Goal: Task Accomplishment & Management: Use online tool/utility

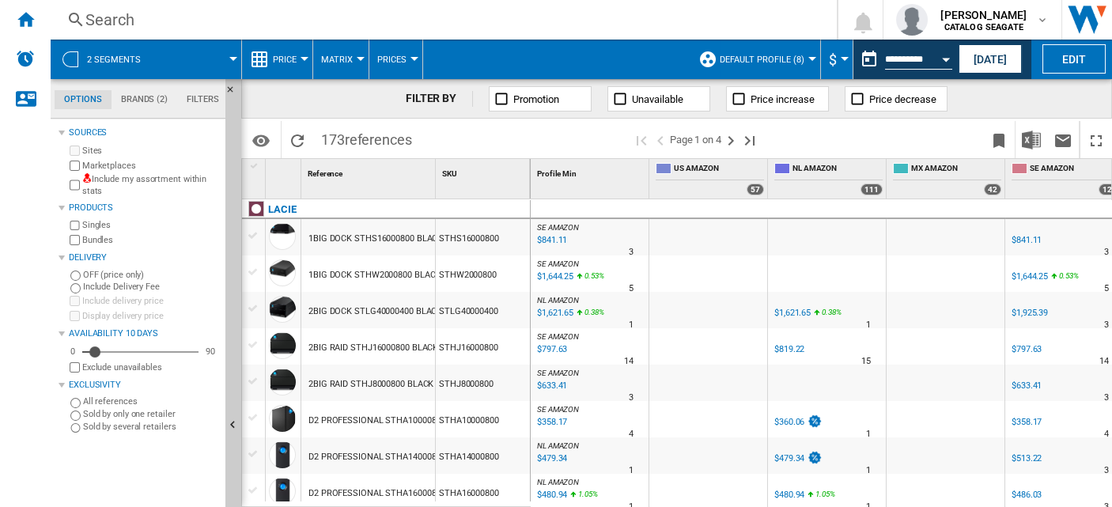
click at [346, 63] on span "Matrix" at bounding box center [337, 60] width 32 height 10
click at [508, 78] on md-backdrop at bounding box center [556, 253] width 1112 height 507
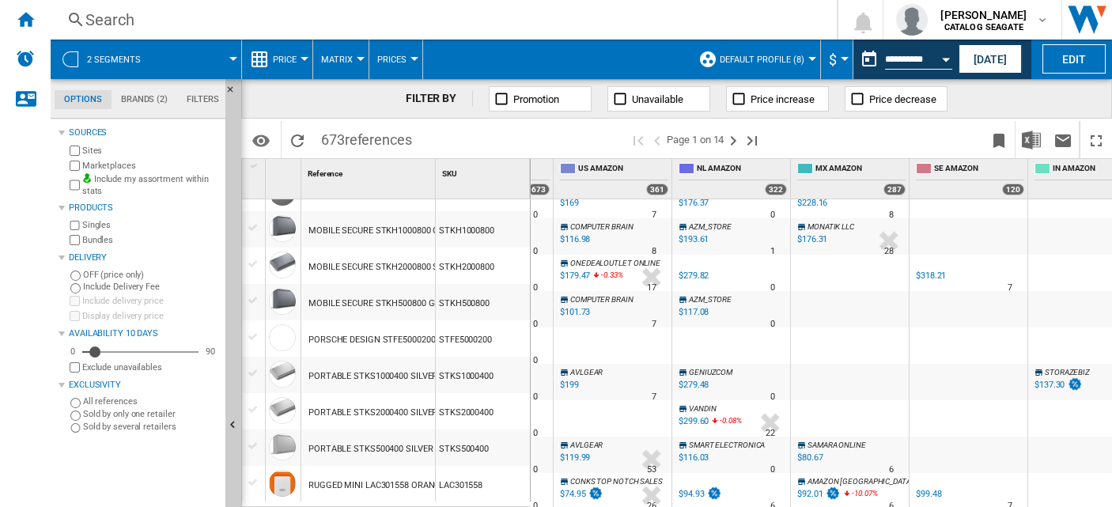
click at [115, 167] on label "Marketplaces" at bounding box center [150, 166] width 137 height 12
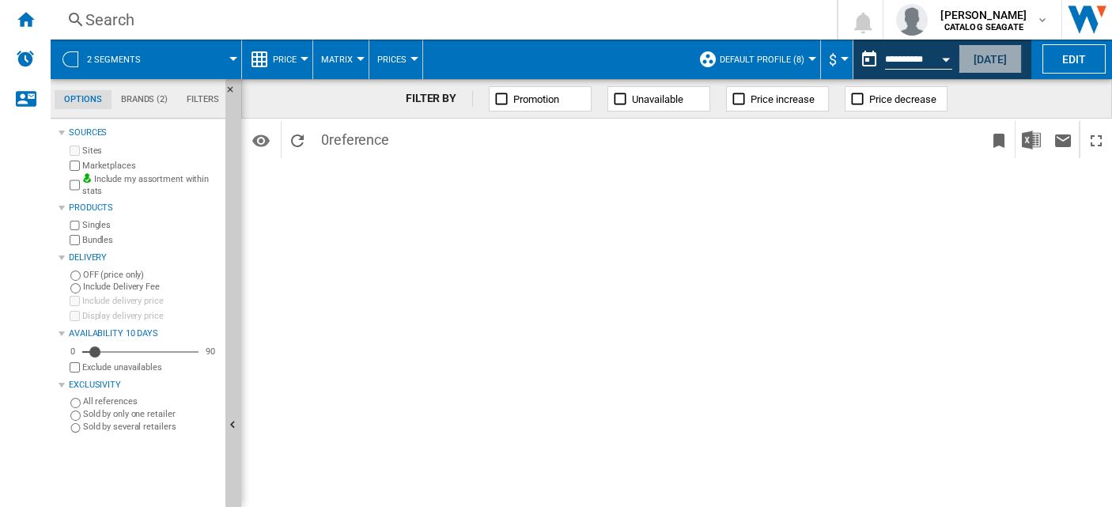
click at [963, 64] on button "[DATE]" at bounding box center [990, 58] width 63 height 29
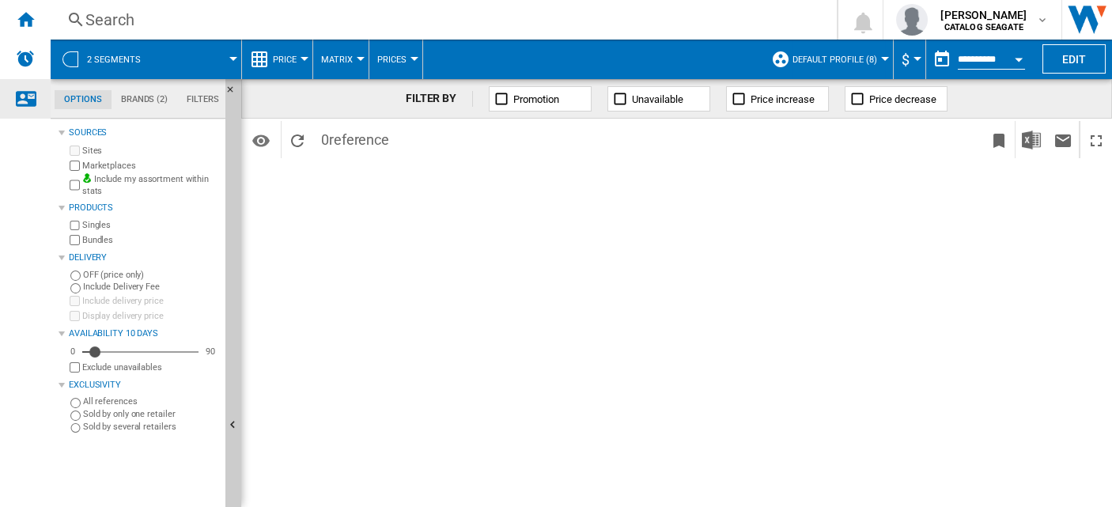
click at [32, 102] on ng-md-icon "Contact us" at bounding box center [25, 98] width 19 height 19
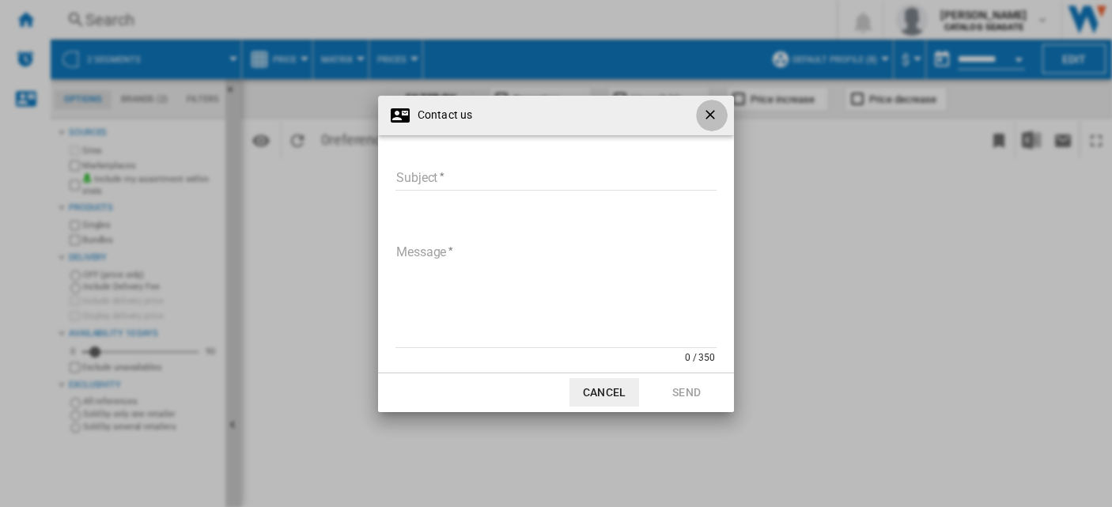
click at [711, 118] on ng-md-icon "getI18NText('BUTTONS.CLOSE_DIALOG')" at bounding box center [712, 116] width 19 height 19
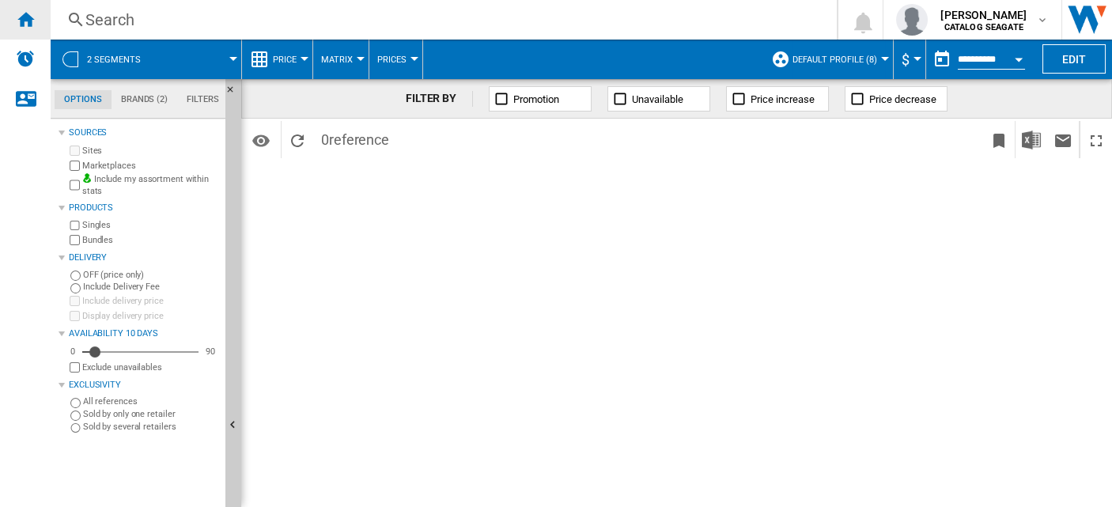
click at [31, 25] on ng-md-icon "Home" at bounding box center [25, 18] width 19 height 19
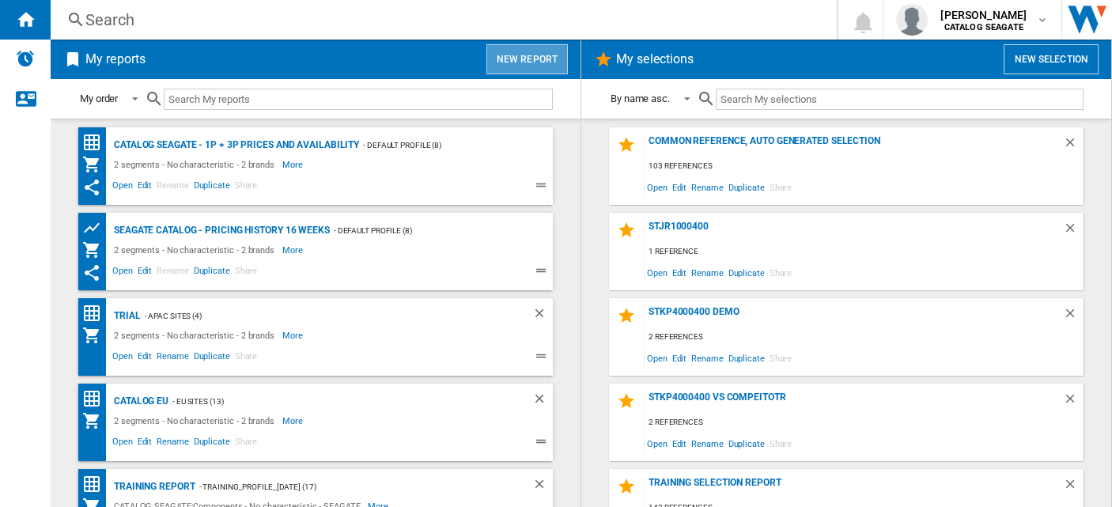
click at [536, 71] on button "New report" at bounding box center [527, 59] width 81 height 30
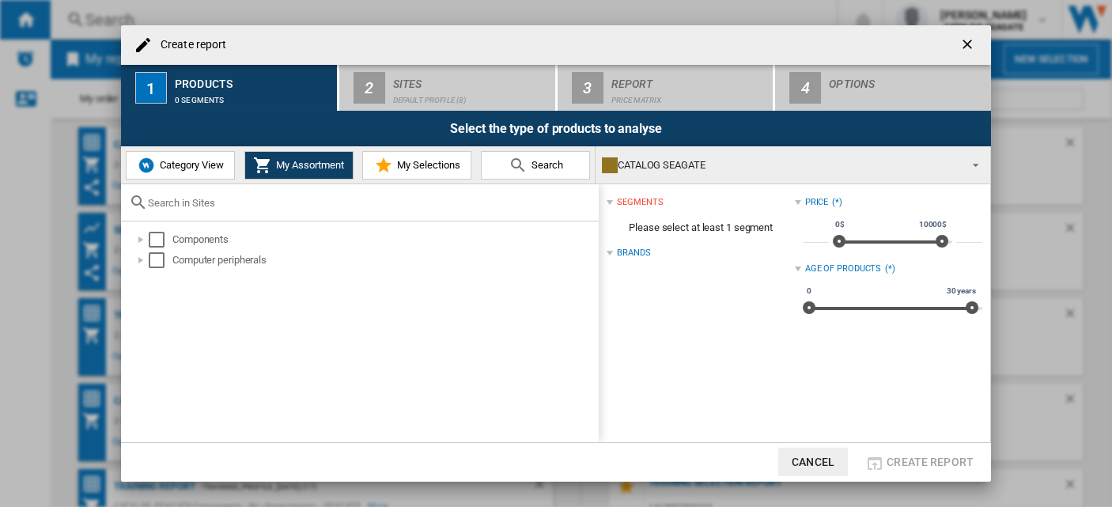
click at [970, 48] on ng-md-icon "getI18NText('BUTTONS.CLOSE_DIALOG')" at bounding box center [969, 45] width 19 height 19
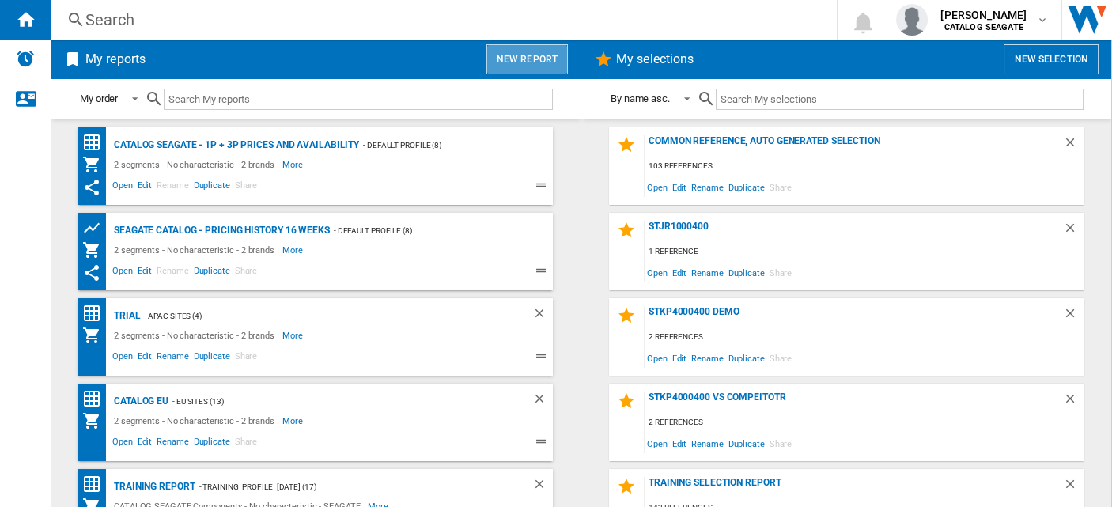
click at [551, 64] on button "New report" at bounding box center [527, 59] width 81 height 30
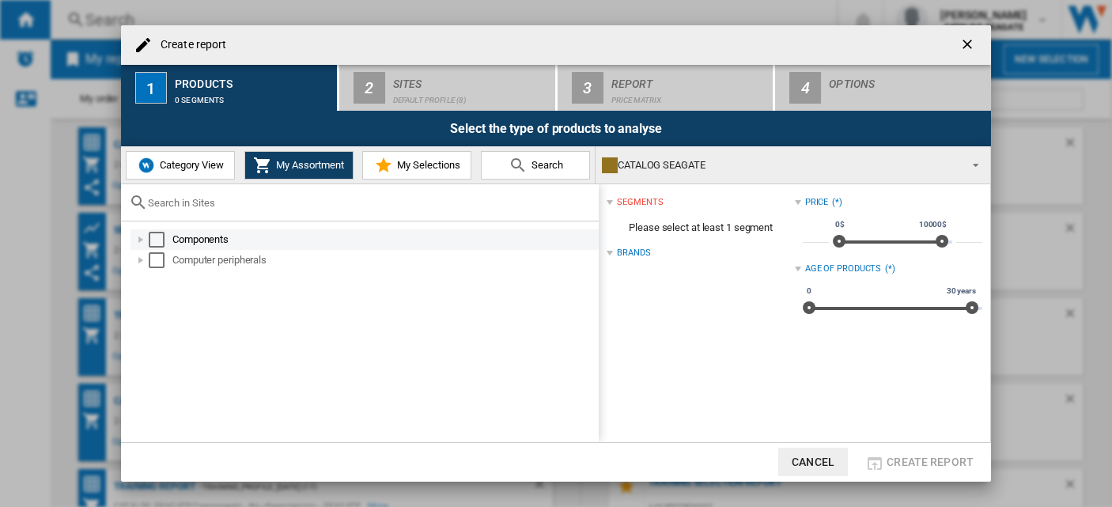
click at [157, 248] on div "Components" at bounding box center [365, 239] width 468 height 21
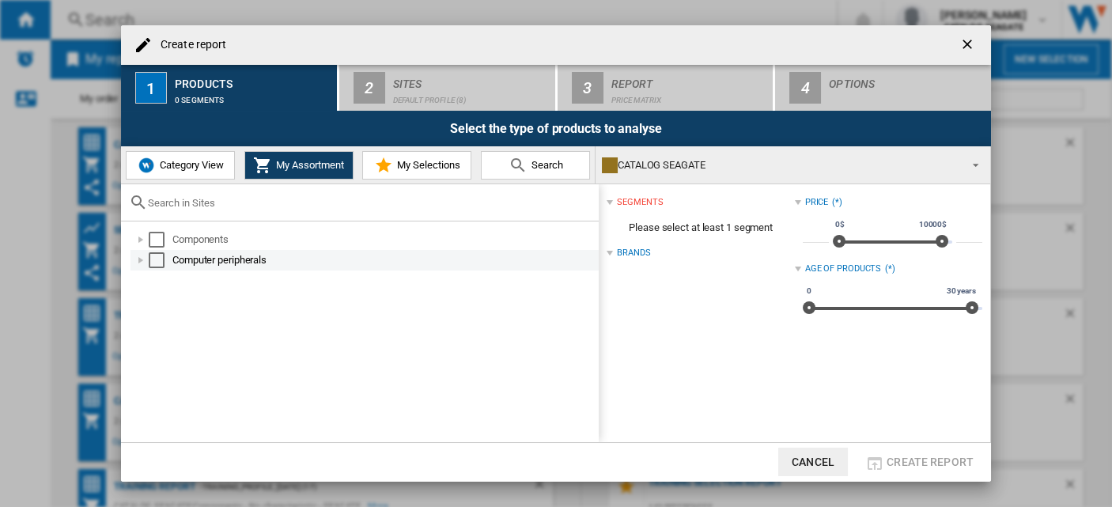
click at [151, 257] on div "Select" at bounding box center [157, 260] width 16 height 16
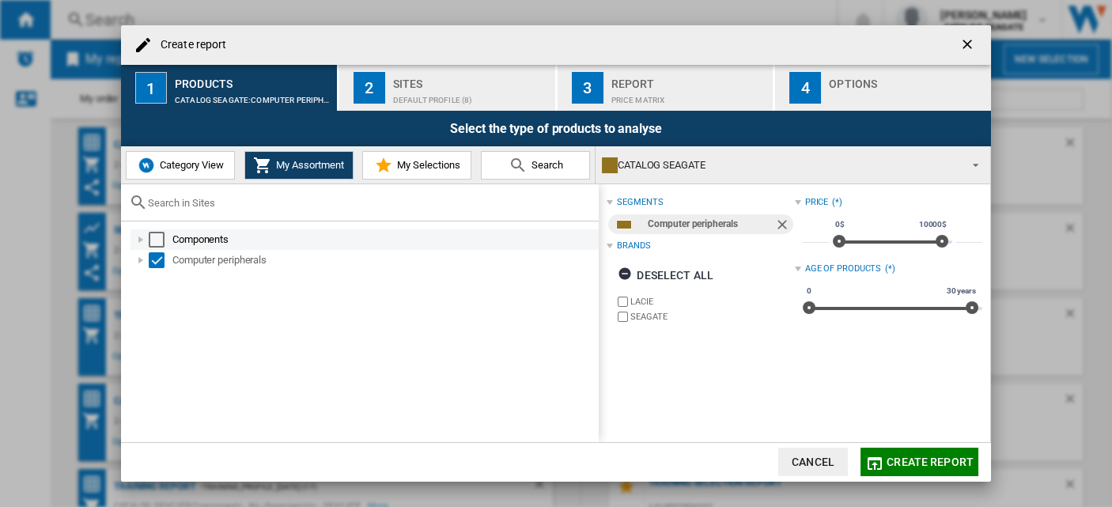
click at [151, 241] on div "Select" at bounding box center [157, 240] width 16 height 16
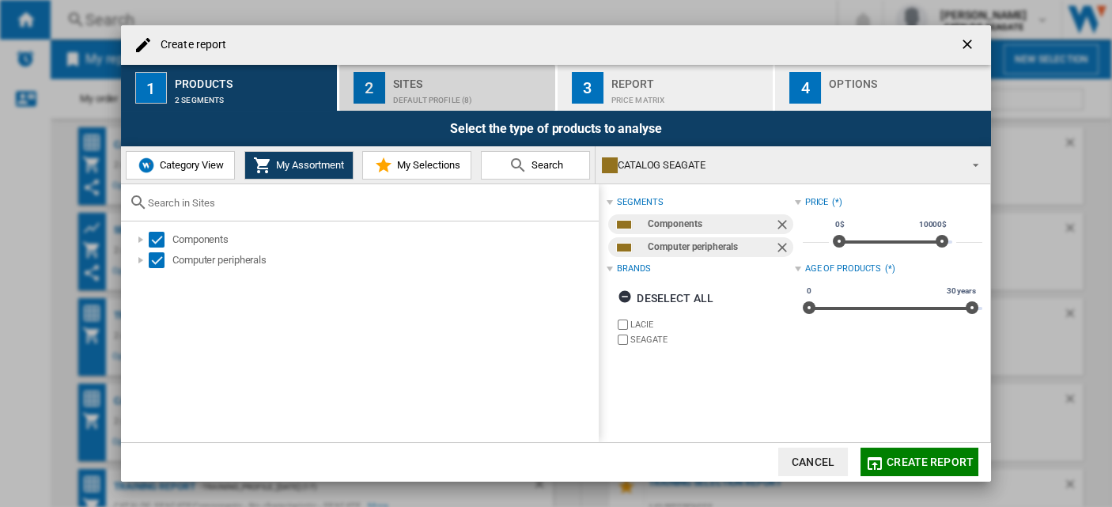
click at [497, 97] on div "Default profile (8)" at bounding box center [471, 96] width 156 height 17
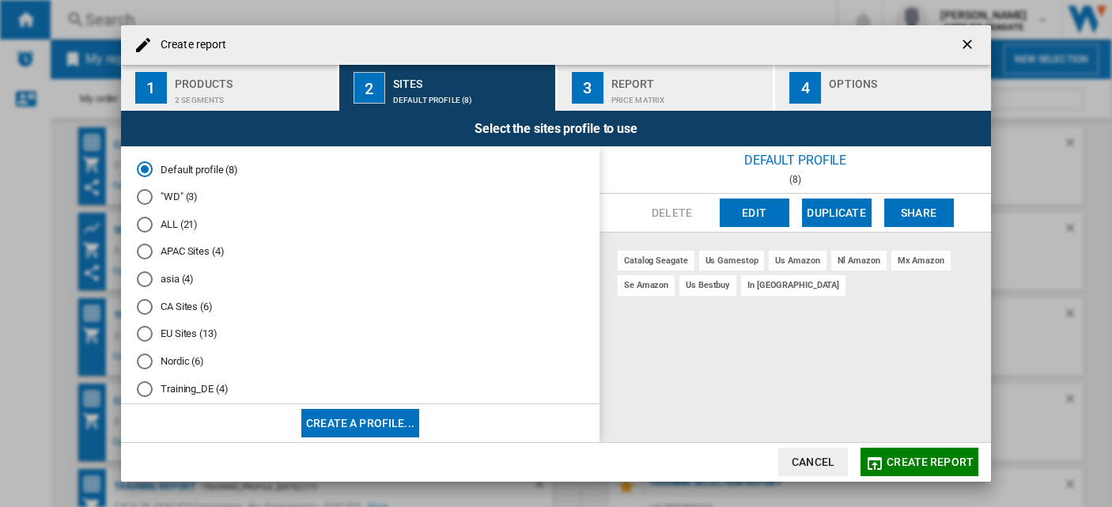
click at [931, 461] on span "Create report" at bounding box center [930, 462] width 87 height 13
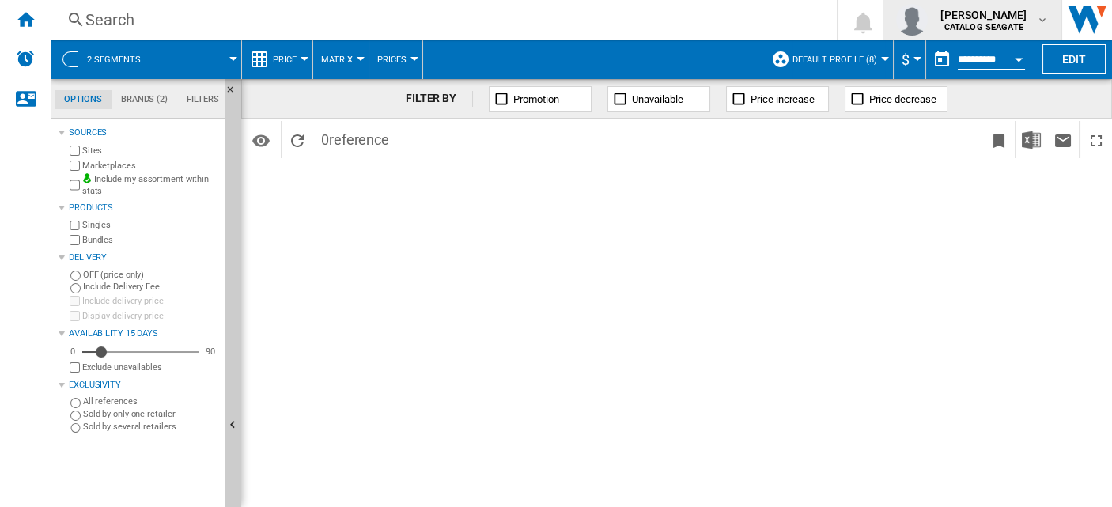
click at [1008, 30] on b "CATALOG SEAGATE" at bounding box center [984, 27] width 79 height 10
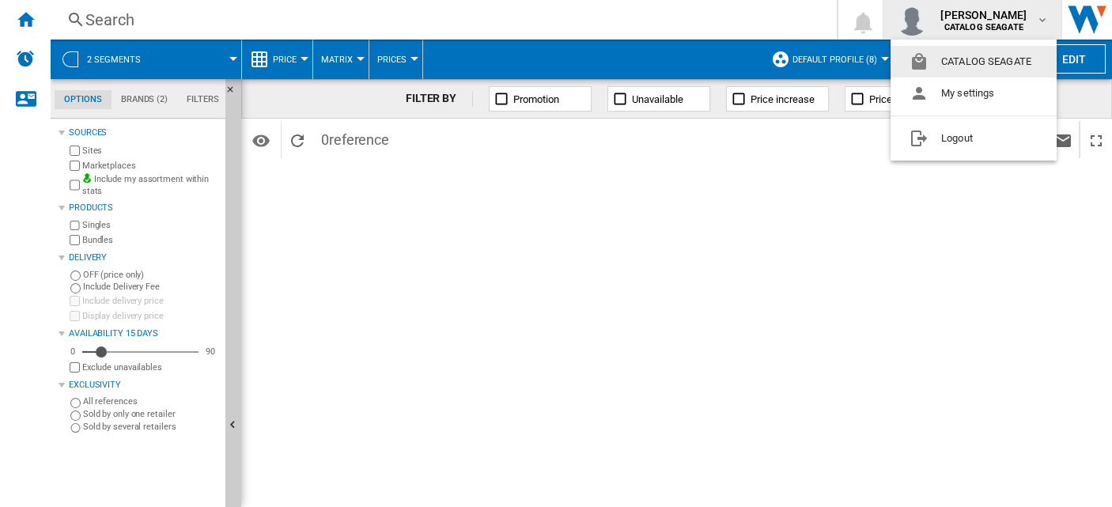
click at [1008, 30] on md-backdrop at bounding box center [556, 253] width 1112 height 507
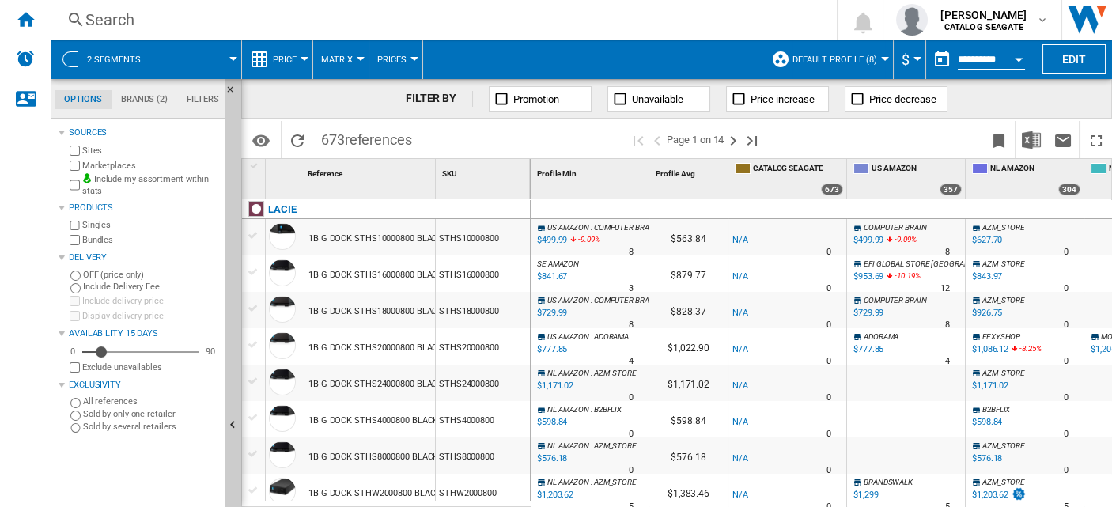
click at [233, 59] on div at bounding box center [233, 59] width 8 height 4
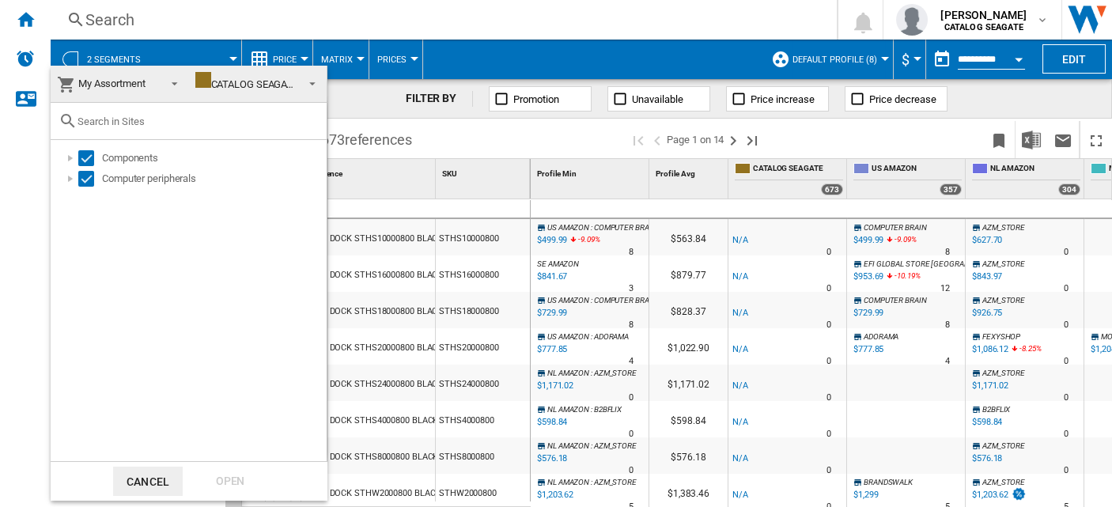
click at [233, 59] on md-backdrop at bounding box center [556, 253] width 1112 height 507
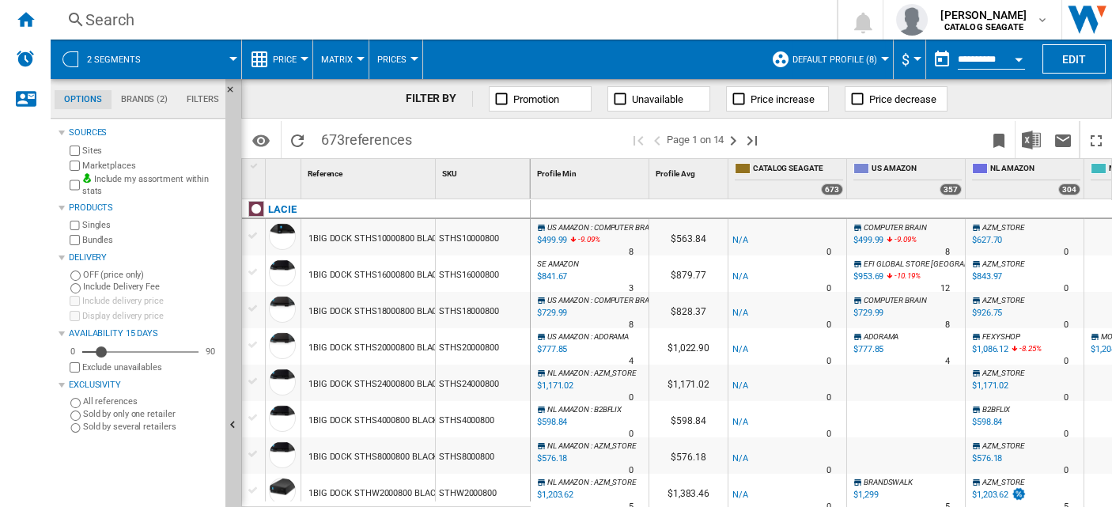
click at [122, 162] on label "Marketplaces" at bounding box center [150, 166] width 137 height 12
click at [124, 175] on label "Include my assortment within stats" at bounding box center [150, 185] width 137 height 25
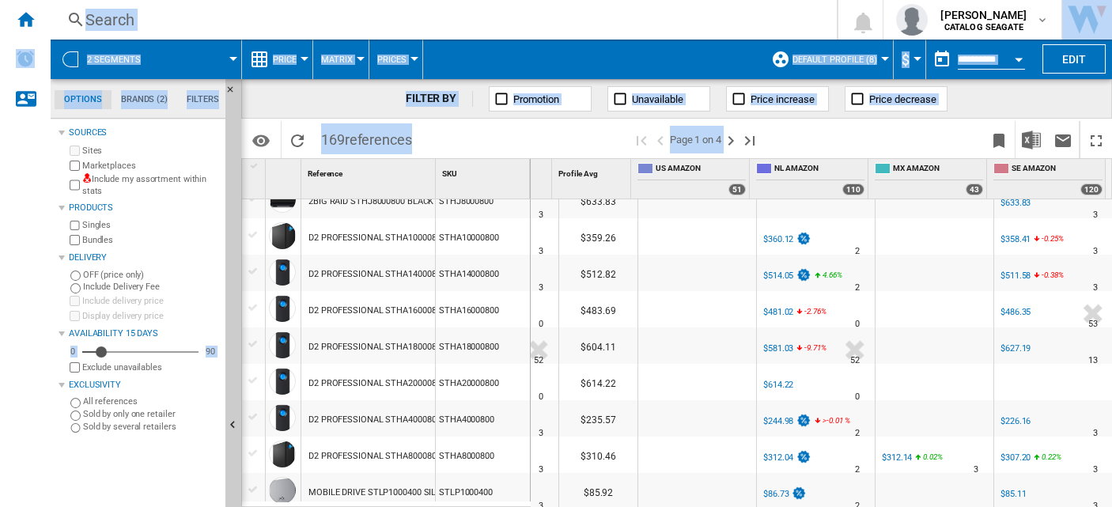
scroll to position [277, 0]
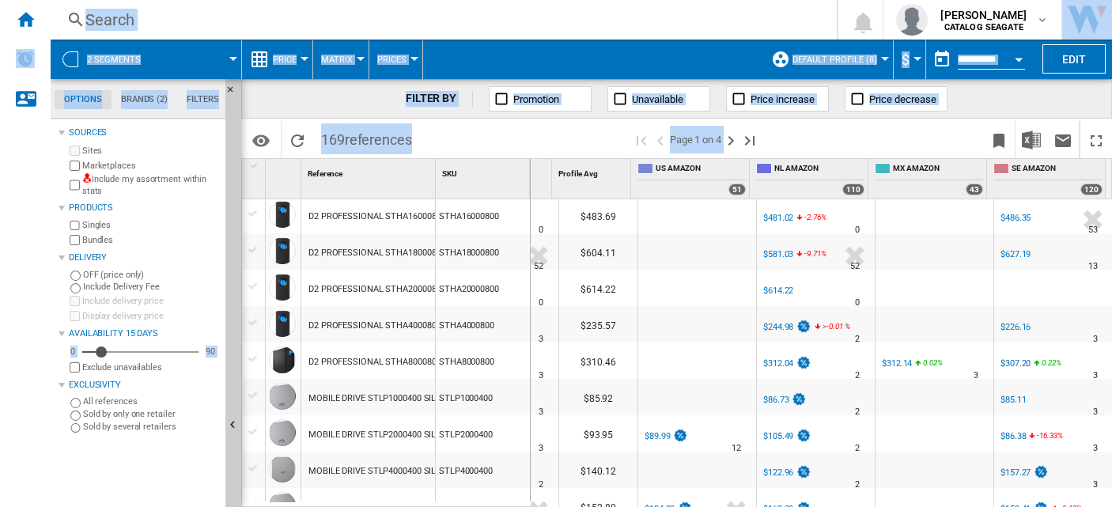
drag, startPoint x: 1001, startPoint y: 500, endPoint x: 1124, endPoint y: 501, distance: 122.6
click at [1112, 501] on html "In order to access Insight, please log out and log in again OK NEW Search Searc…" at bounding box center [556, 253] width 1112 height 507
click at [990, 93] on div "FILTER BY Promotion Unavailable Price increase Price decrease" at bounding box center [676, 99] width 871 height 40
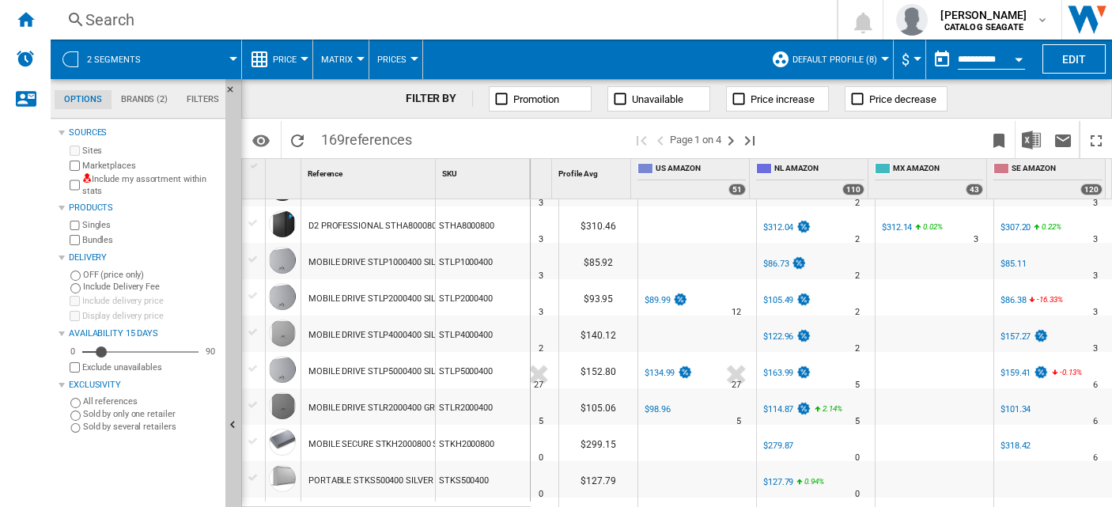
scroll to position [0, 0]
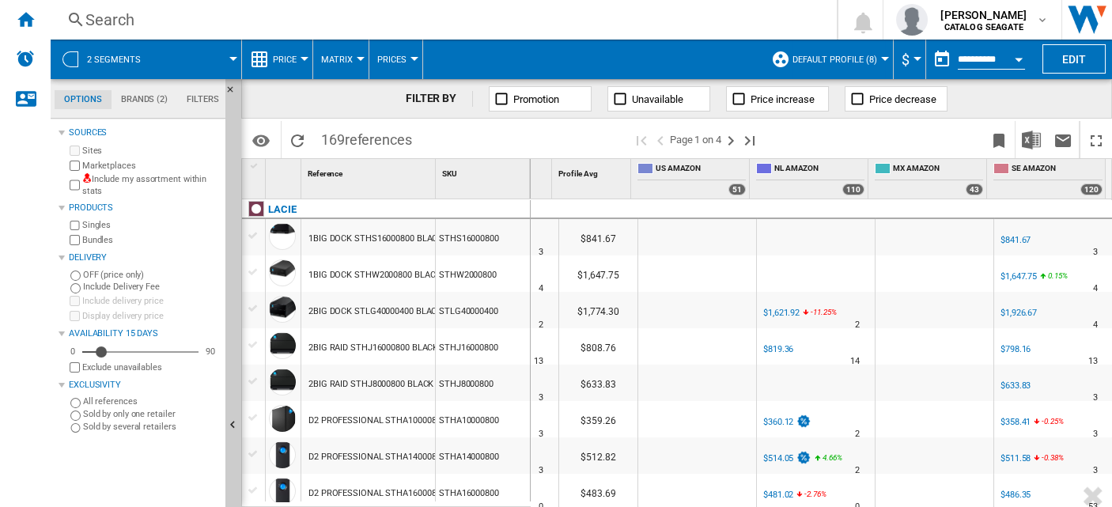
click at [881, 61] on button "Default profile (8)" at bounding box center [839, 60] width 93 height 40
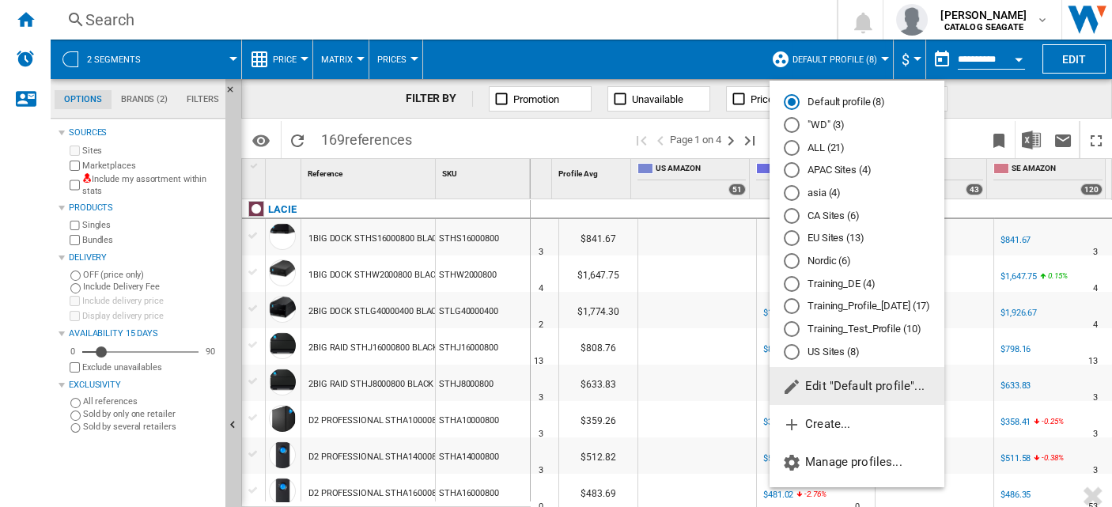
click at [847, 353] on md-radio-button "US Sites (8)" at bounding box center [857, 351] width 146 height 15
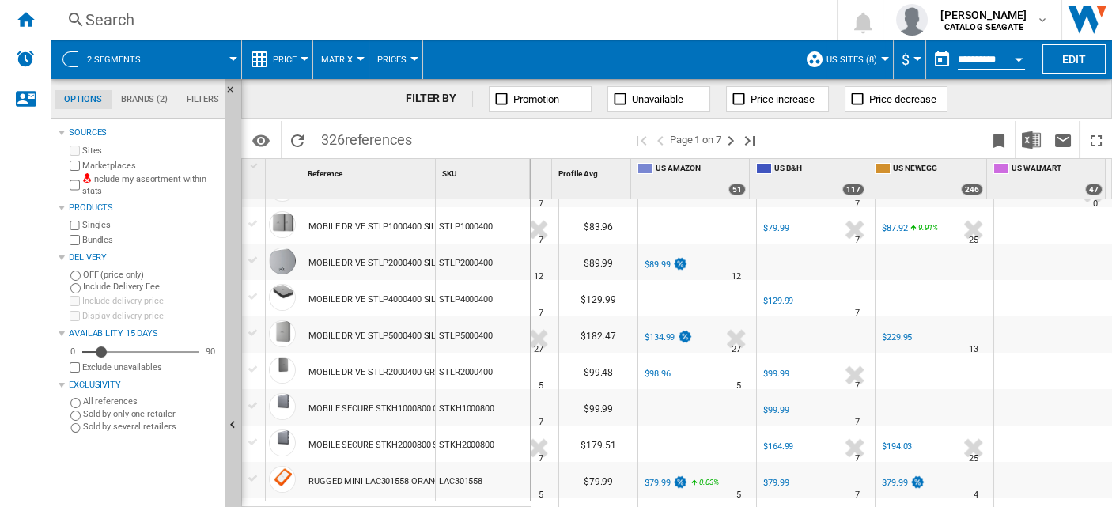
scroll to position [482, 0]
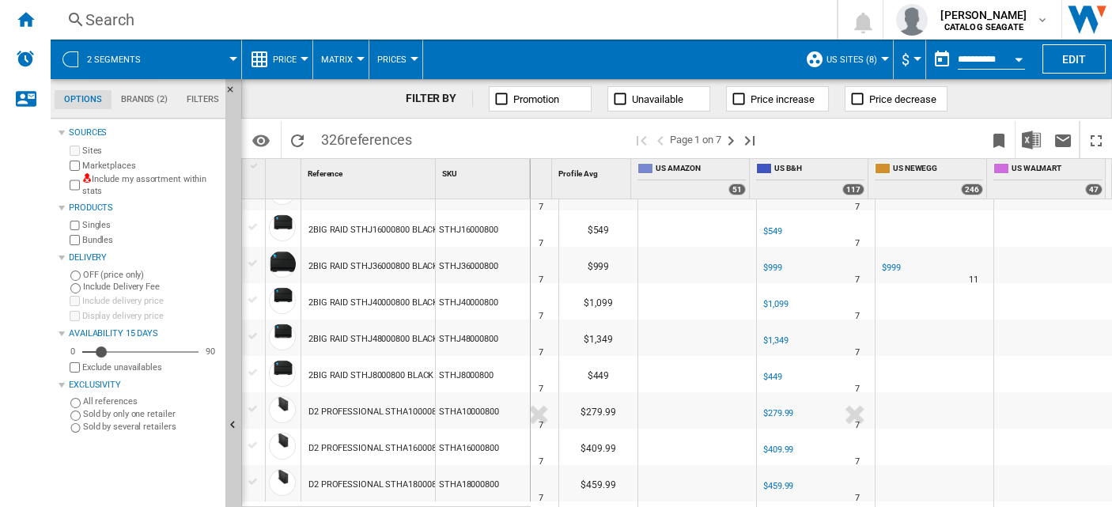
click at [233, 58] on div at bounding box center [233, 59] width 8 height 4
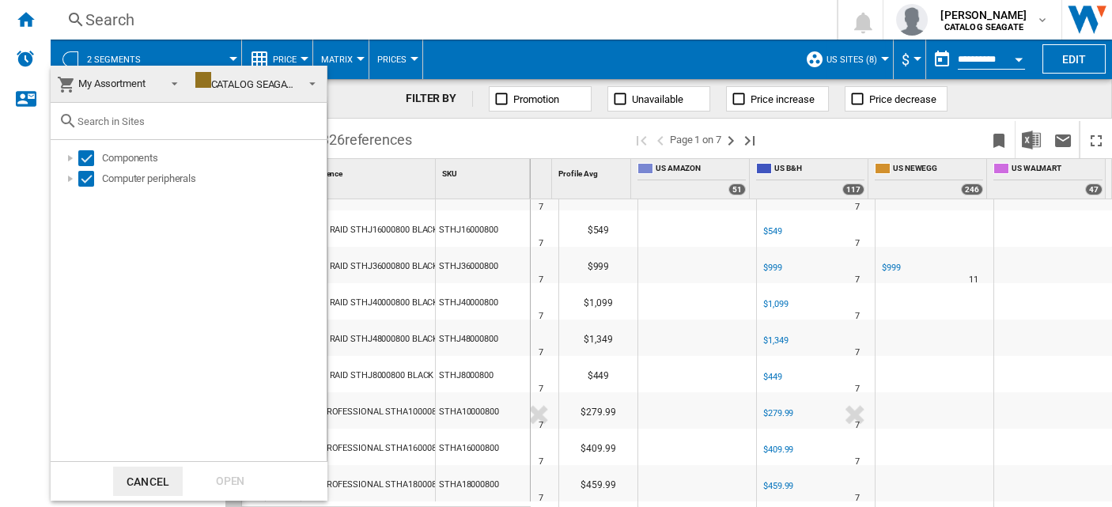
click at [305, 83] on span at bounding box center [308, 82] width 18 height 22
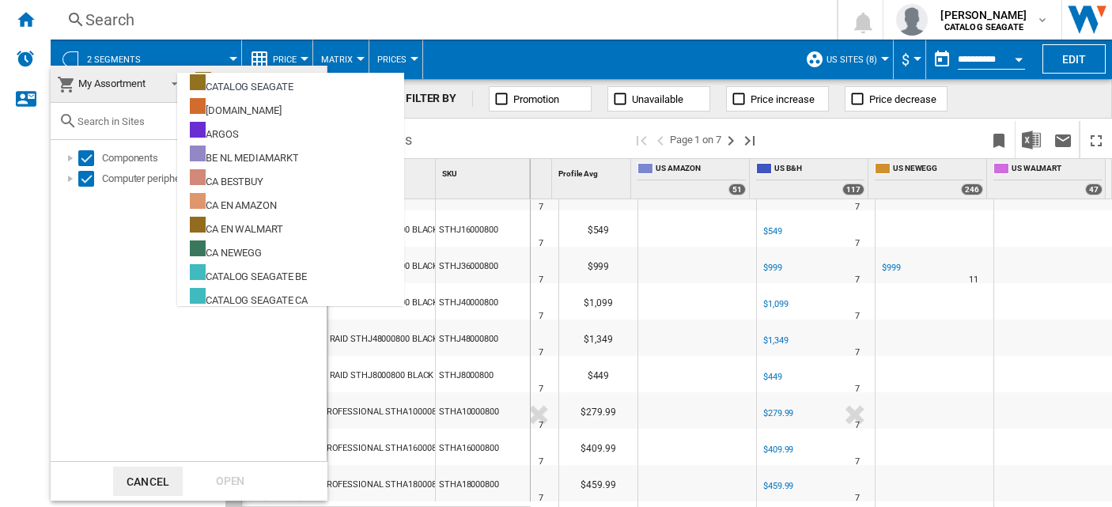
click at [305, 83] on md-option "CATALOG SEAGATE" at bounding box center [290, 85] width 226 height 24
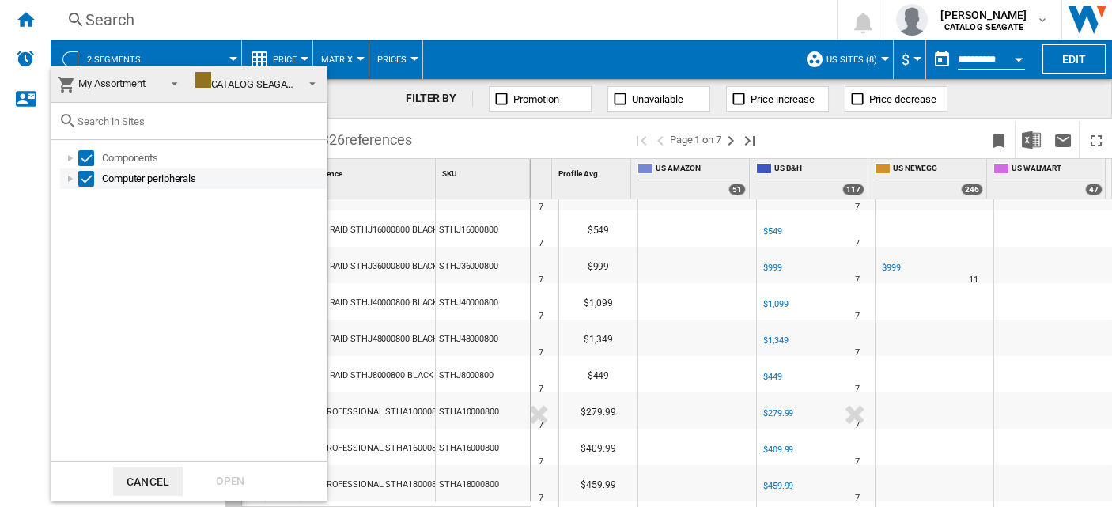
click at [71, 180] on div at bounding box center [71, 179] width 16 height 16
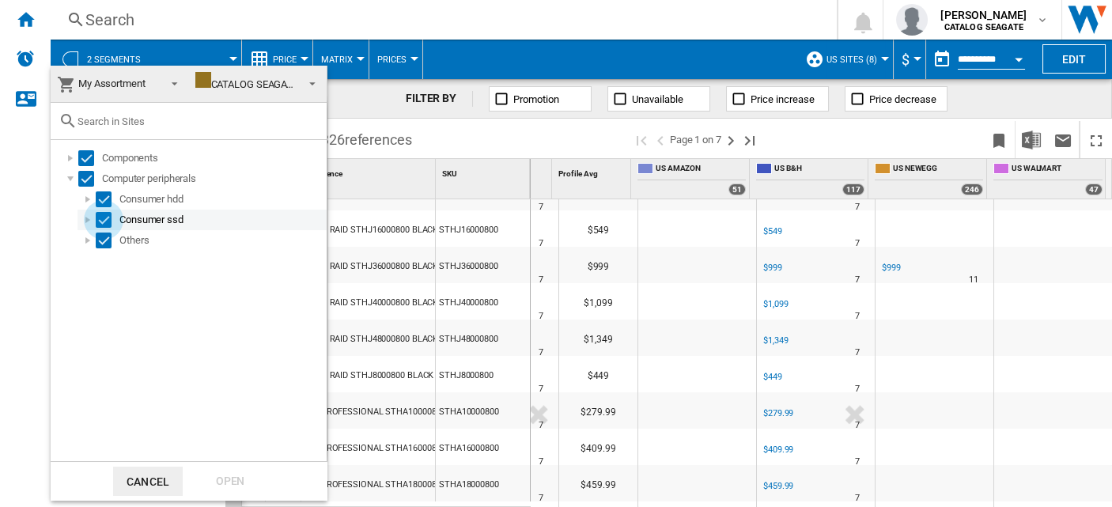
click at [101, 220] on div "Select" at bounding box center [104, 220] width 16 height 16
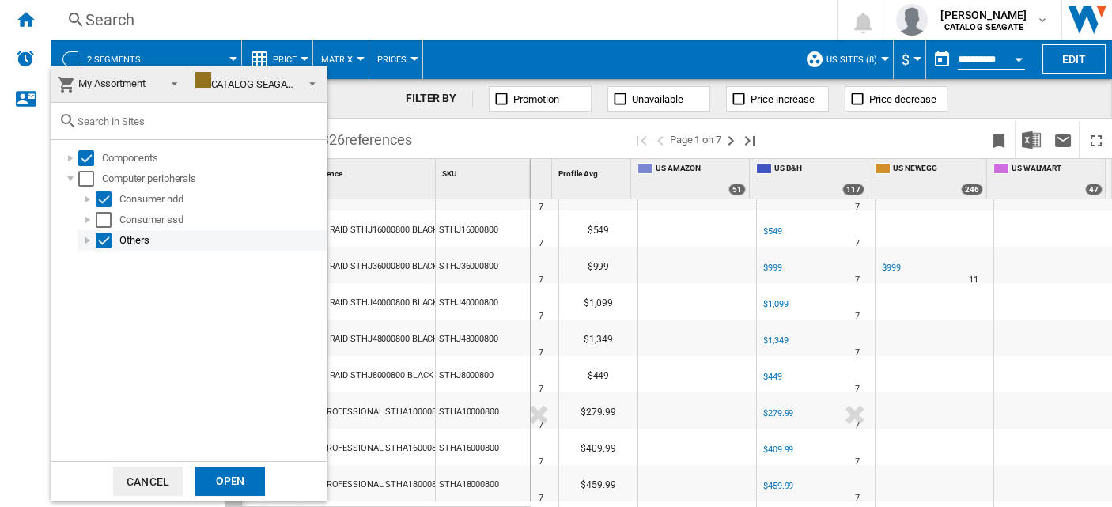
click at [98, 236] on div "Select" at bounding box center [104, 241] width 16 height 16
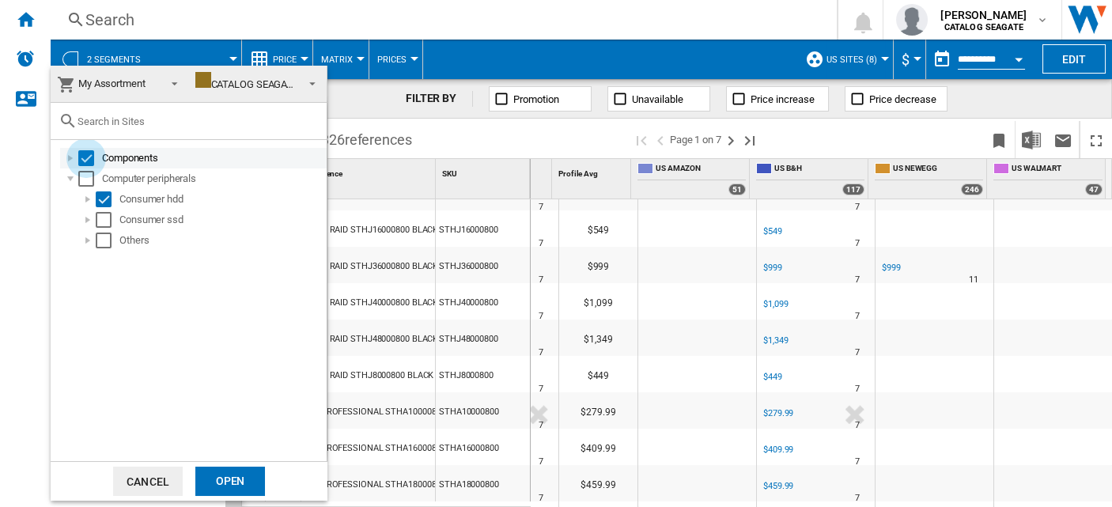
click at [84, 157] on div "Select" at bounding box center [86, 158] width 16 height 16
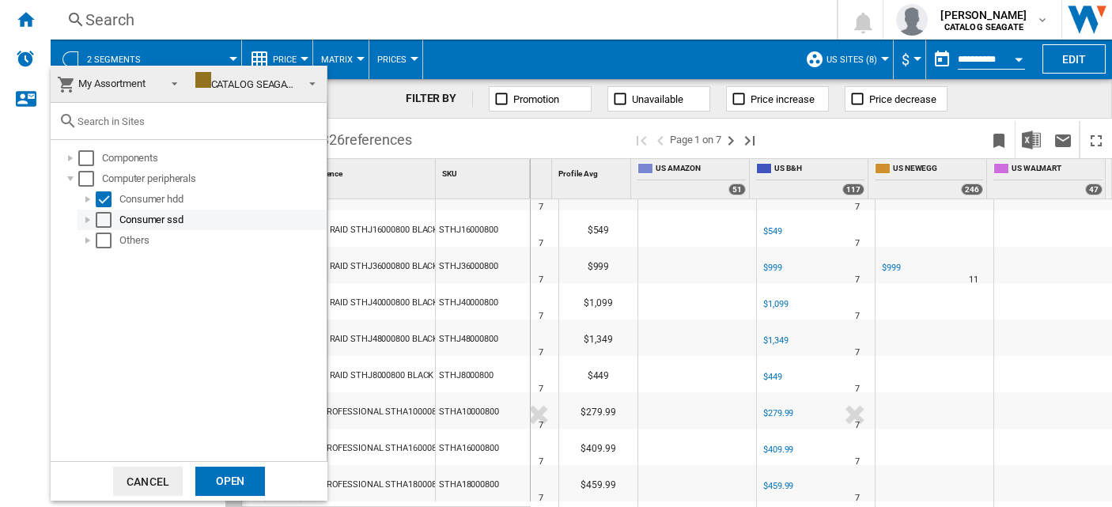
click at [106, 223] on div "Select" at bounding box center [104, 220] width 16 height 16
click at [101, 217] on div "Select" at bounding box center [104, 220] width 16 height 16
click at [85, 201] on div at bounding box center [88, 199] width 16 height 16
click at [103, 220] on div at bounding box center [105, 220] width 16 height 16
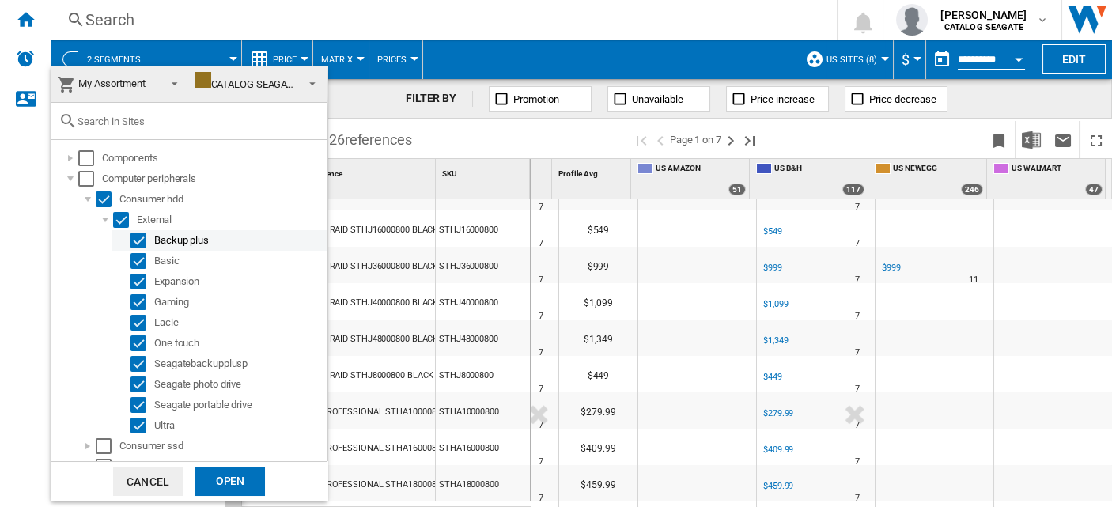
click at [135, 238] on div "Select" at bounding box center [139, 241] width 16 height 16
click at [141, 259] on div "Select" at bounding box center [139, 261] width 16 height 16
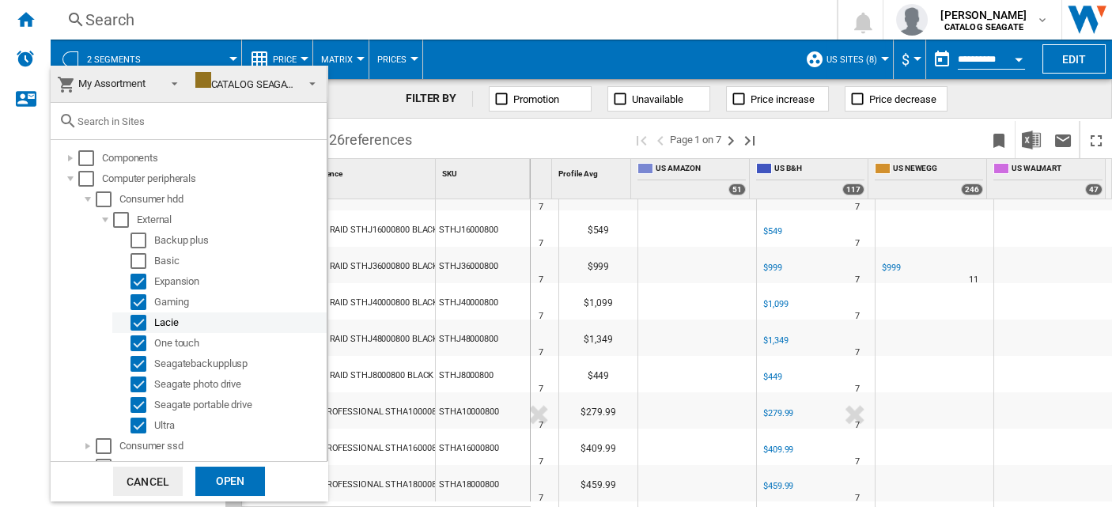
click at [140, 322] on div "Select" at bounding box center [139, 323] width 16 height 16
click at [138, 343] on div "Select" at bounding box center [139, 343] width 16 height 16
click at [138, 358] on div "Select" at bounding box center [139, 364] width 16 height 16
click at [144, 385] on div "Select" at bounding box center [139, 385] width 16 height 16
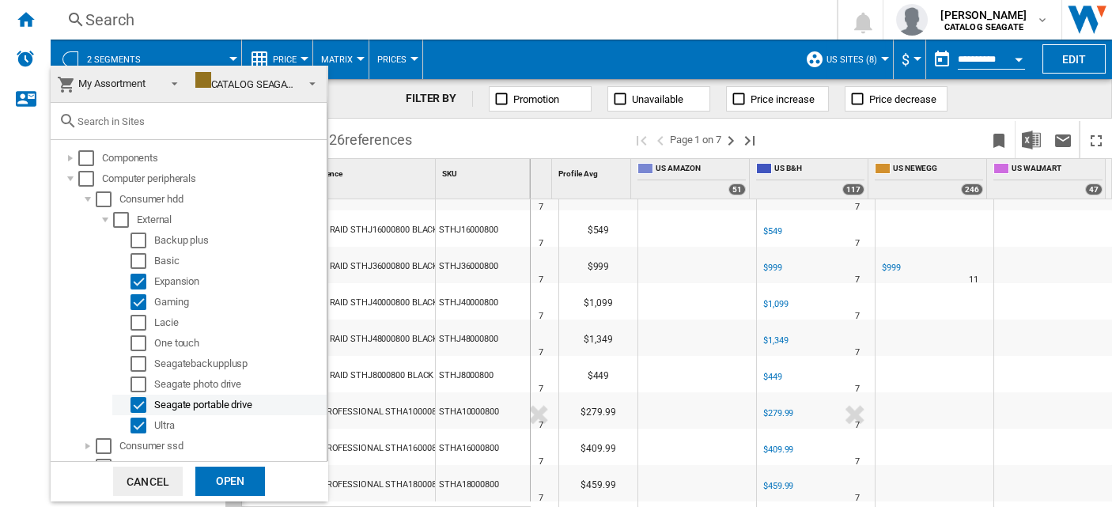
click at [145, 401] on div "Select" at bounding box center [139, 405] width 16 height 16
click at [134, 422] on div "Select" at bounding box center [139, 426] width 16 height 16
click at [238, 467] on div "Open" at bounding box center [230, 481] width 70 height 29
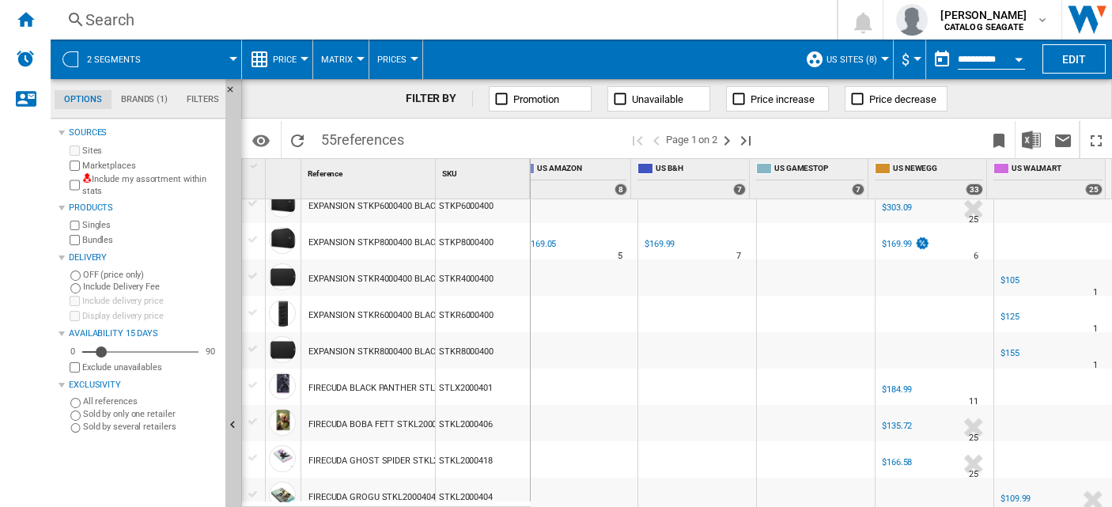
scroll to position [879, 0]
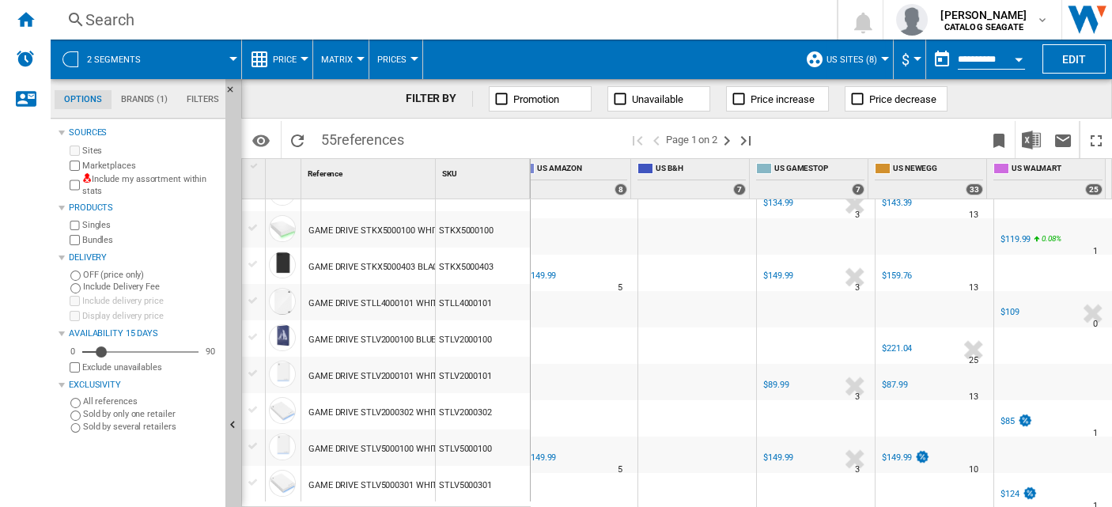
drag, startPoint x: 723, startPoint y: 500, endPoint x: 593, endPoint y: 504, distance: 130.6
click at [593, 504] on div "US AMAZON : US AMAZON -1.0 % $84.99 0.18 % N/A 5 US AMAZON : US AMAZON $84.99 U…" at bounding box center [822, 354] width 582 height 310
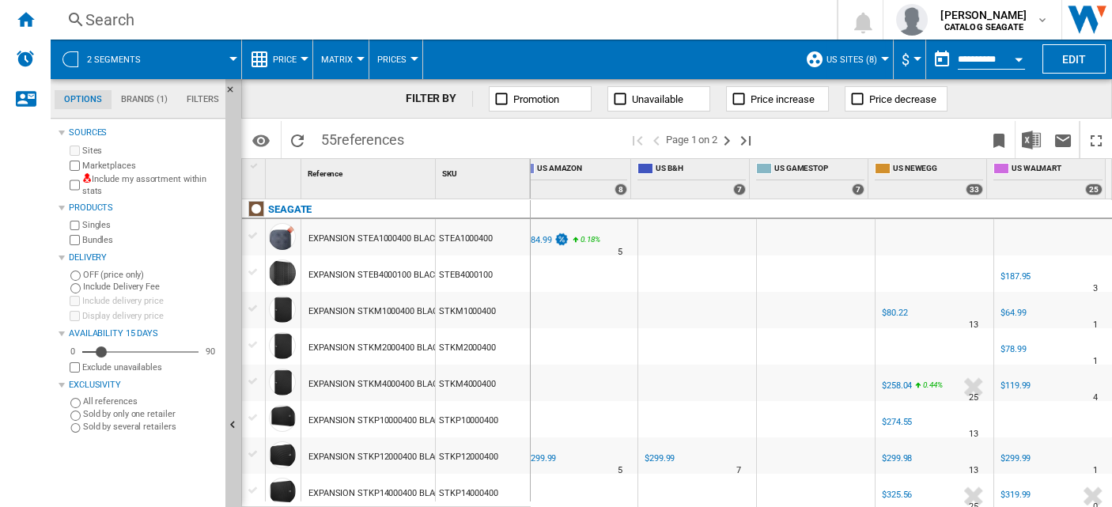
click at [104, 161] on label "Marketplaces" at bounding box center [150, 166] width 137 height 12
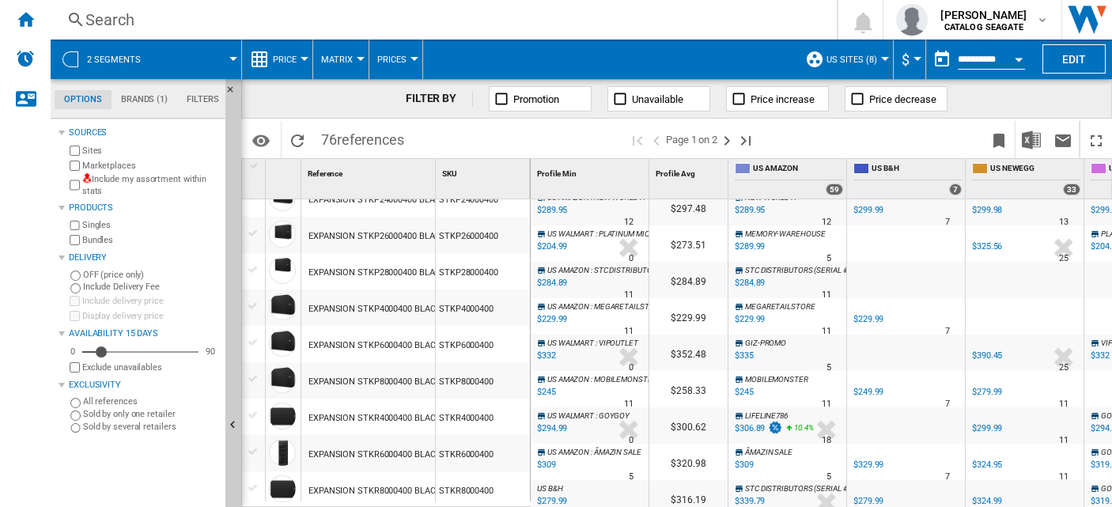
scroll to position [394, 0]
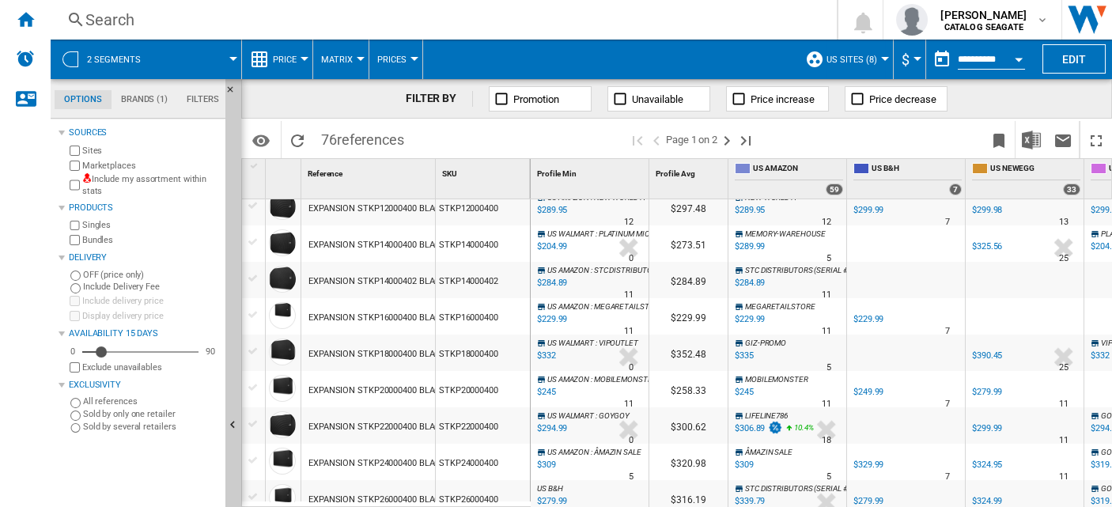
drag, startPoint x: 875, startPoint y: 500, endPoint x: 1072, endPoint y: 500, distance: 197.0
click at [1072, 500] on div "US AMAZON : FIRST CHOICE ONLINE -1.0 % $84.85 -0.05 % N/A 5 US AMAZON : FIRST C…" at bounding box center [822, 354] width 582 height 310
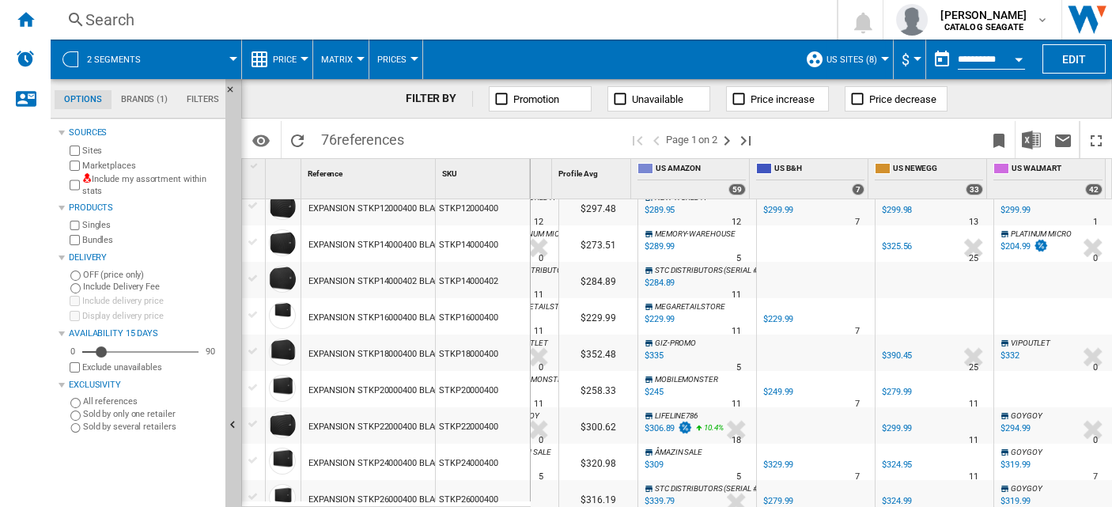
scroll to position [0, 73]
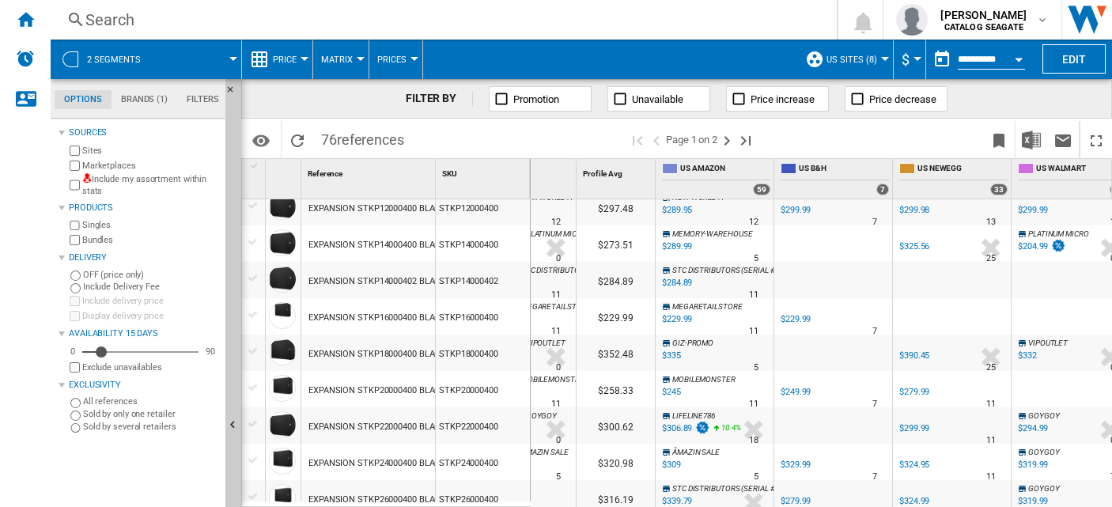
click at [237, 54] on md-menu "2 segments" at bounding box center [146, 60] width 191 height 40
click at [228, 58] on span at bounding box center [198, 60] width 70 height 40
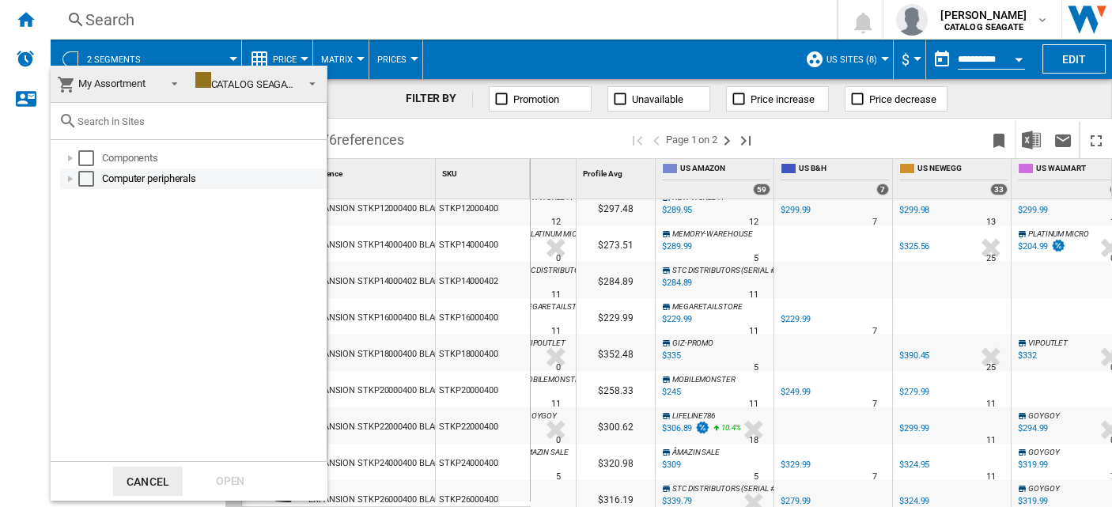
click at [64, 184] on div at bounding box center [71, 179] width 16 height 16
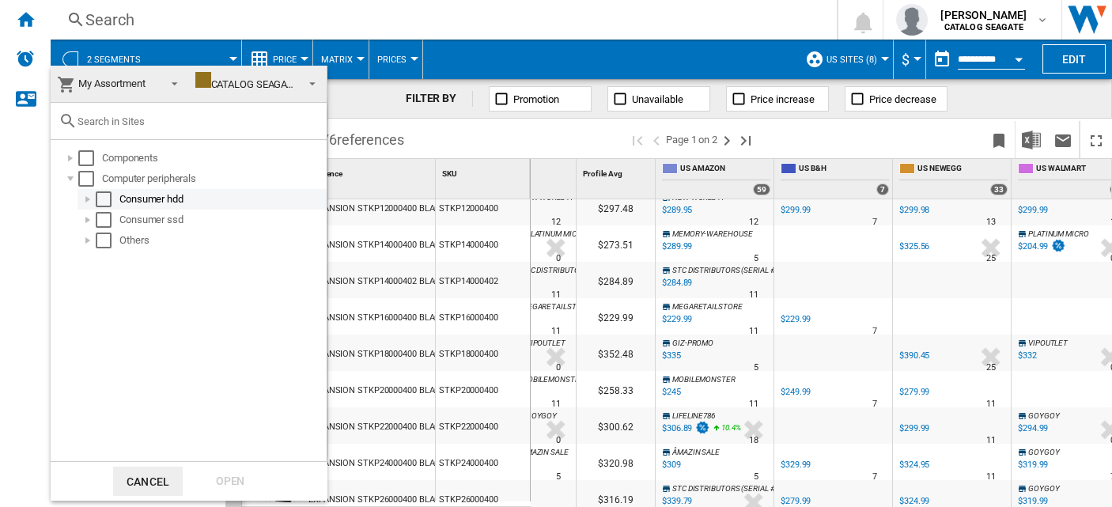
click at [88, 195] on div at bounding box center [88, 199] width 16 height 16
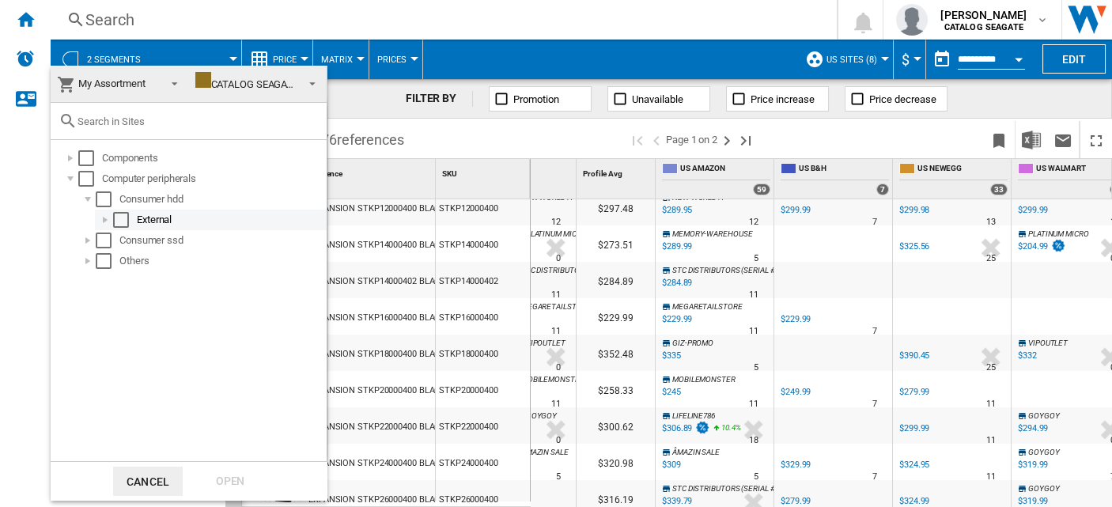
click at [104, 222] on div at bounding box center [105, 220] width 16 height 16
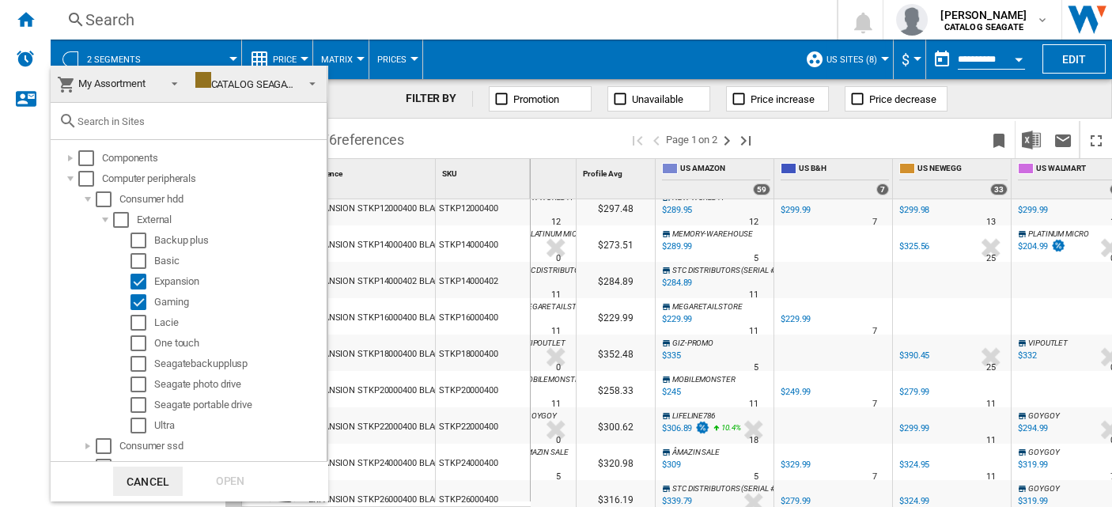
click at [571, 132] on md-backdrop at bounding box center [556, 253] width 1112 height 507
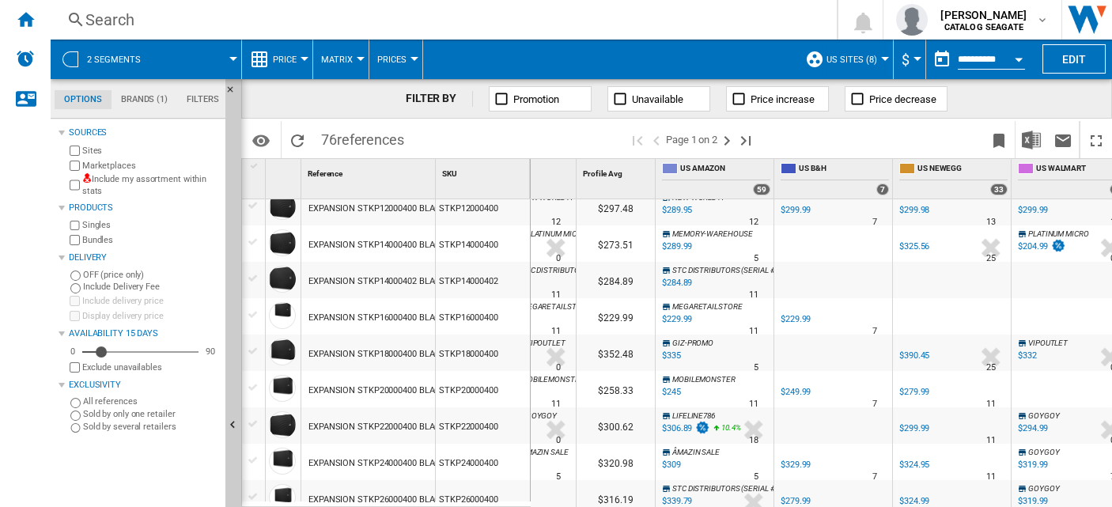
click at [123, 164] on label "Marketplaces" at bounding box center [150, 166] width 137 height 12
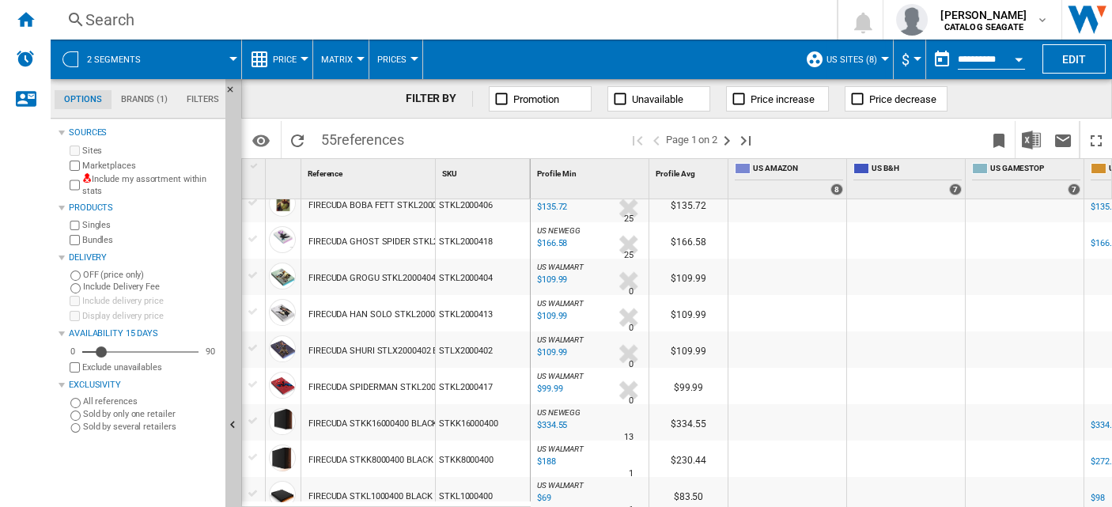
scroll to position [570, 0]
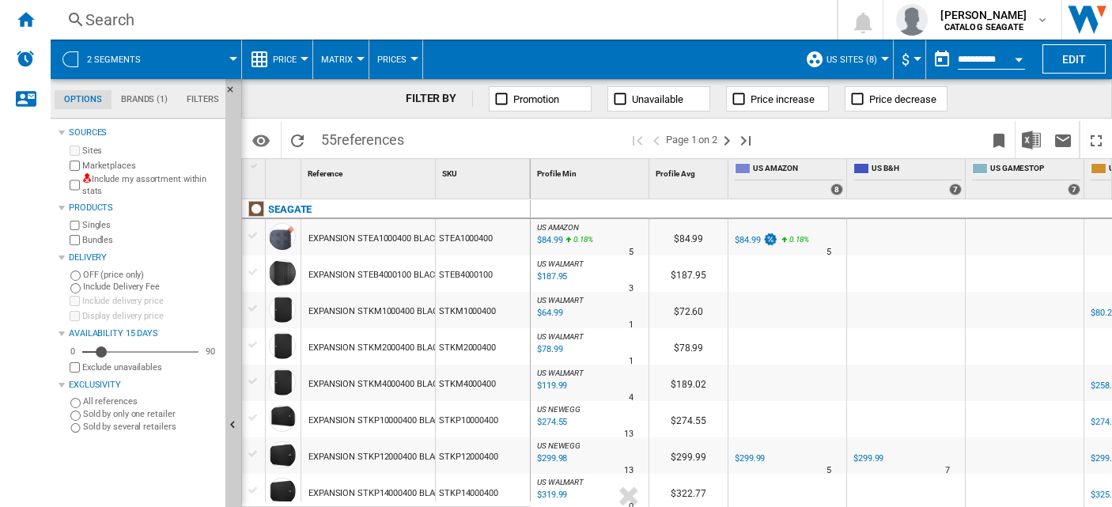
click at [123, 164] on label "Marketplaces" at bounding box center [150, 166] width 137 height 12
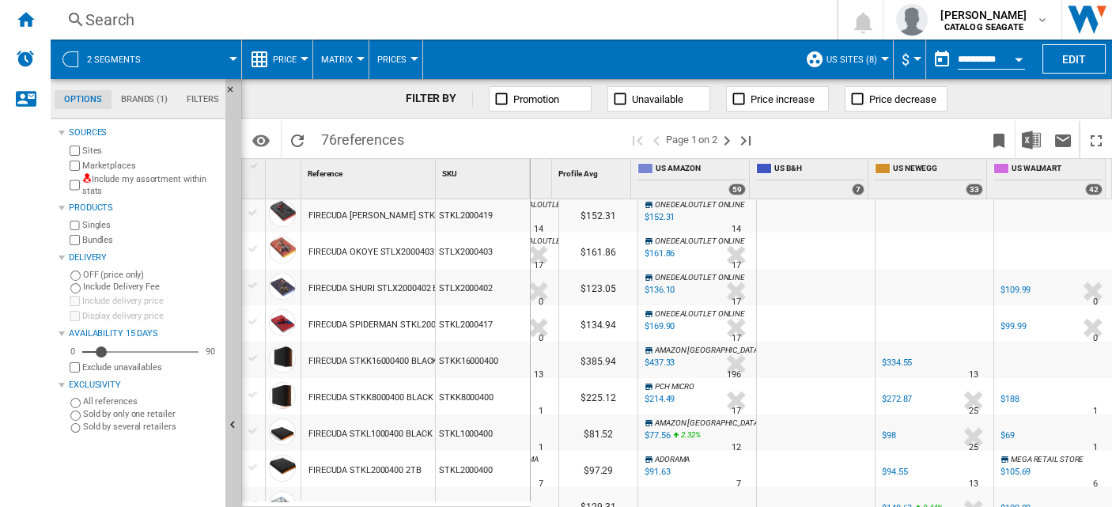
click at [1014, 290] on div "$109.99" at bounding box center [1016, 290] width 30 height 10
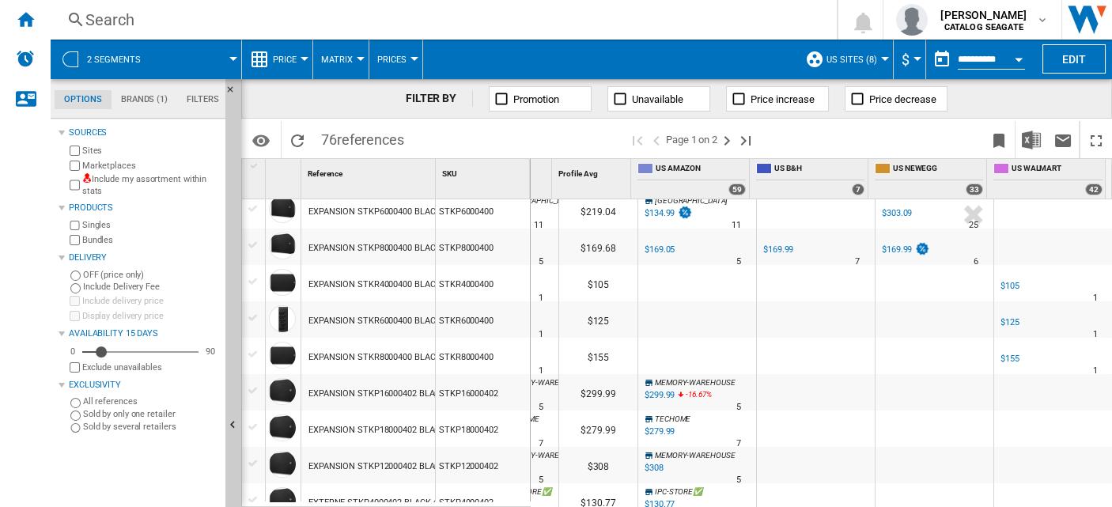
scroll to position [879, 0]
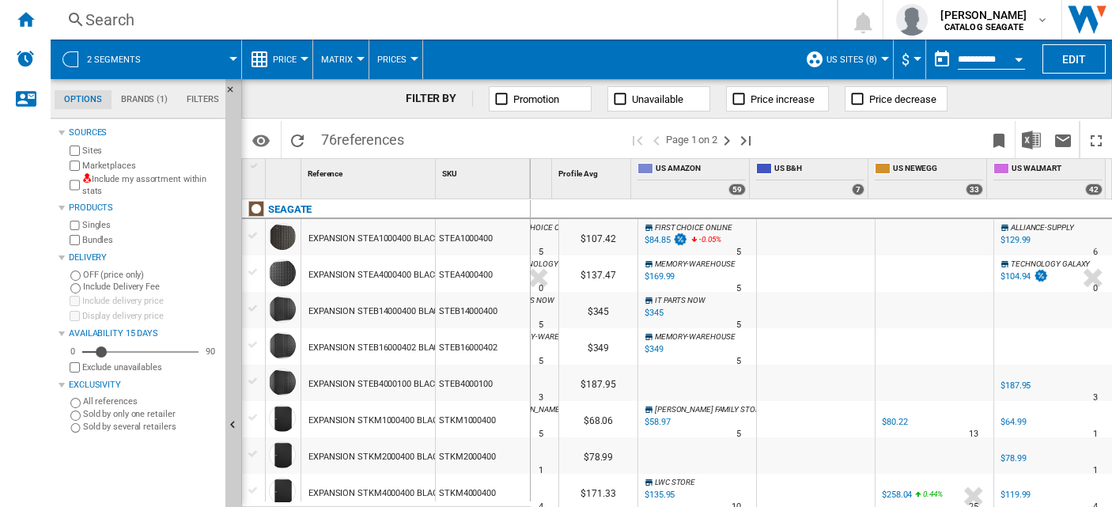
click at [230, 58] on div at bounding box center [233, 59] width 8 height 4
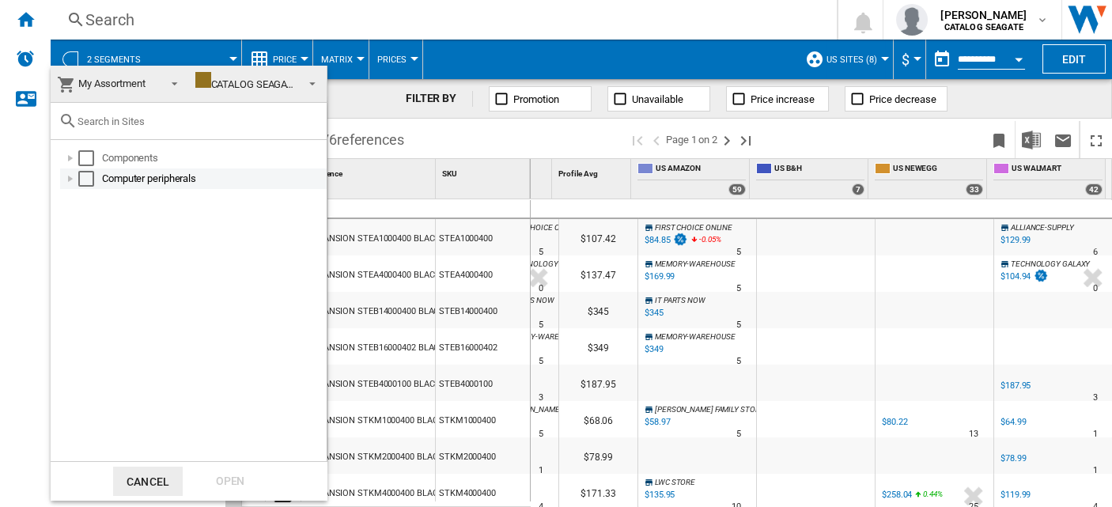
click at [77, 182] on div at bounding box center [71, 179] width 16 height 16
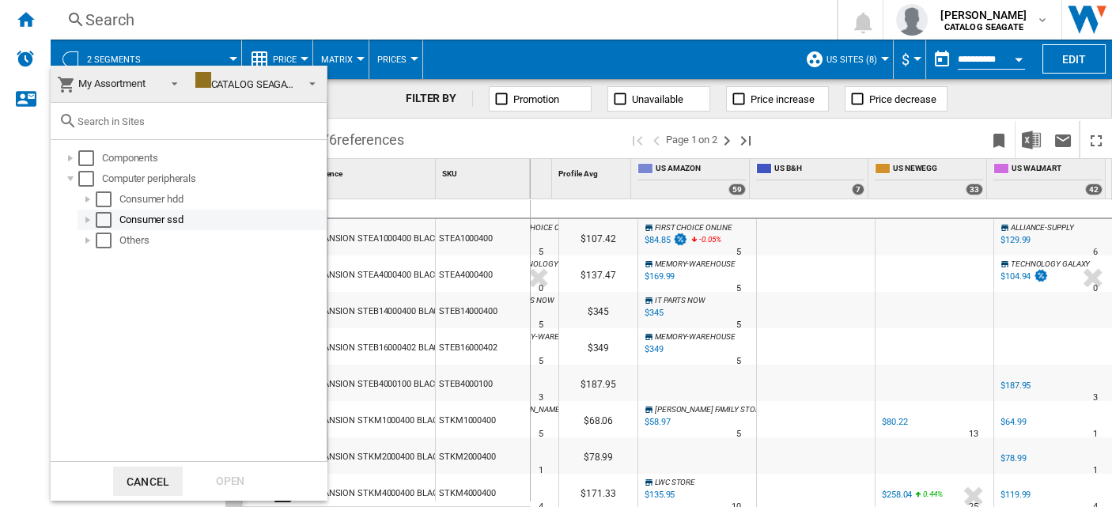
click at [83, 218] on div at bounding box center [88, 220] width 16 height 16
click at [87, 198] on div at bounding box center [88, 199] width 16 height 16
click at [102, 223] on div at bounding box center [105, 220] width 16 height 16
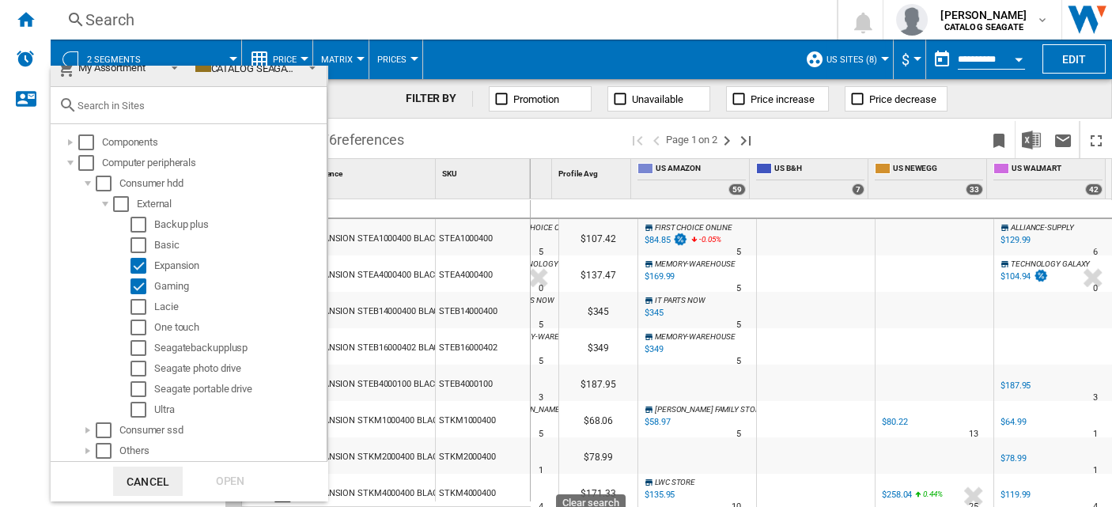
click at [370, 96] on md-backdrop at bounding box center [556, 253] width 1112 height 507
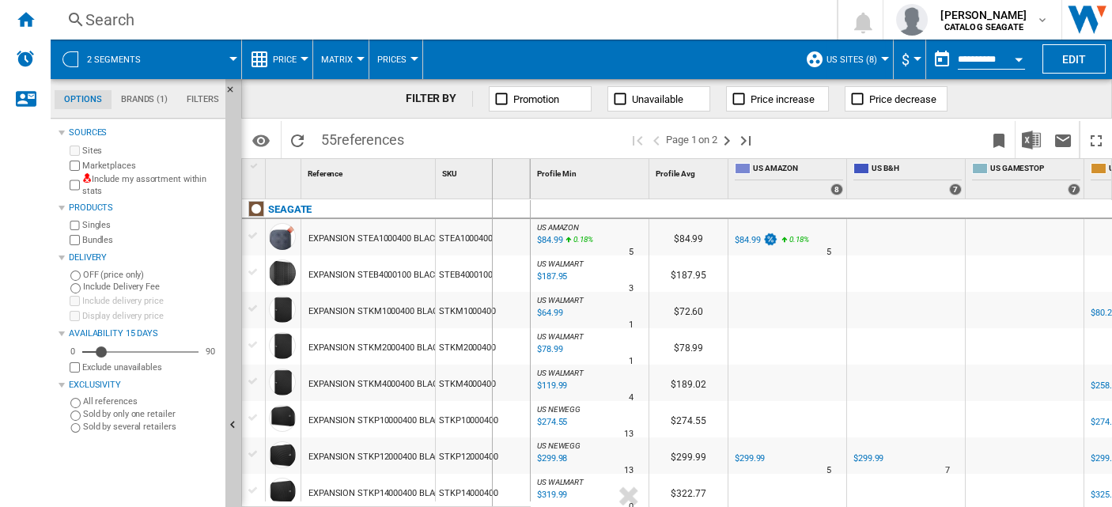
drag, startPoint x: 436, startPoint y: 188, endPoint x: 491, endPoint y: 188, distance: 55.4
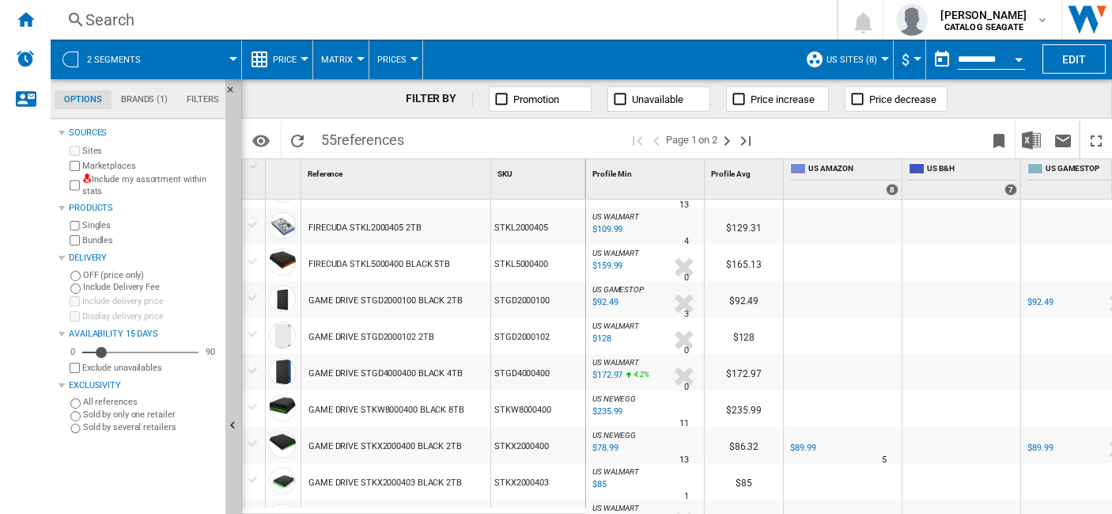
scroll to position [824, 0]
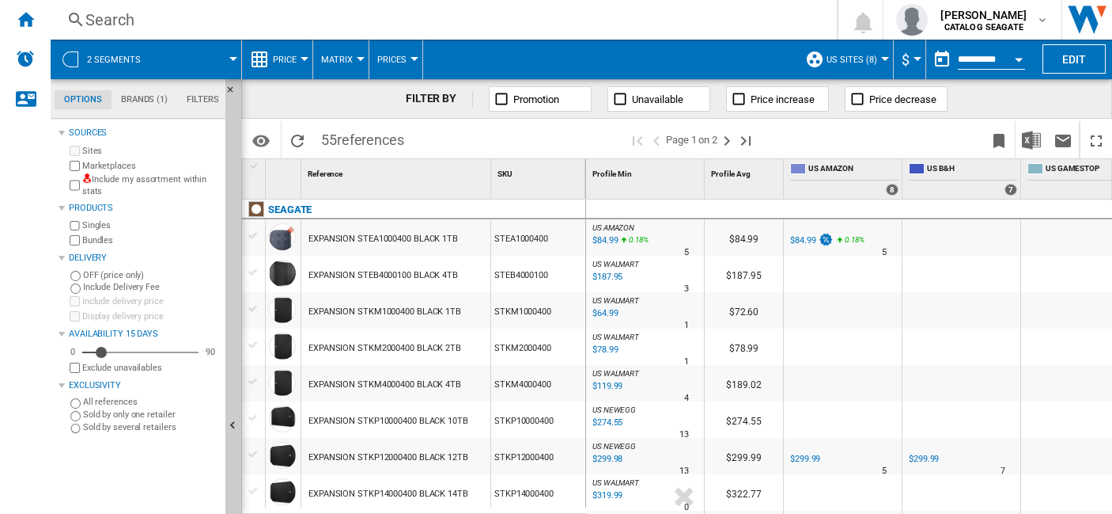
click at [133, 17] on div "Search" at bounding box center [440, 20] width 711 height 22
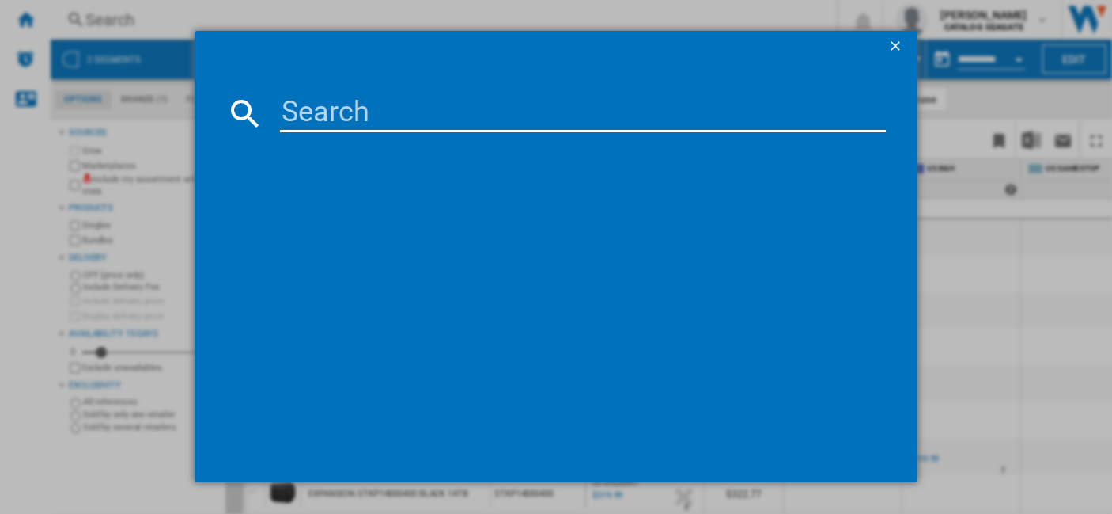
click at [329, 112] on input at bounding box center [583, 113] width 606 height 38
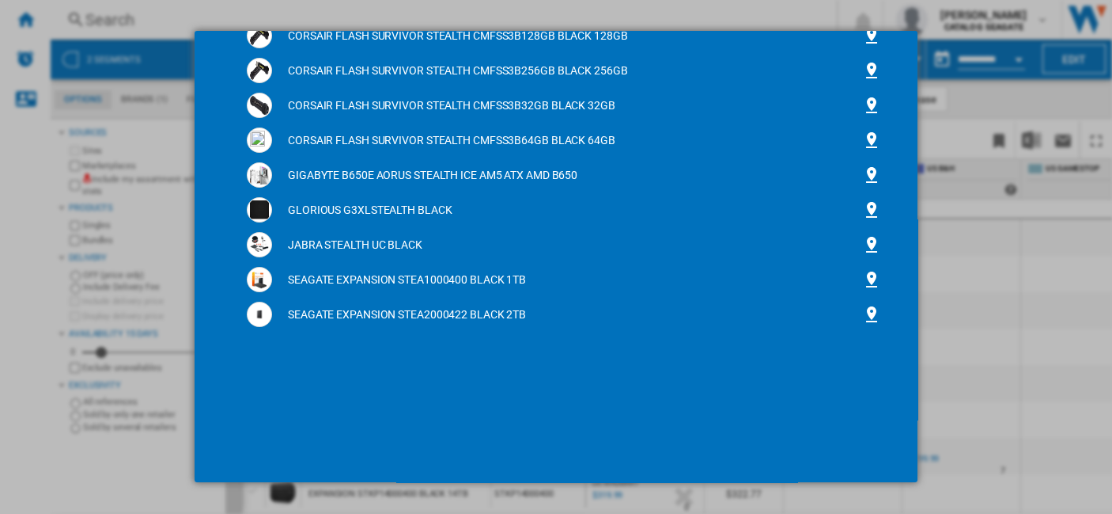
type input "STEA"
click at [655, 6] on div "STEA references (48) CORSAIR FLASH SURVIVOR STEALTH CMFSS3 BLACK 512GB CORSAIR …" at bounding box center [556, 256] width 1112 height 513
click at [1053, 100] on div "STEA references (48) CORSAIR FLASH SURVIVOR STEALTH CMFSS3 BLACK 512GB CORSAIR …" at bounding box center [556, 256] width 1112 height 513
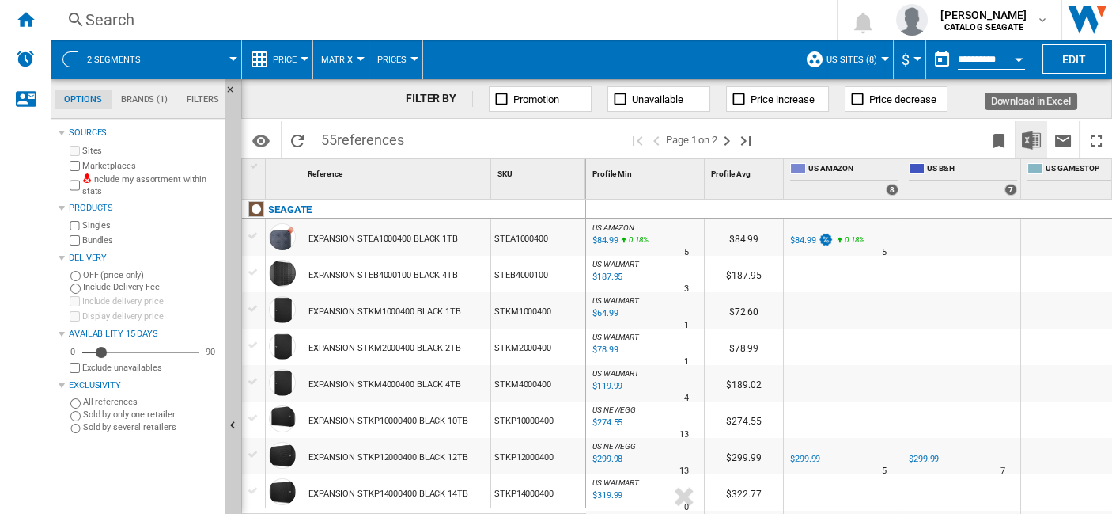
click at [1036, 143] on img "Download in Excel" at bounding box center [1031, 140] width 19 height 19
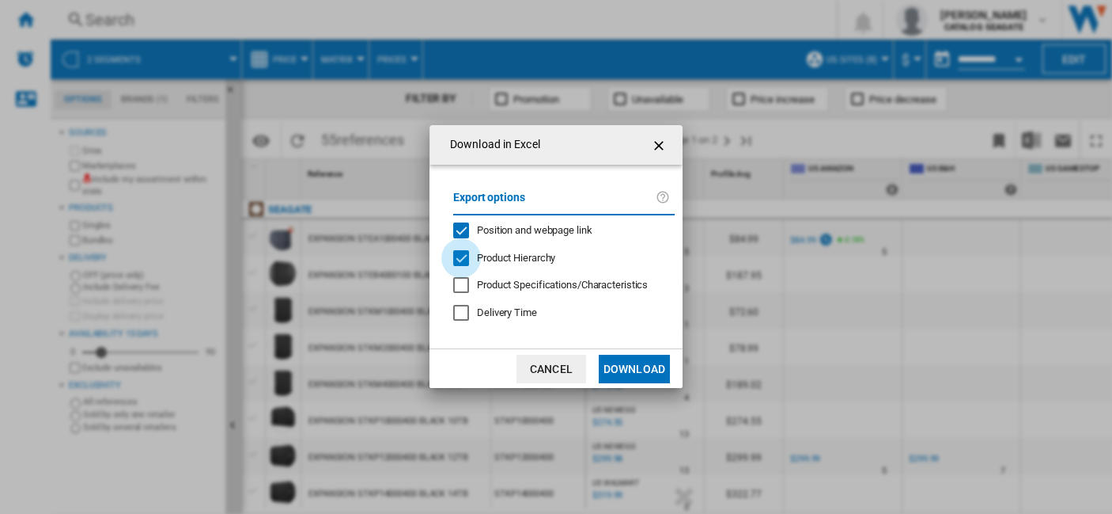
click at [460, 258] on div "Product Hierarchy" at bounding box center [461, 258] width 16 height 16
click at [465, 225] on div "Position and webpage link" at bounding box center [461, 230] width 16 height 16
click at [635, 363] on button "Download" at bounding box center [634, 368] width 71 height 28
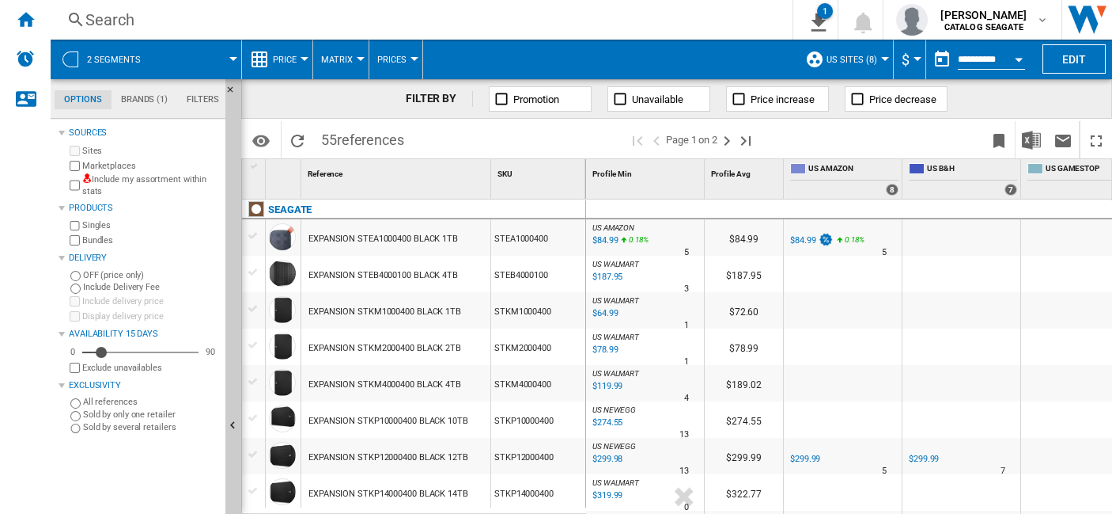
click at [230, 60] on span at bounding box center [198, 60] width 70 height 40
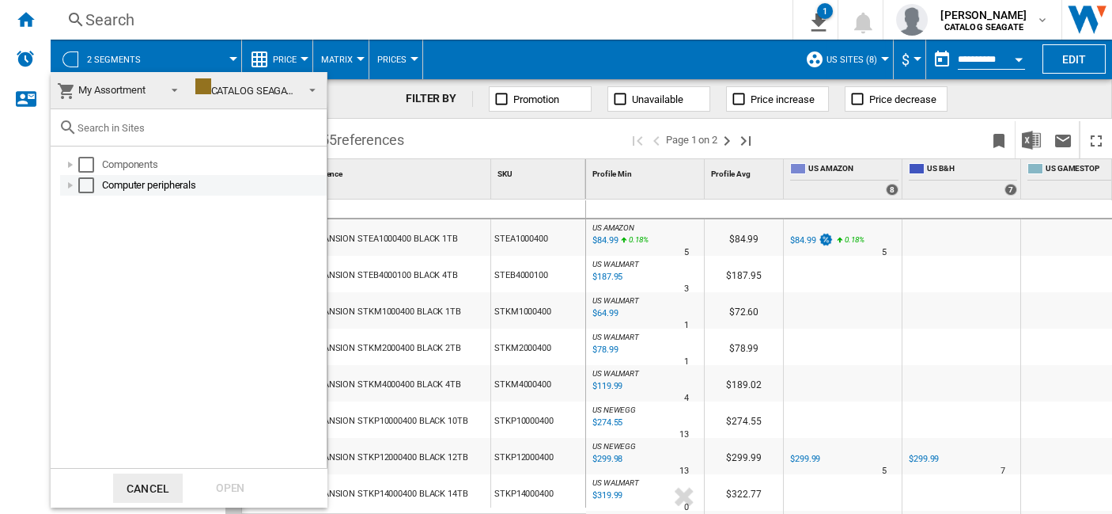
click at [72, 188] on div at bounding box center [71, 185] width 16 height 16
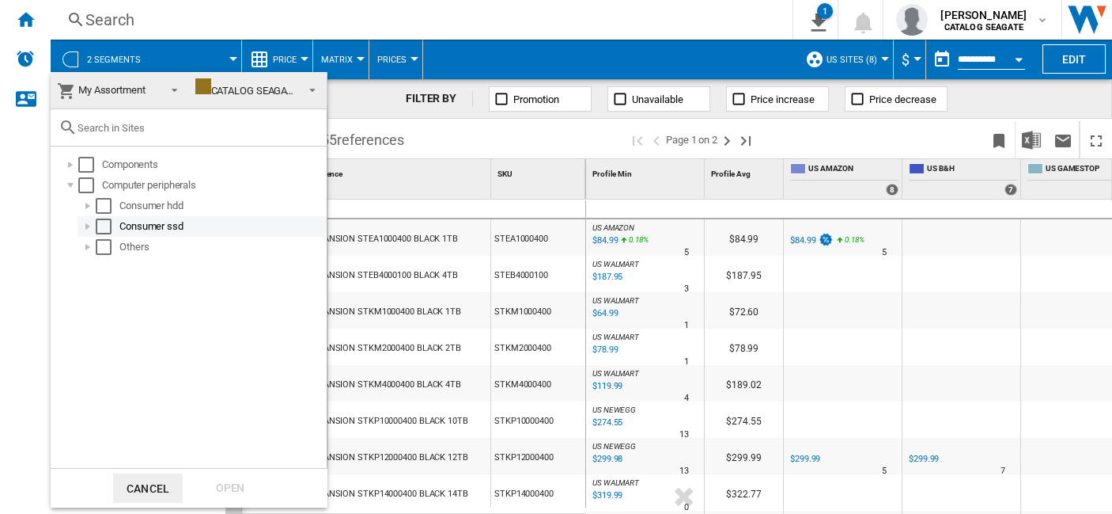
click at [92, 227] on div at bounding box center [88, 226] width 16 height 16
click at [85, 203] on div at bounding box center [88, 206] width 16 height 16
click at [101, 225] on div at bounding box center [105, 226] width 16 height 16
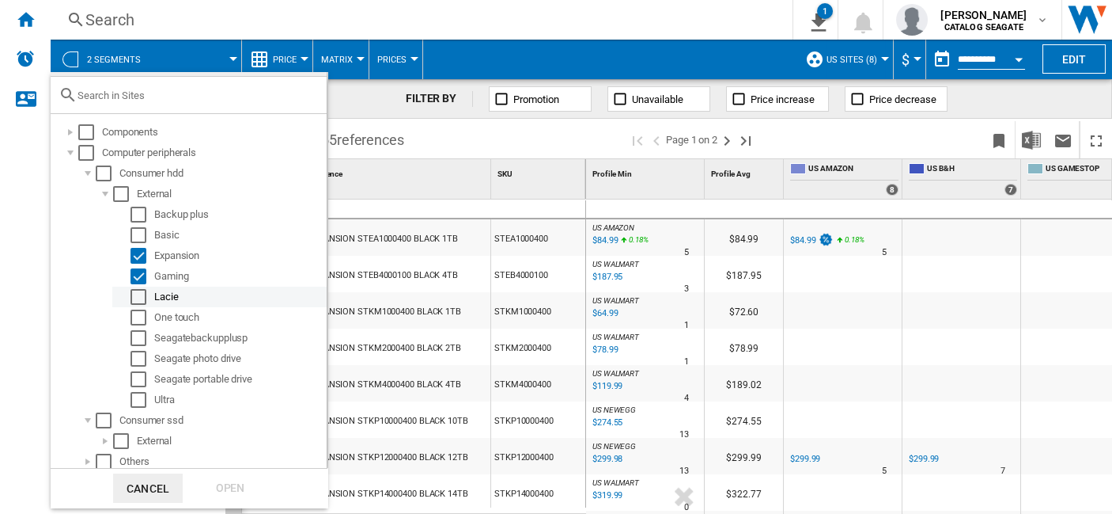
scroll to position [44, 0]
click at [416, 136] on md-backdrop at bounding box center [556, 257] width 1112 height 514
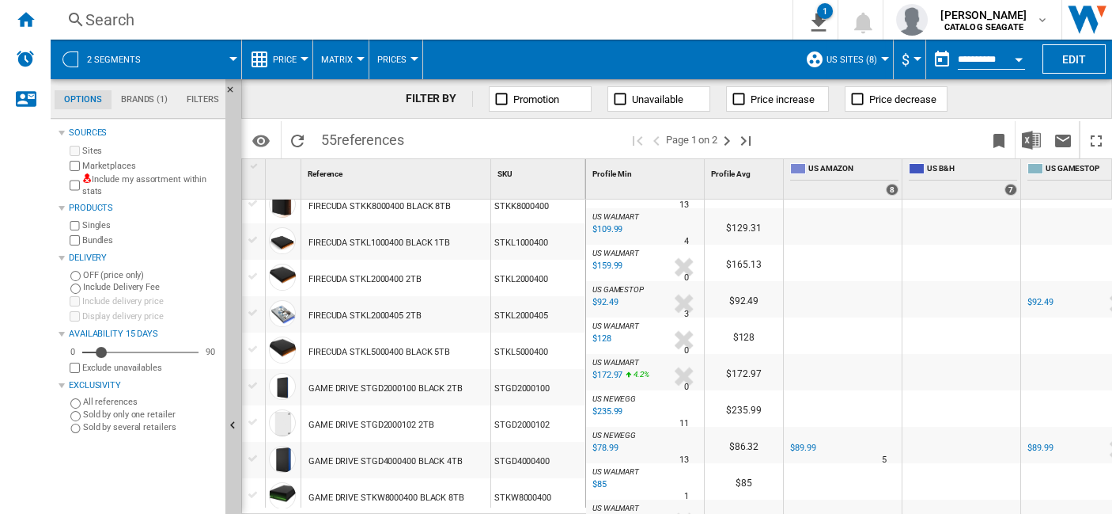
scroll to position [1176, 0]
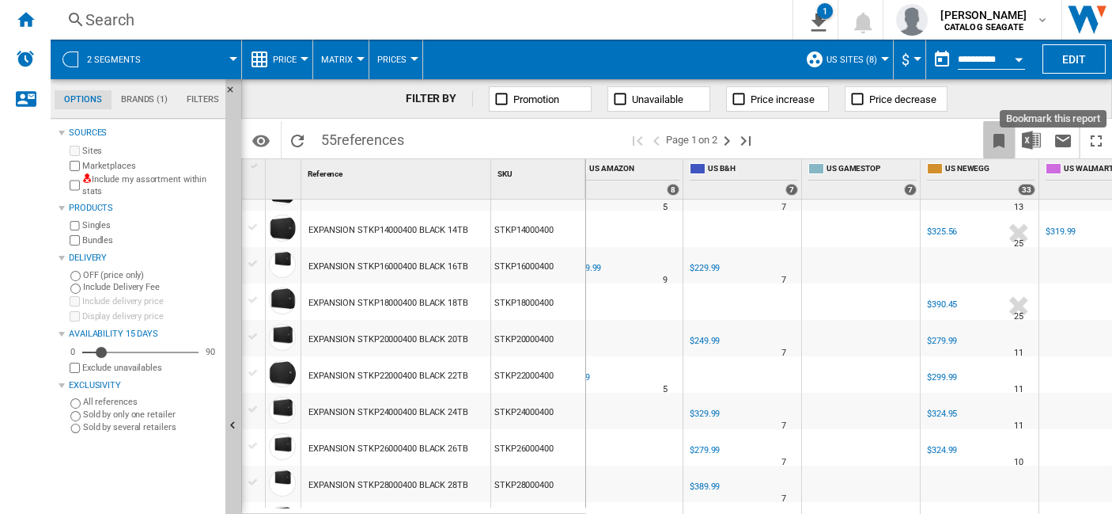
click at [1010, 148] on button "Bookmark this report" at bounding box center [999, 139] width 32 height 37
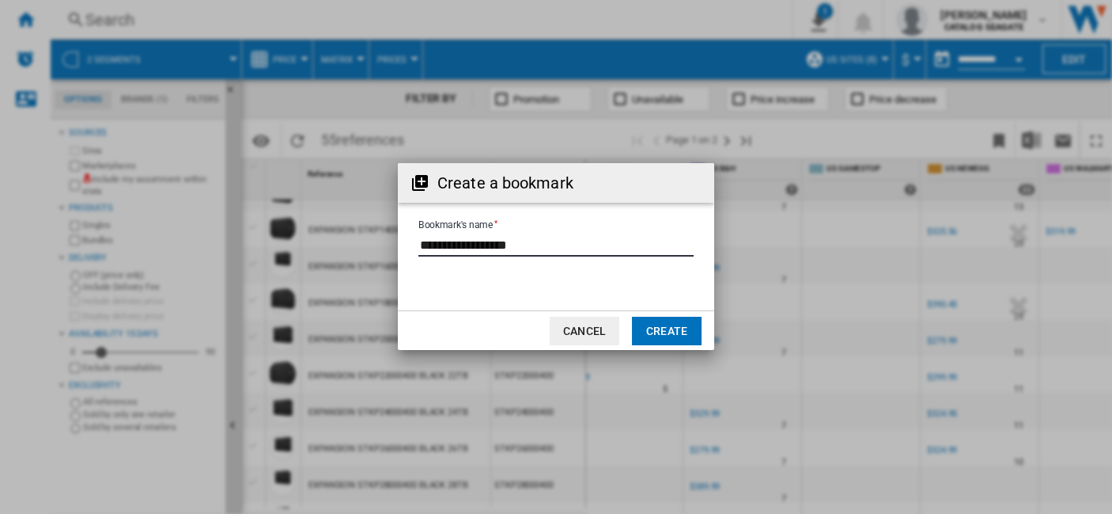
drag, startPoint x: 558, startPoint y: 243, endPoint x: 322, endPoint y: 227, distance: 236.3
click at [190, 216] on div "Create a bookmark Bookmark's name Cancel Create" at bounding box center [556, 256] width 1112 height 513
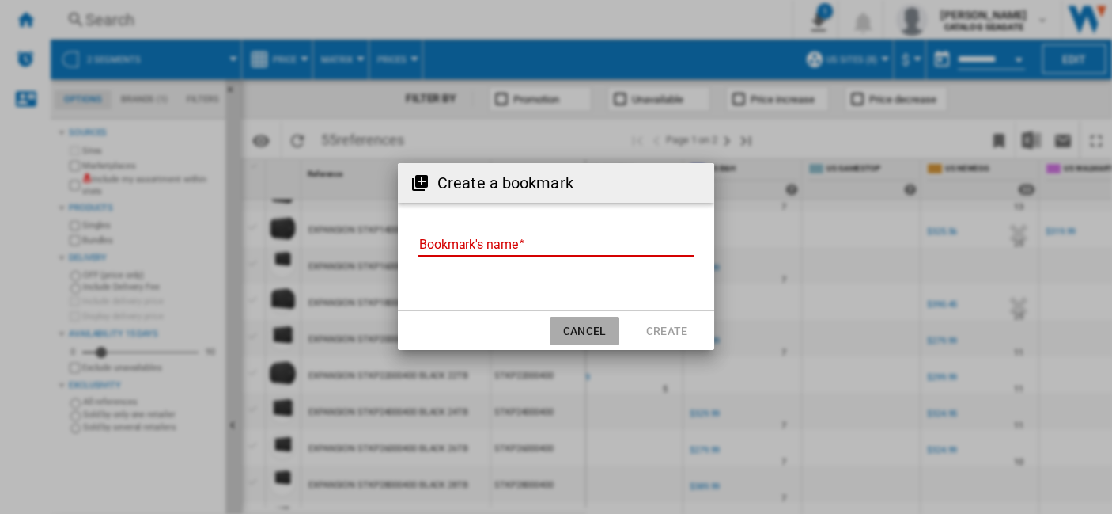
click at [592, 339] on button "Cancel" at bounding box center [585, 330] width 70 height 28
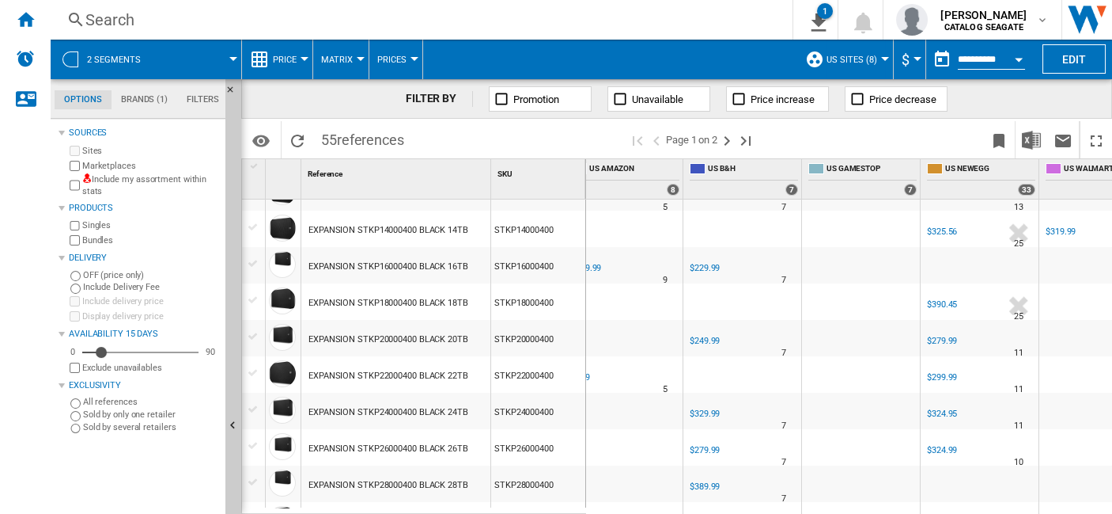
click at [235, 67] on md-menu "2 segments" at bounding box center [146, 60] width 191 height 40
click at [239, 64] on md-menu "2 segments" at bounding box center [146, 60] width 191 height 40
click at [235, 58] on div at bounding box center [233, 59] width 8 height 4
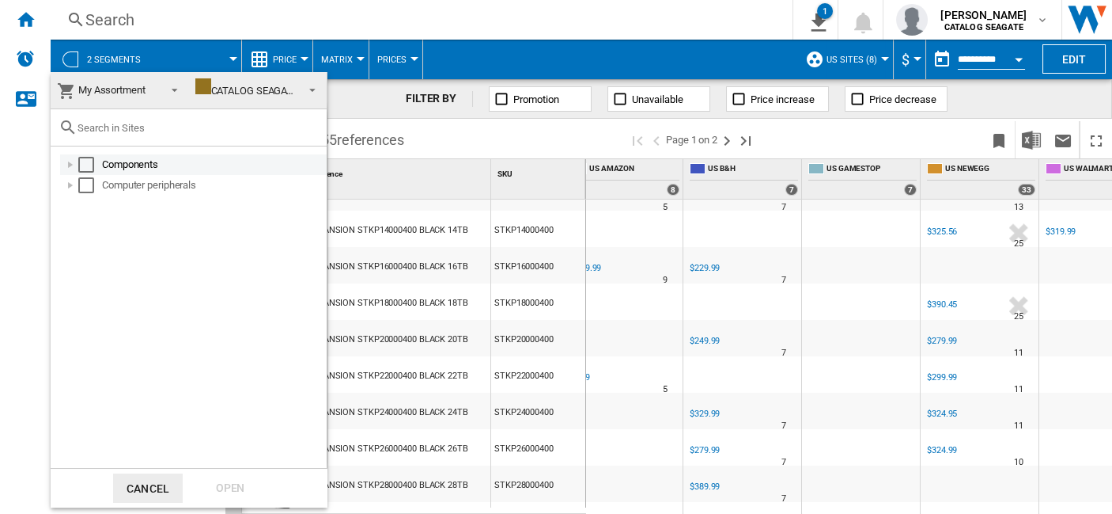
click at [90, 165] on div "Select" at bounding box center [86, 165] width 16 height 16
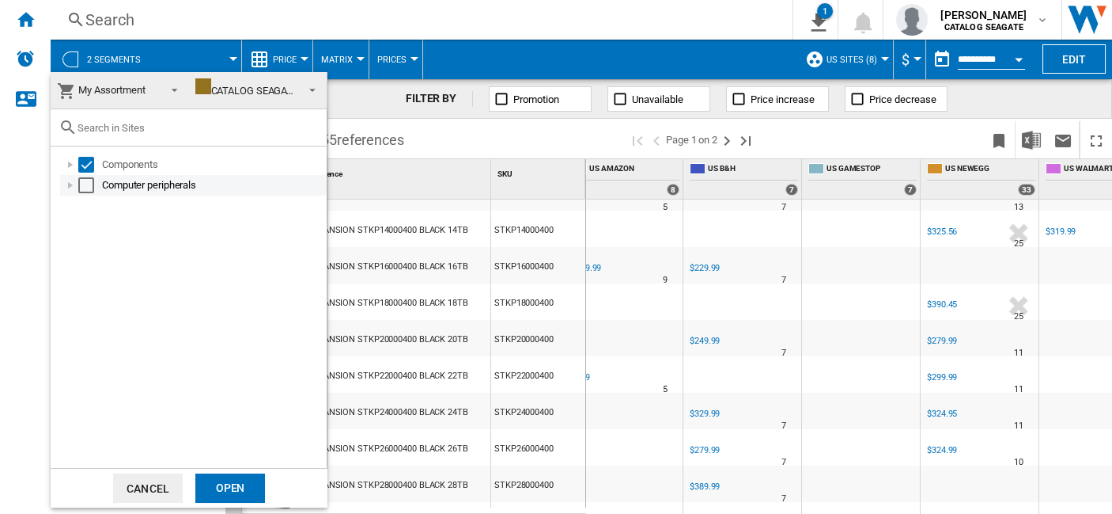
click at [86, 186] on div "Select" at bounding box center [86, 185] width 16 height 16
click at [229, 473] on div "Open" at bounding box center [230, 487] width 70 height 29
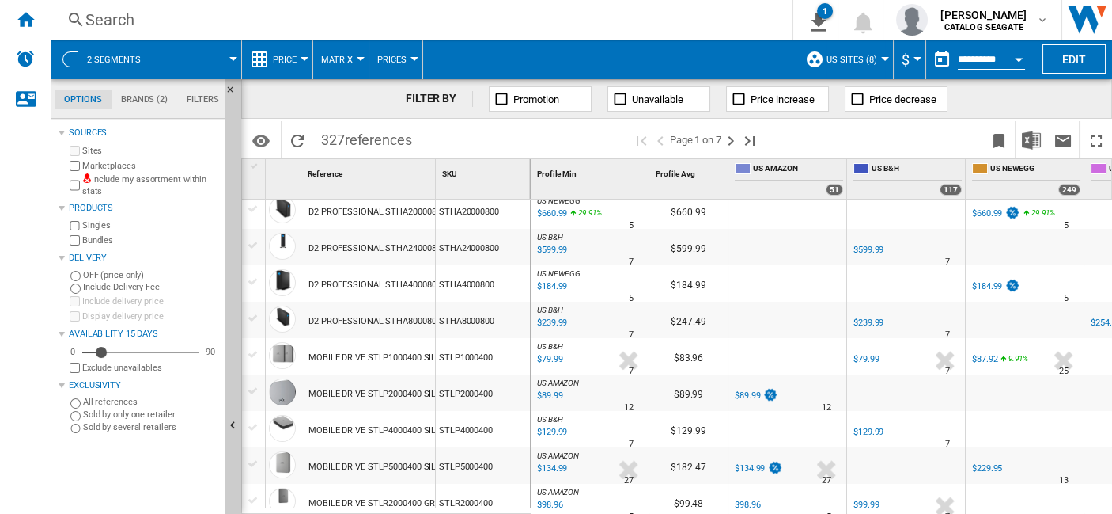
scroll to position [1531, 0]
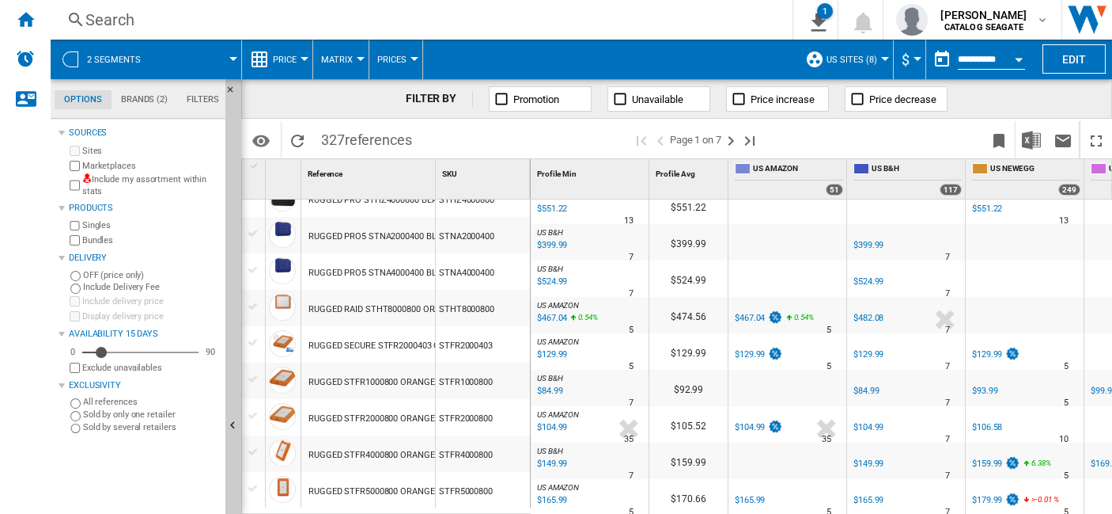
click at [660, 100] on span "Unavailable" at bounding box center [657, 99] width 51 height 12
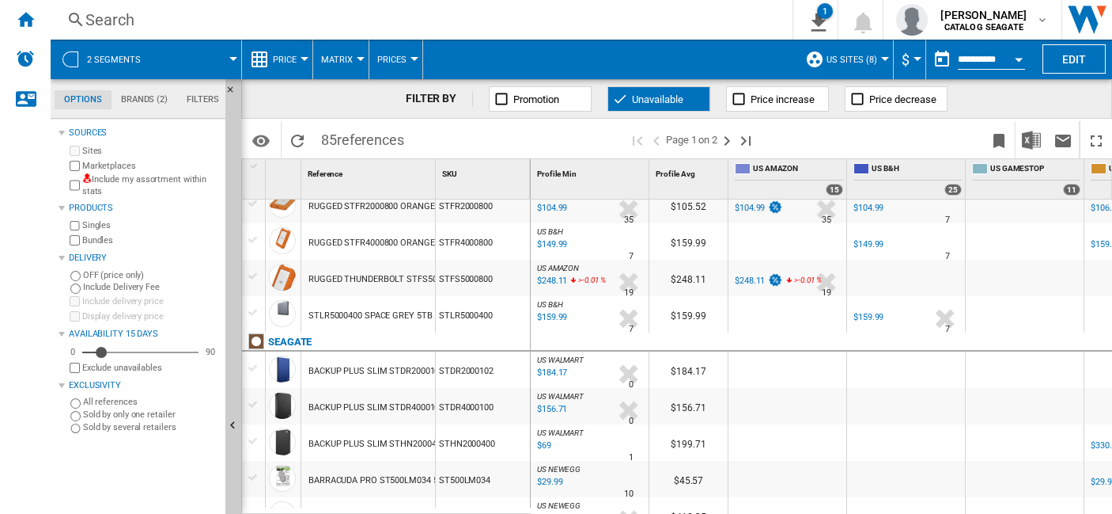
click at [658, 97] on span "Unavailable" at bounding box center [657, 99] width 51 height 12
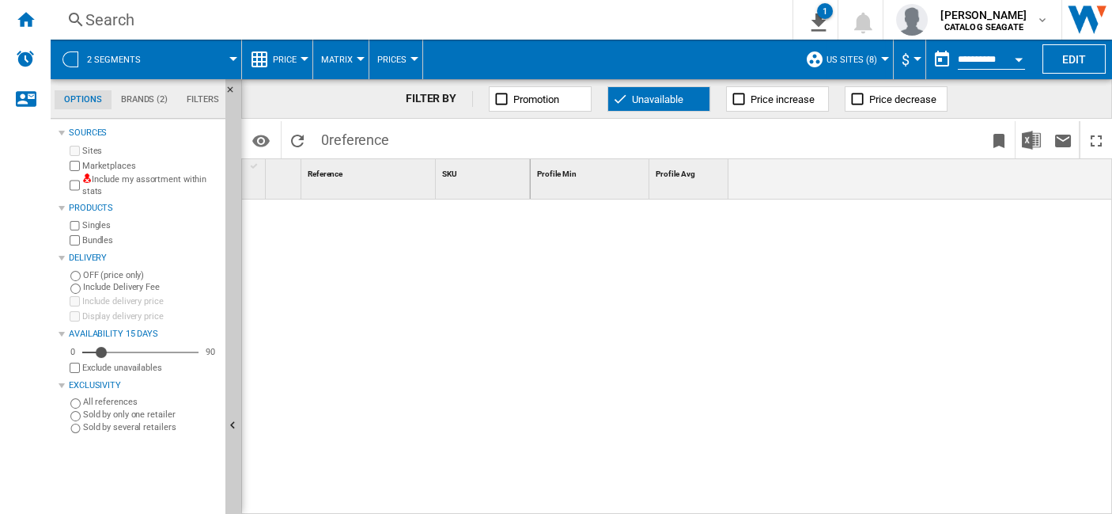
click at [662, 96] on span "Unavailable" at bounding box center [657, 99] width 51 height 12
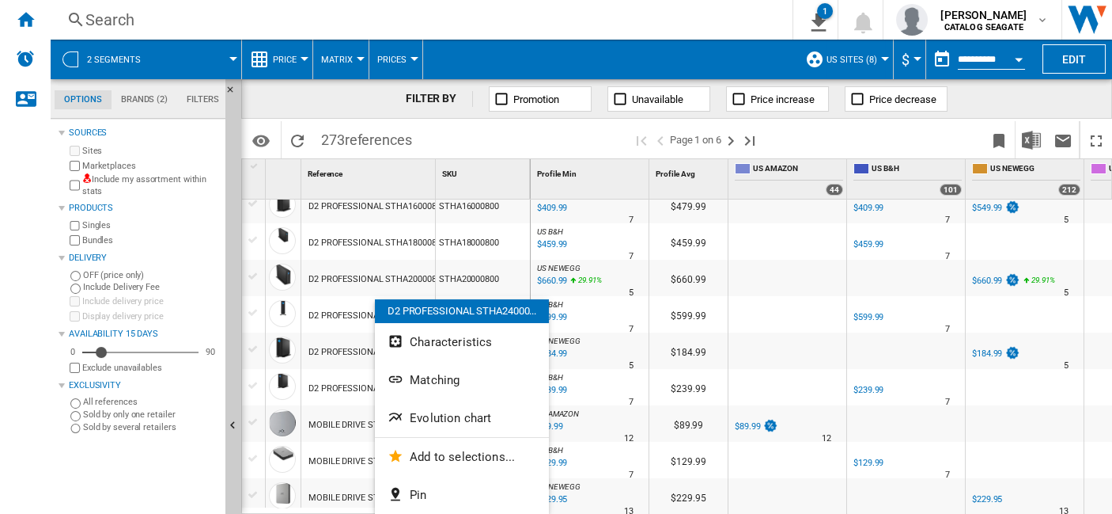
click at [712, 412] on div at bounding box center [556, 257] width 1112 height 514
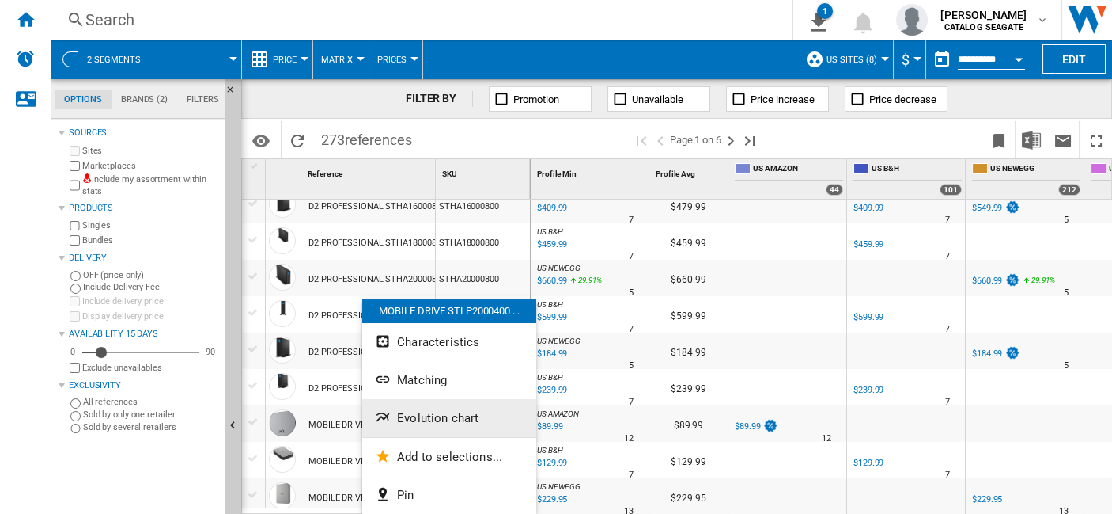
click at [469, 417] on span "Evolution chart" at bounding box center [437, 418] width 81 height 14
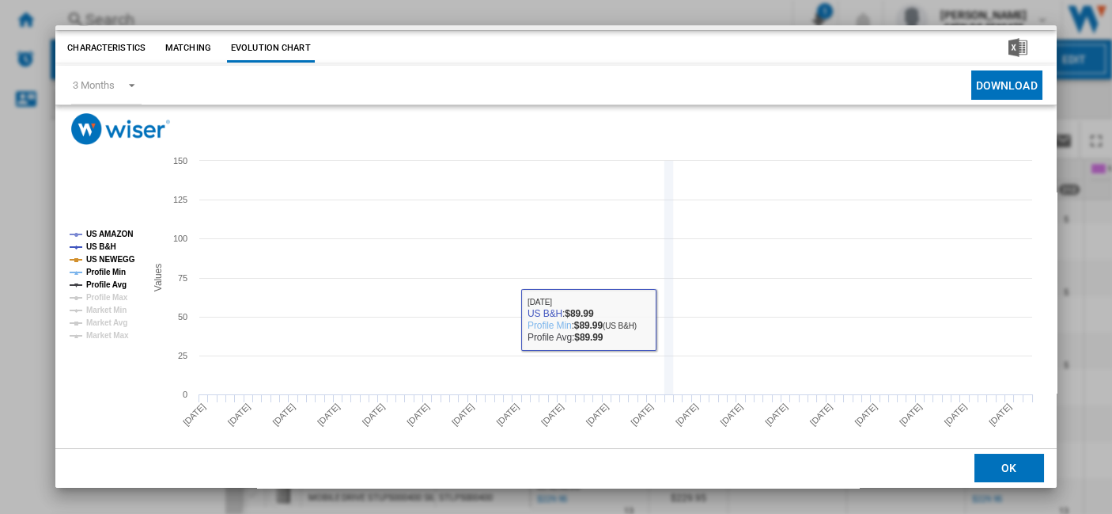
scroll to position [47, 0]
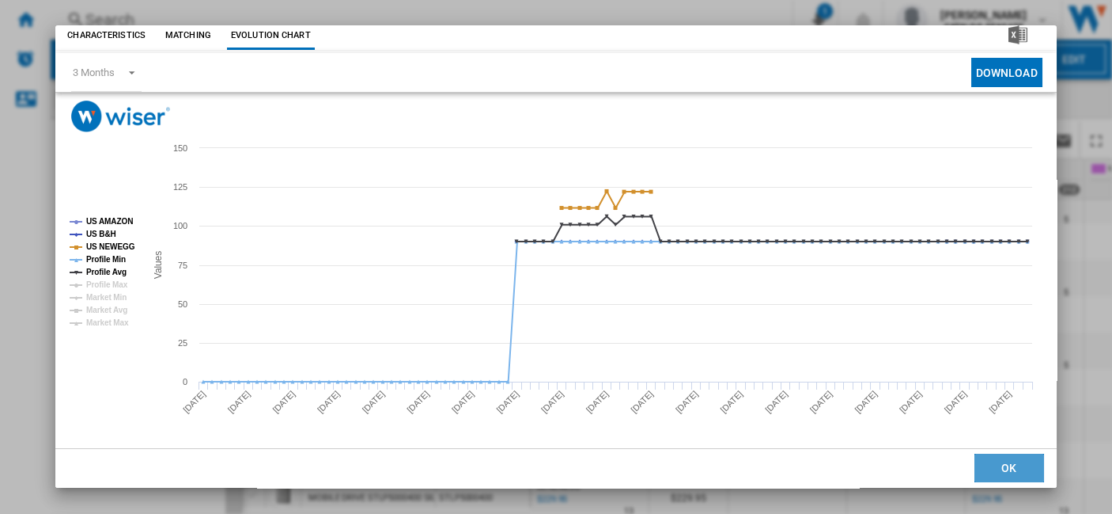
click at [1009, 461] on button "OK" at bounding box center [1010, 467] width 70 height 28
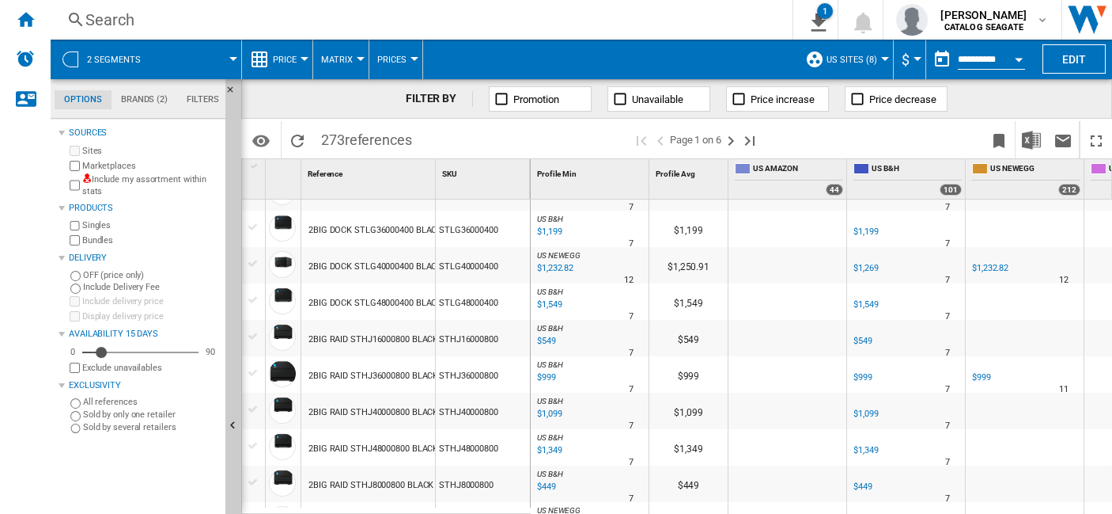
scroll to position [0, 0]
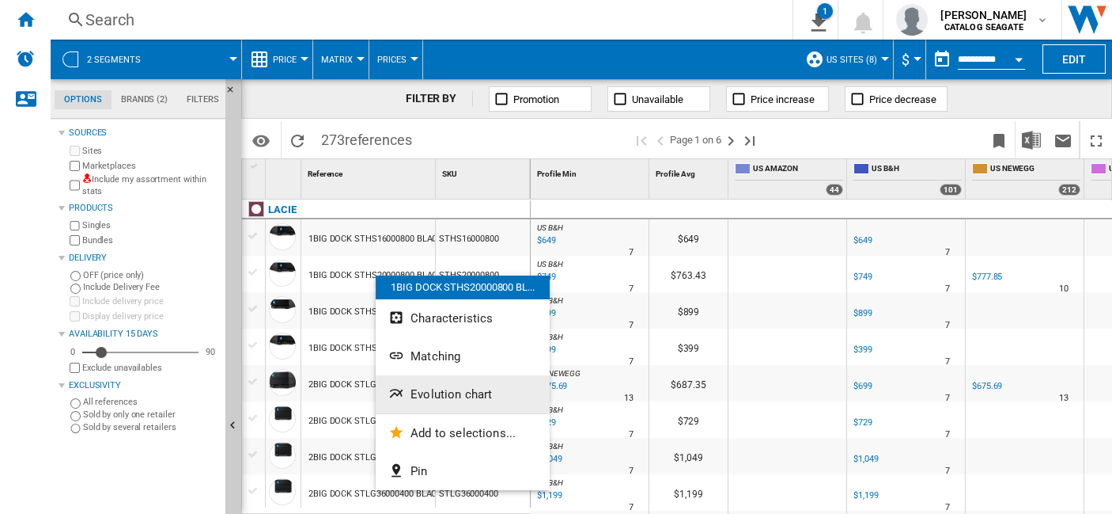
click at [497, 392] on button "Evolution chart" at bounding box center [463, 394] width 174 height 38
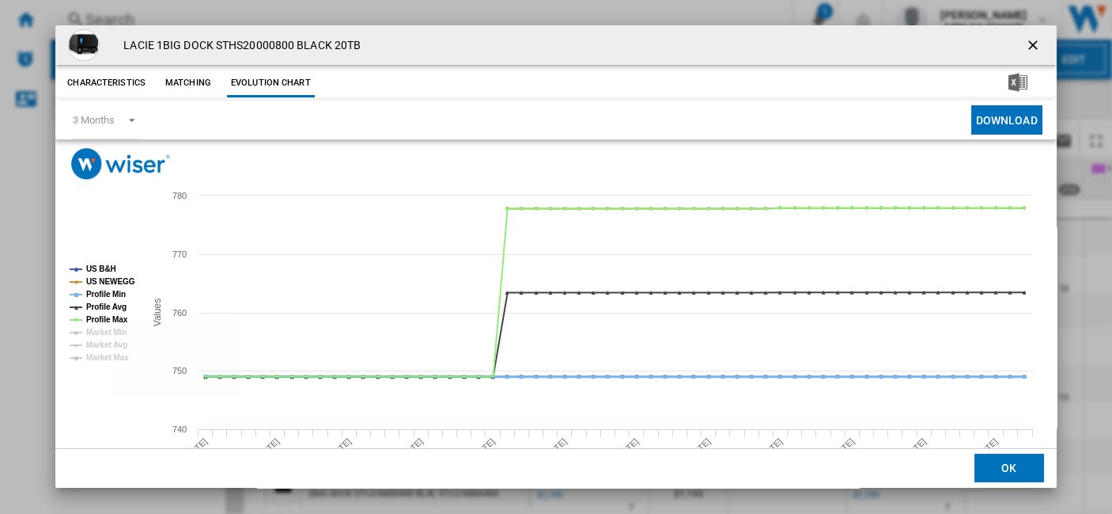
click at [111, 290] on tspan "Profile Min" at bounding box center [106, 294] width 40 height 9
click at [112, 311] on tspan "Profile Avg" at bounding box center [106, 306] width 40 height 9
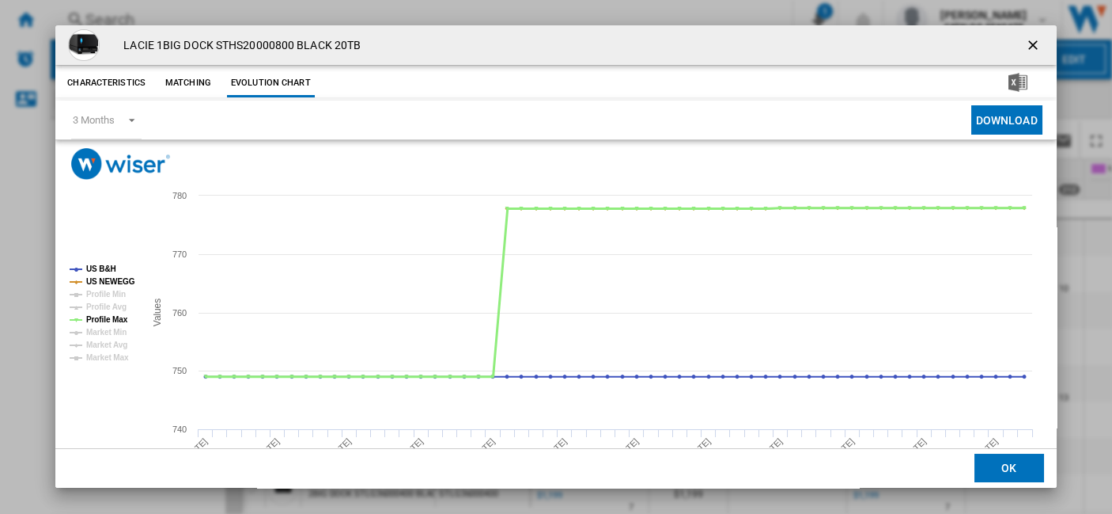
click at [115, 323] on tspan "Profile Max" at bounding box center [107, 319] width 42 height 9
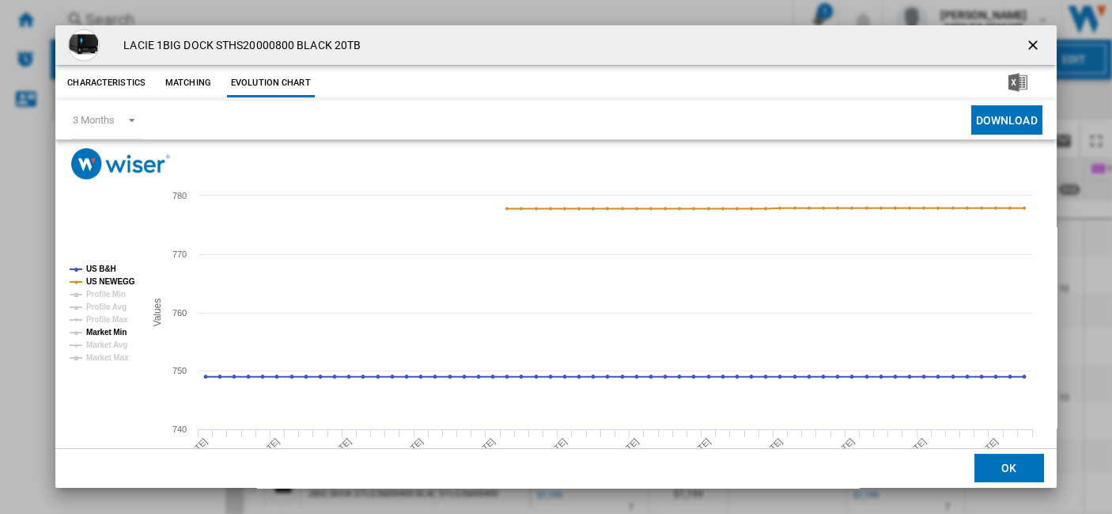
click at [119, 328] on tspan "Market Min" at bounding box center [106, 332] width 40 height 9
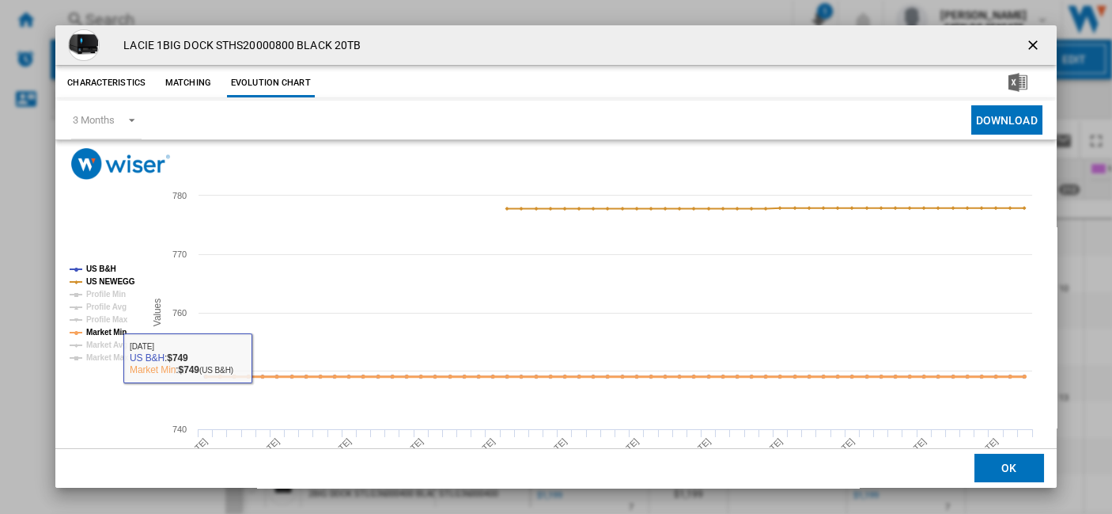
click at [104, 334] on tspan "Market Min" at bounding box center [106, 332] width 40 height 9
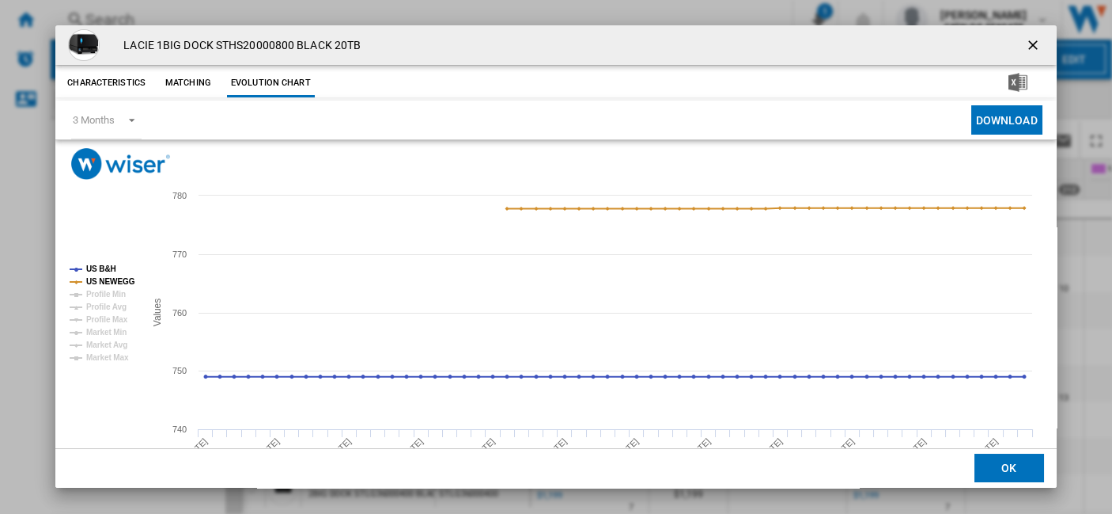
click at [1029, 47] on ng-md-icon "getI18NText('BUTTONS.CLOSE_DIALOG')" at bounding box center [1034, 46] width 19 height 19
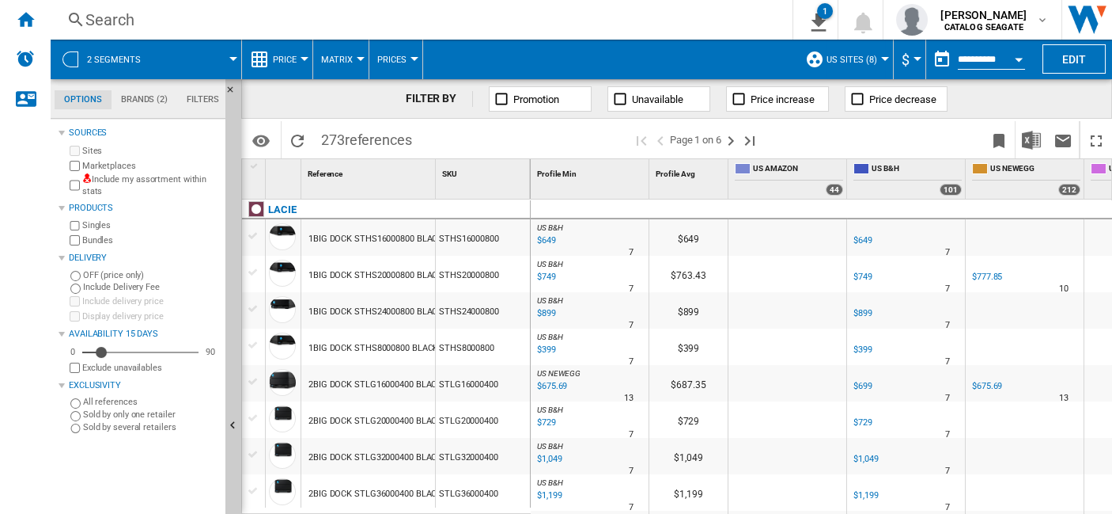
click at [358, 63] on button "Matrix" at bounding box center [341, 60] width 40 height 40
click at [296, 54] on md-backdrop at bounding box center [556, 257] width 1112 height 514
click at [296, 59] on span "Price" at bounding box center [285, 60] width 24 height 10
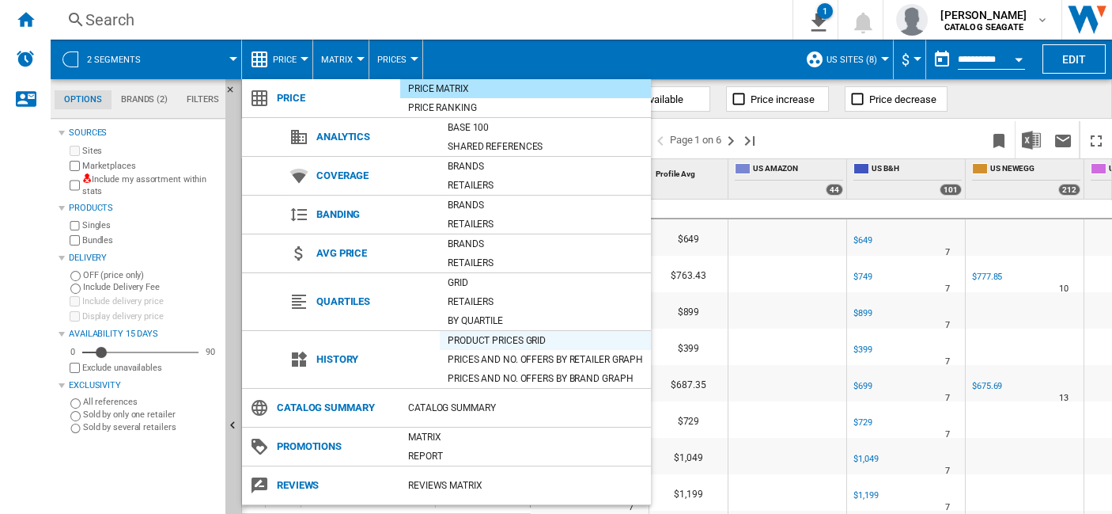
click at [529, 339] on div "Product prices grid" at bounding box center [545, 340] width 211 height 16
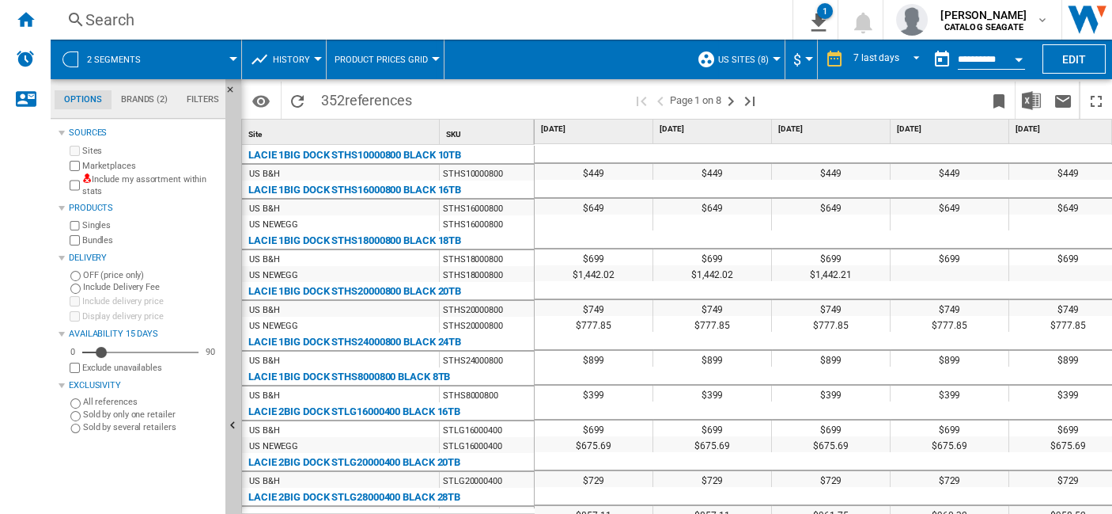
click at [407, 66] on button "Product prices grid" at bounding box center [385, 60] width 101 height 40
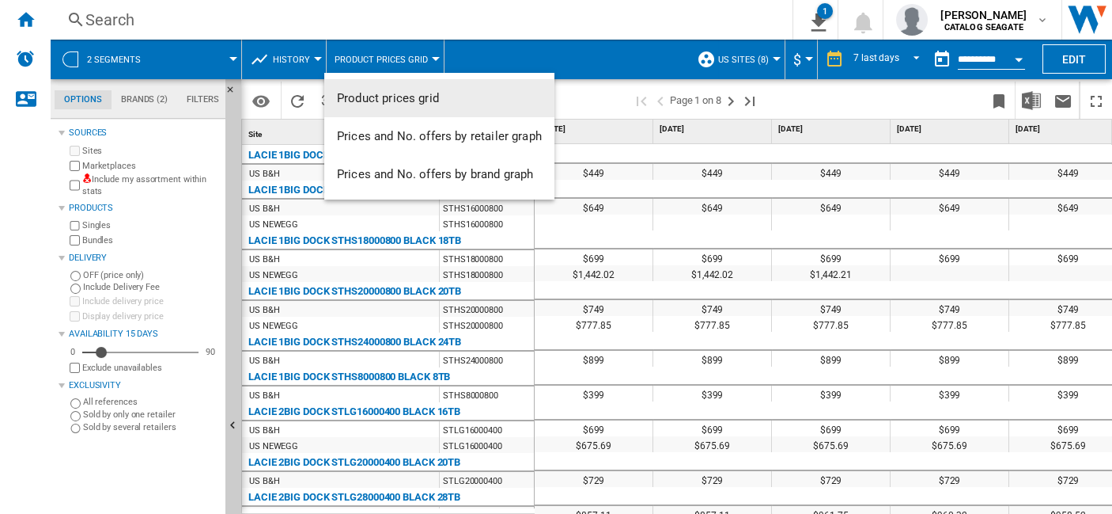
click at [407, 67] on md-backdrop at bounding box center [556, 257] width 1112 height 514
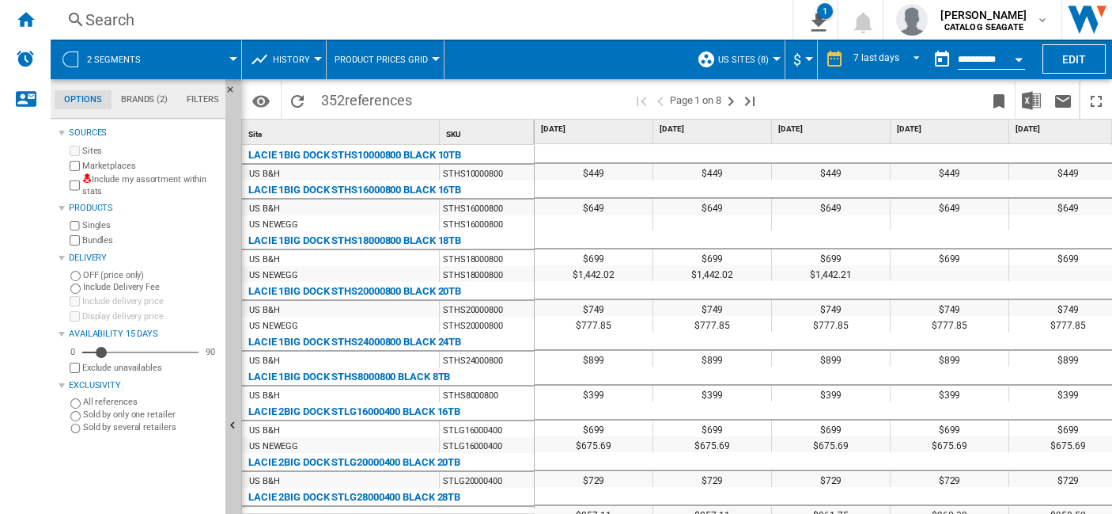
click at [296, 63] on span "History" at bounding box center [291, 60] width 37 height 10
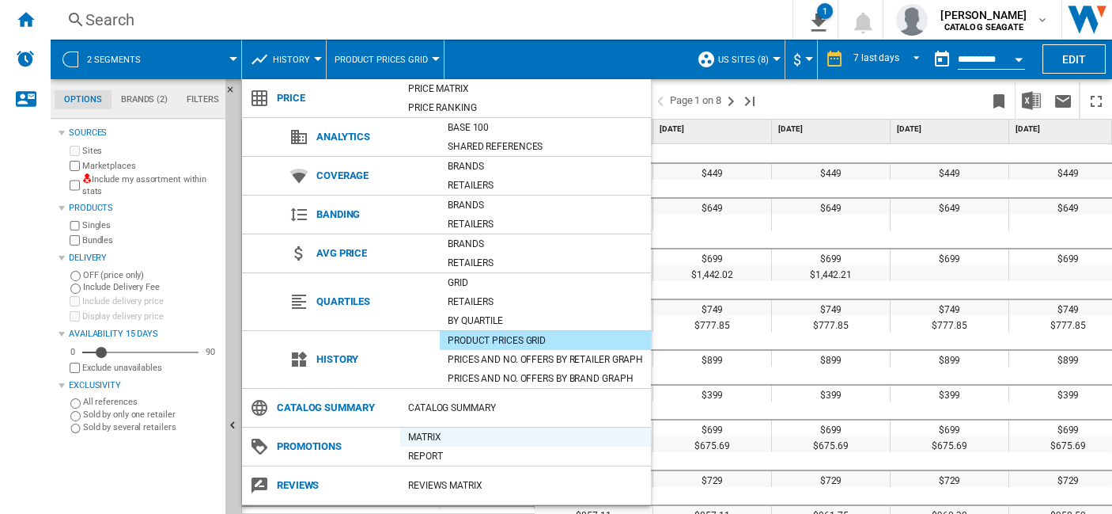
click at [432, 435] on div "Matrix" at bounding box center [525, 437] width 251 height 16
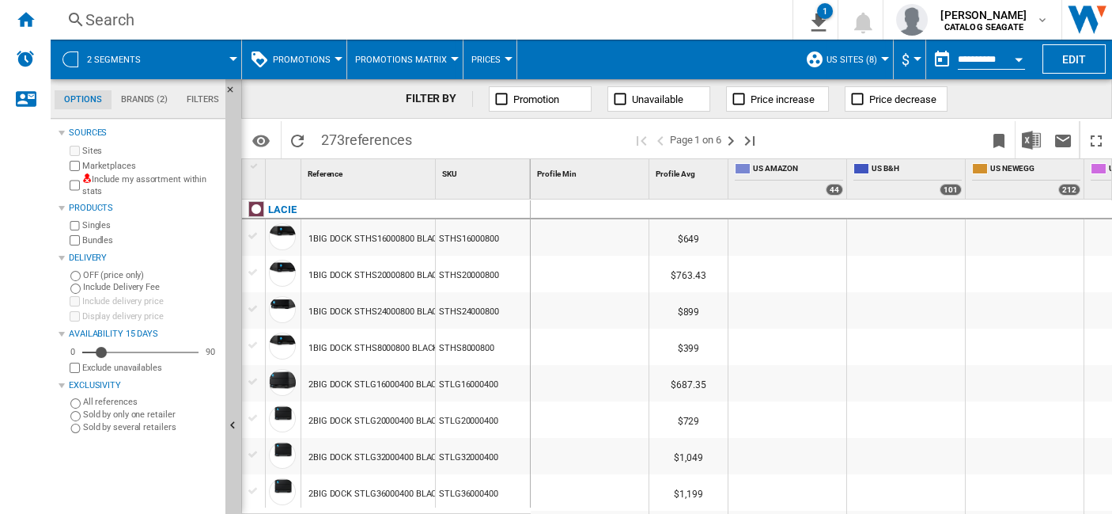
click at [425, 61] on span "Promotions Matrix" at bounding box center [401, 60] width 92 height 10
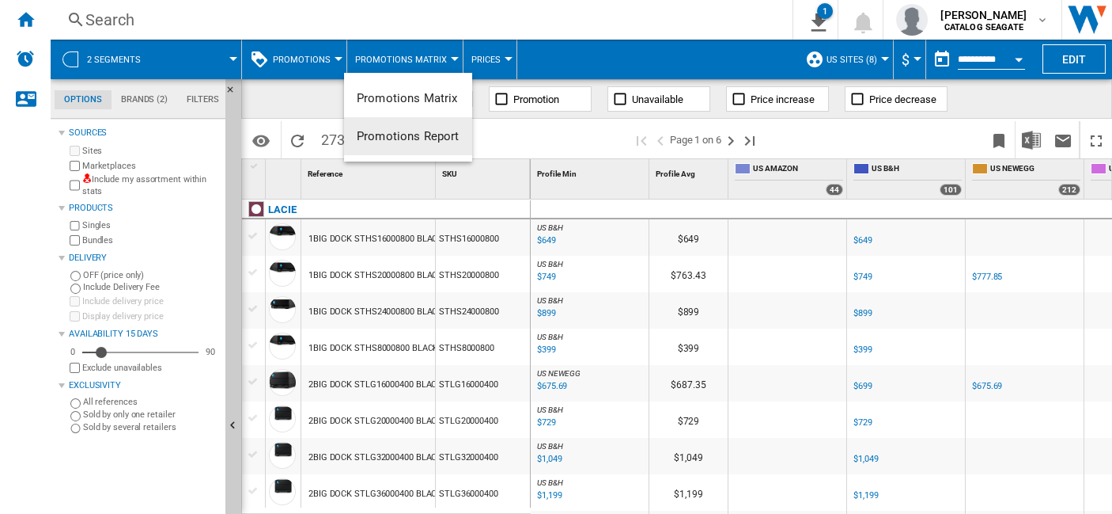
click at [422, 138] on span "Promotions Report" at bounding box center [408, 136] width 103 height 14
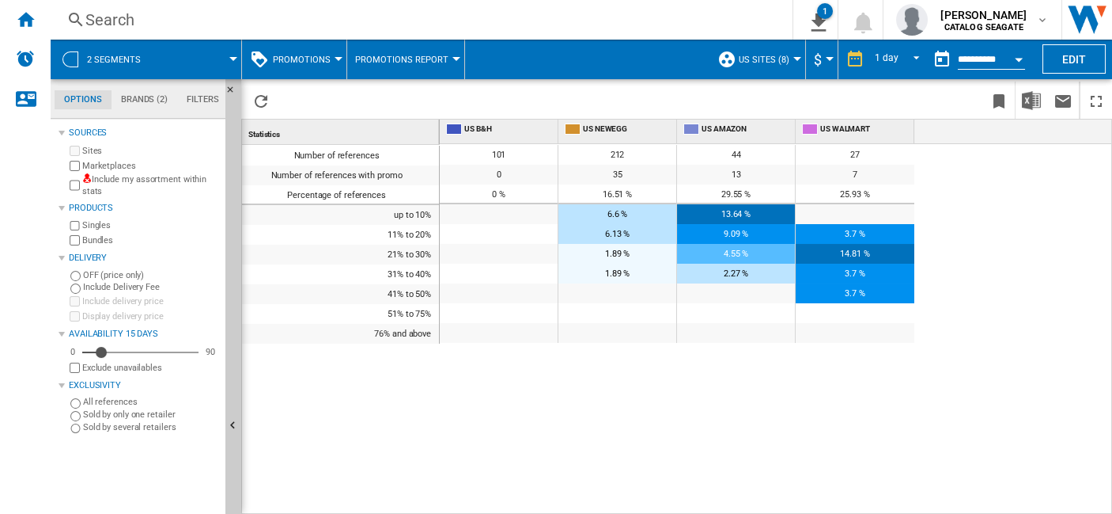
click at [843, 293] on div "3.7 %" at bounding box center [855, 293] width 119 height 20
click at [420, 56] on span "Promotions Report" at bounding box center [401, 60] width 93 height 10
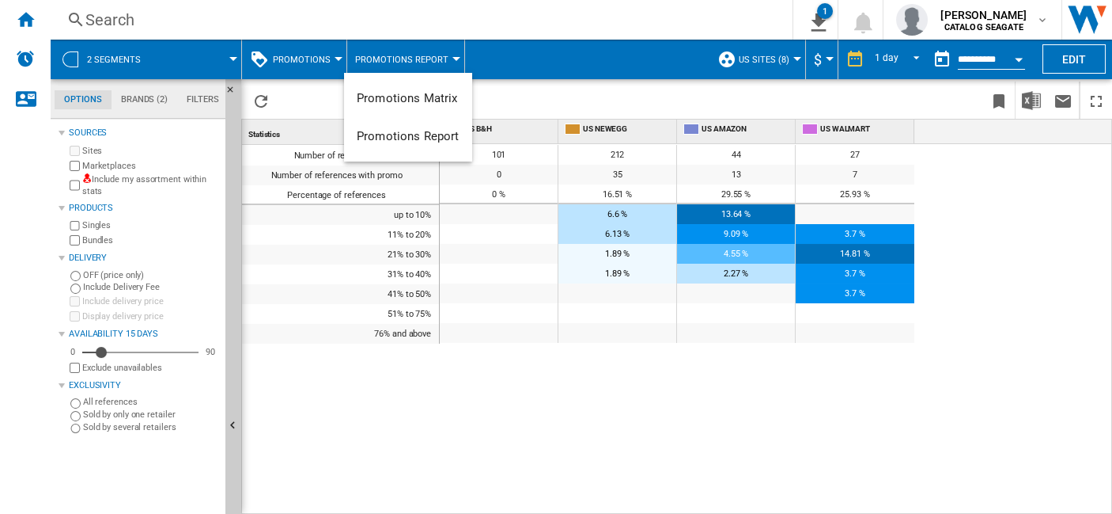
click at [312, 59] on md-backdrop at bounding box center [556, 257] width 1112 height 514
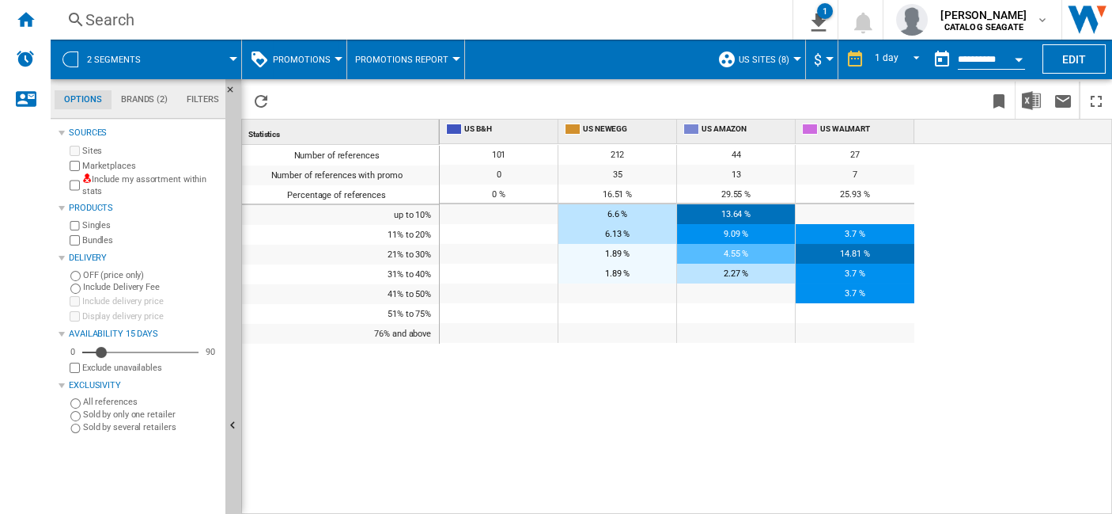
click at [312, 60] on span "Promotions" at bounding box center [302, 60] width 58 height 10
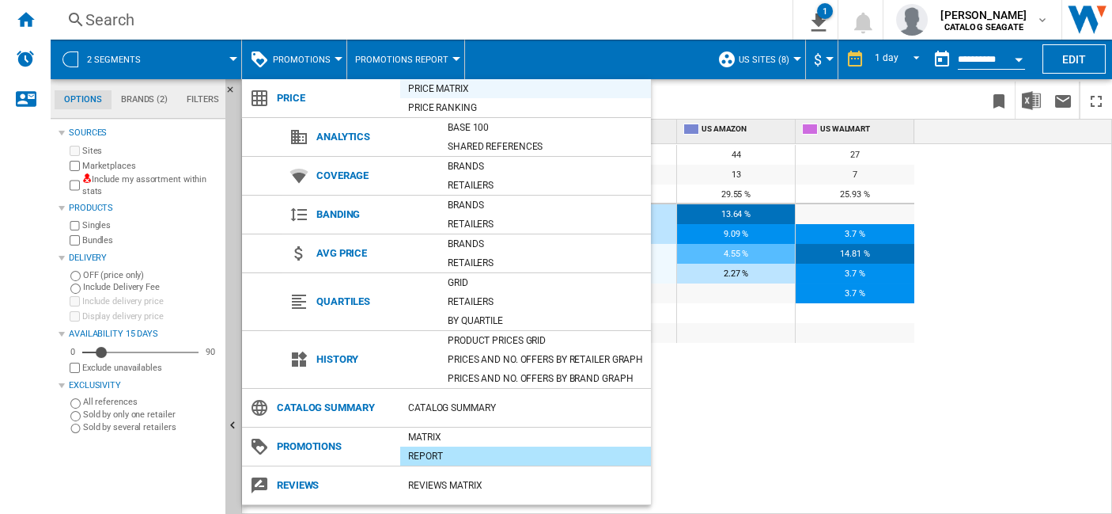
click at [442, 88] on div "Price Matrix" at bounding box center [525, 89] width 251 height 16
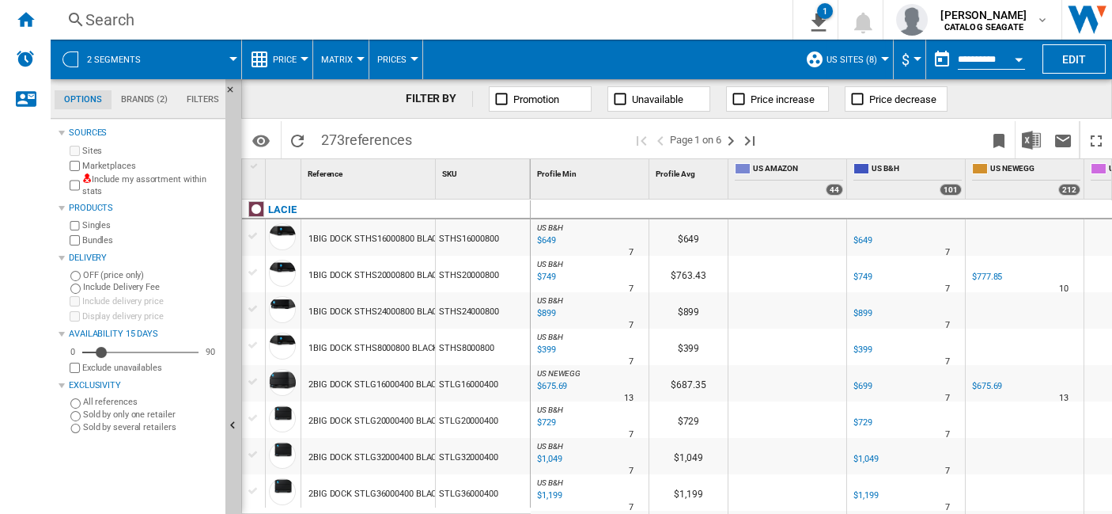
click at [560, 100] on button "Promotion" at bounding box center [540, 98] width 103 height 25
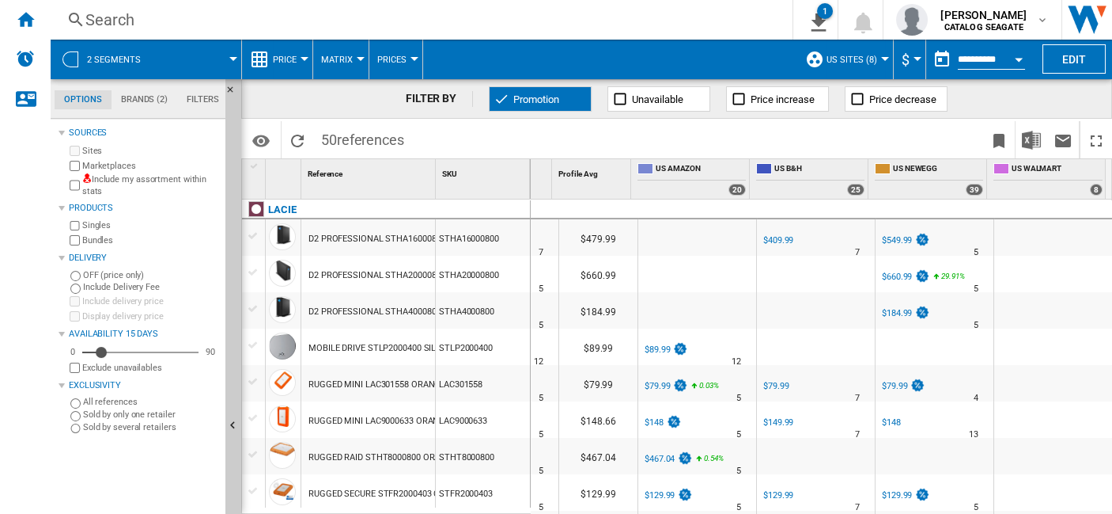
click at [286, 59] on span "Price" at bounding box center [285, 60] width 24 height 10
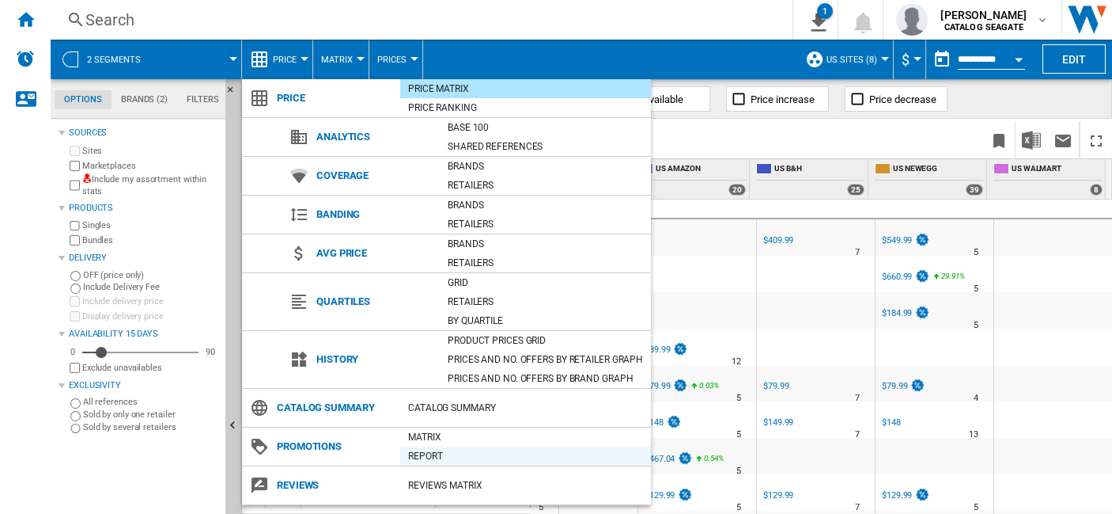
click at [431, 455] on div "Report" at bounding box center [525, 456] width 251 height 16
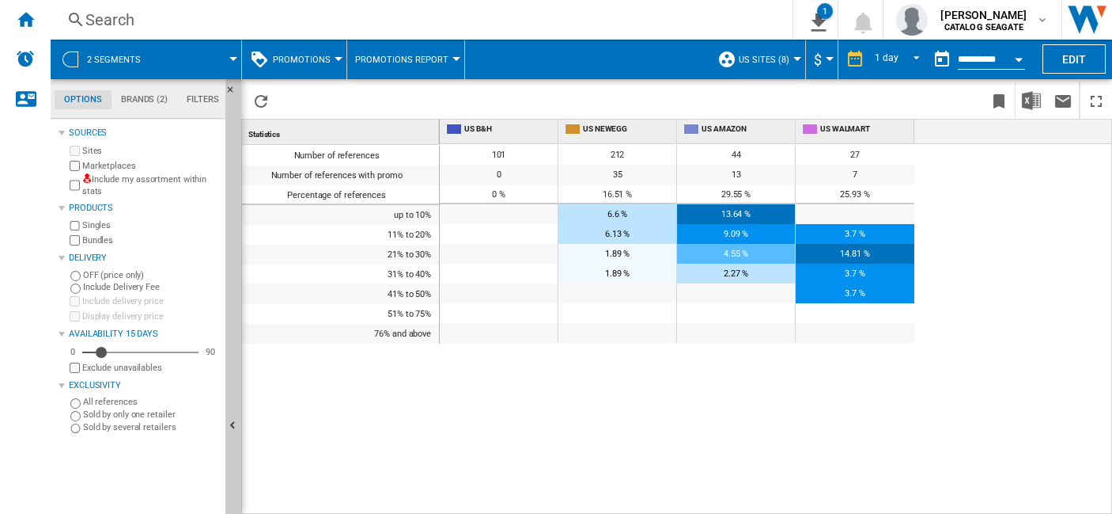
click at [322, 56] on span "Promotions" at bounding box center [302, 60] width 58 height 10
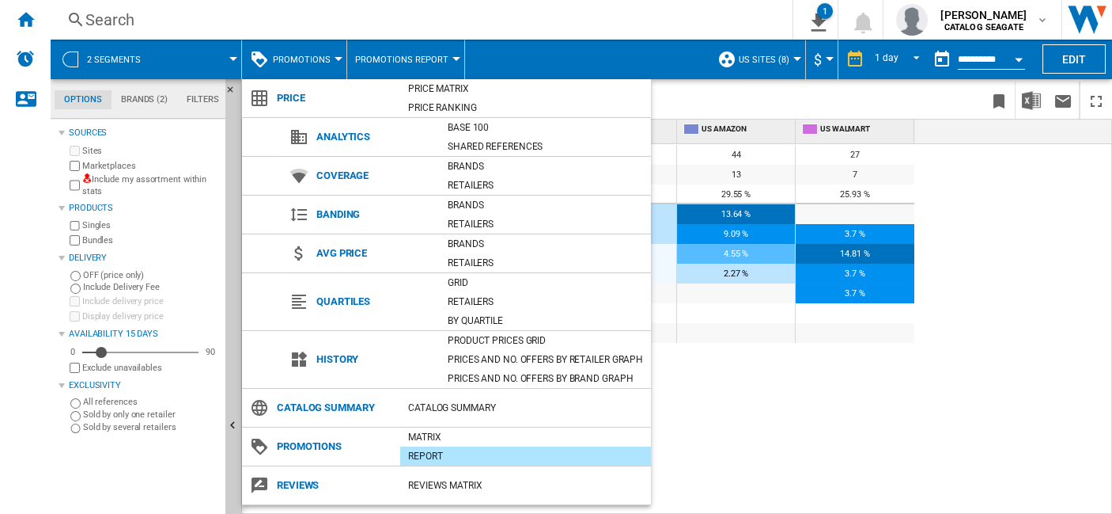
drag, startPoint x: 439, startPoint y: 435, endPoint x: 847, endPoint y: 381, distance: 411.0
click at [438, 435] on div "Matrix" at bounding box center [525, 437] width 251 height 16
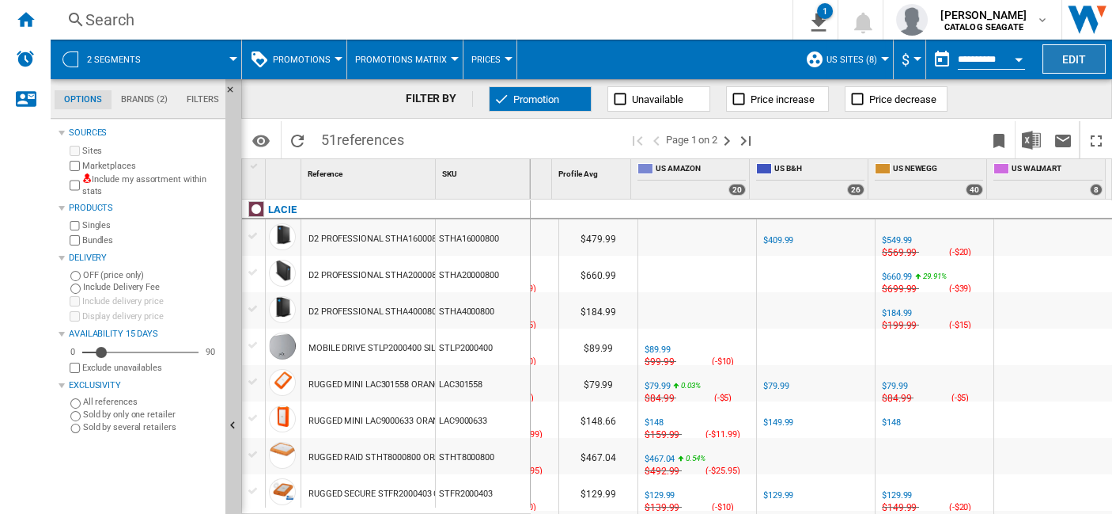
click at [1098, 63] on button "Edit" at bounding box center [1074, 58] width 63 height 29
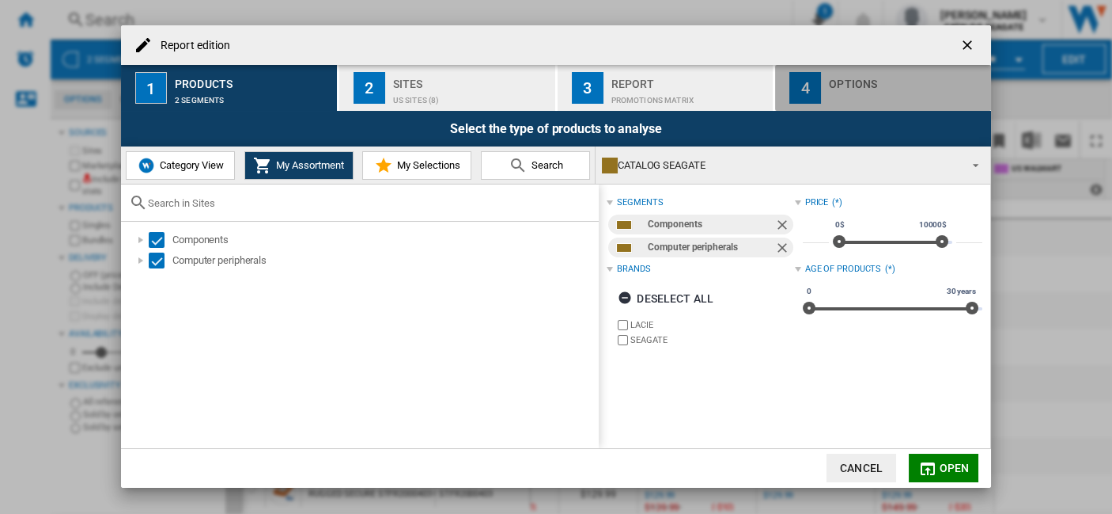
click at [838, 89] on div "button" at bounding box center [907, 96] width 156 height 17
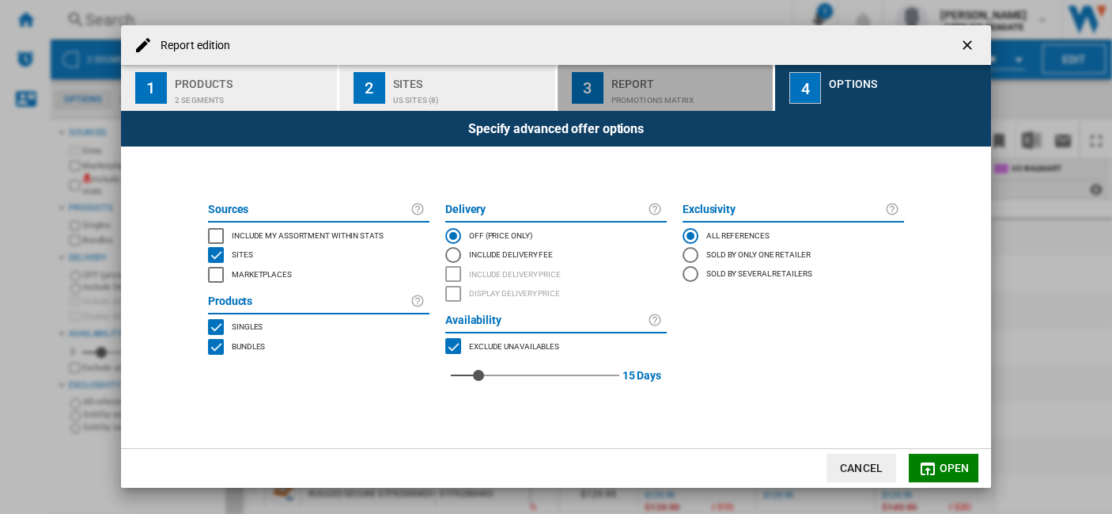
click at [716, 85] on div "Report" at bounding box center [690, 79] width 156 height 17
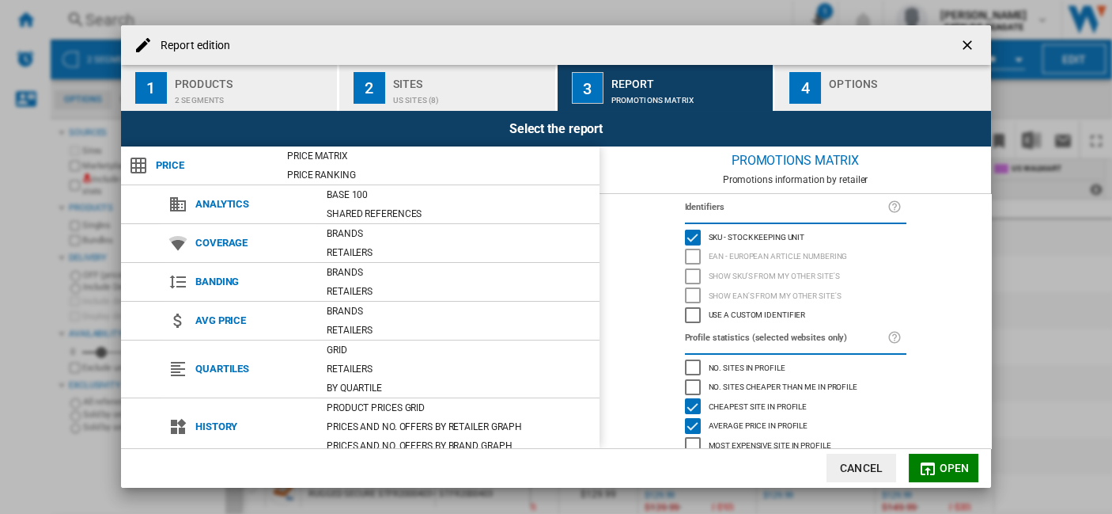
scroll to position [147, 0]
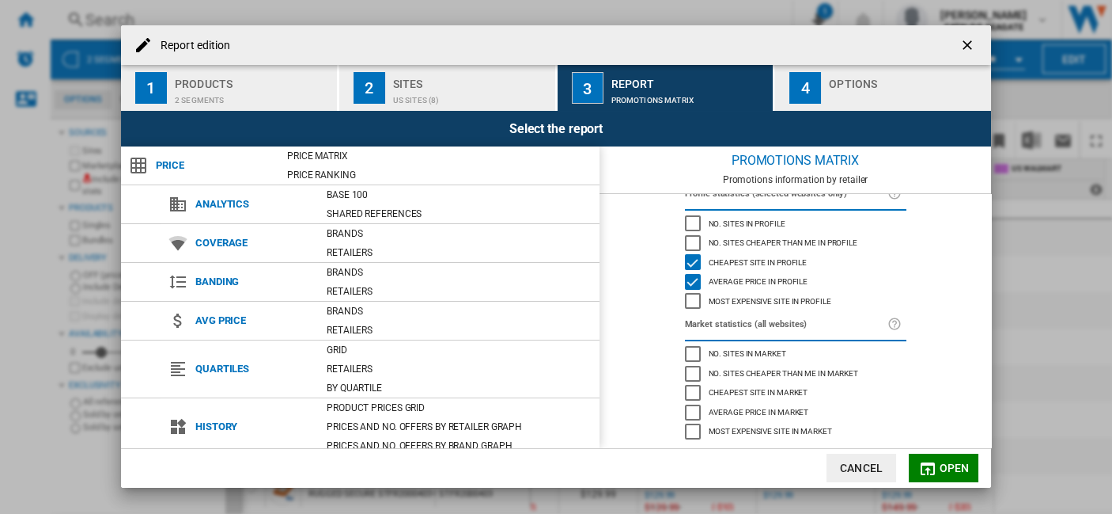
click at [965, 48] on ng-md-icon "getI18NText('BUTTONS.CLOSE_DIALOG')" at bounding box center [969, 46] width 19 height 19
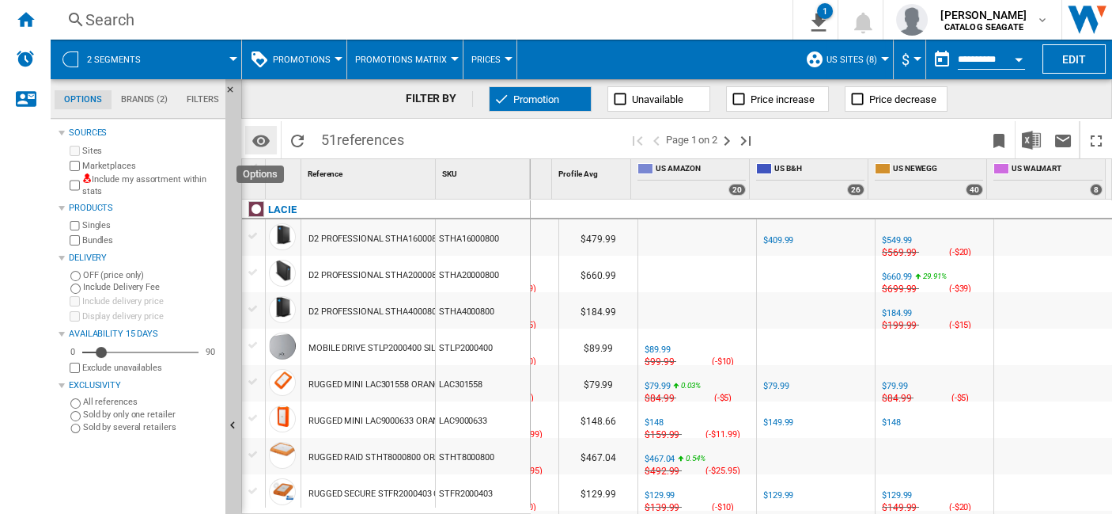
click at [263, 142] on md-icon "Options" at bounding box center [261, 140] width 19 height 19
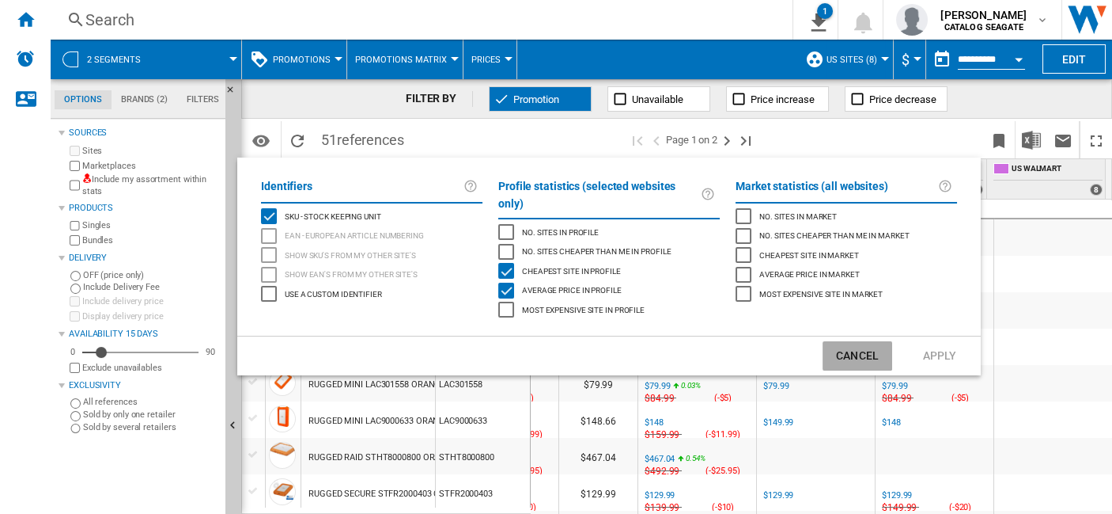
click at [861, 341] on button "Cancel" at bounding box center [858, 355] width 70 height 29
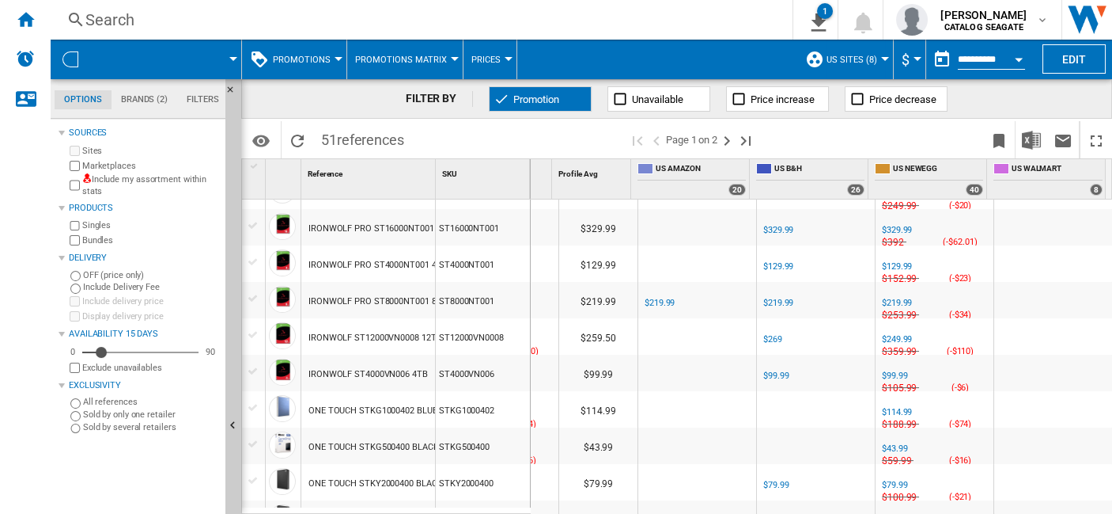
scroll to position [1546, 97]
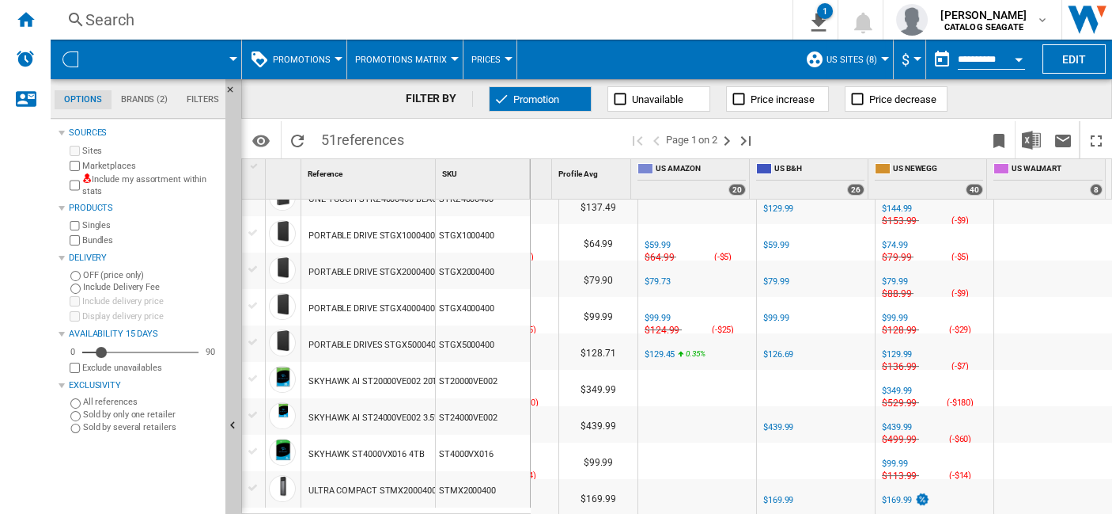
click at [892, 495] on div "$169.99" at bounding box center [897, 500] width 30 height 10
drag, startPoint x: 559, startPoint y: 94, endPoint x: 698, endPoint y: 279, distance: 231.2
click at [559, 94] on span "Promotion" at bounding box center [537, 99] width 46 height 12
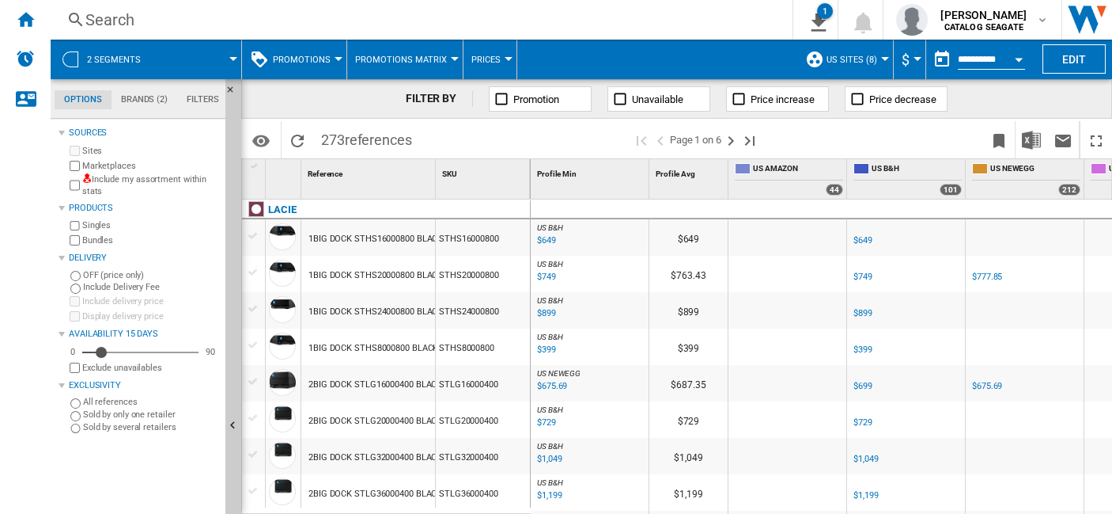
click at [877, 59] on button "US Sites (8)" at bounding box center [856, 60] width 59 height 40
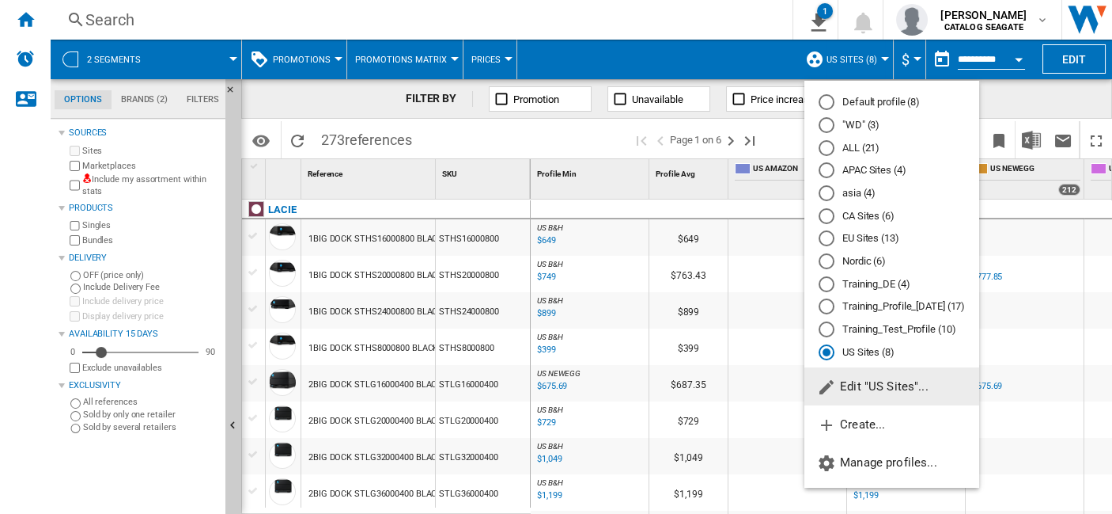
click at [877, 59] on md-backdrop at bounding box center [556, 257] width 1112 height 514
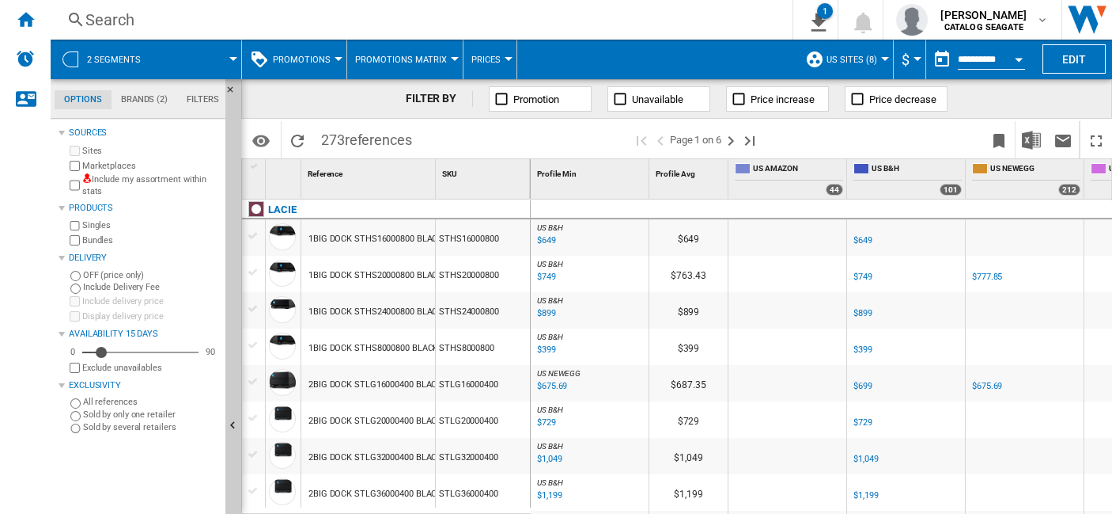
click at [877, 59] on button "US Sites (8)" at bounding box center [856, 60] width 59 height 40
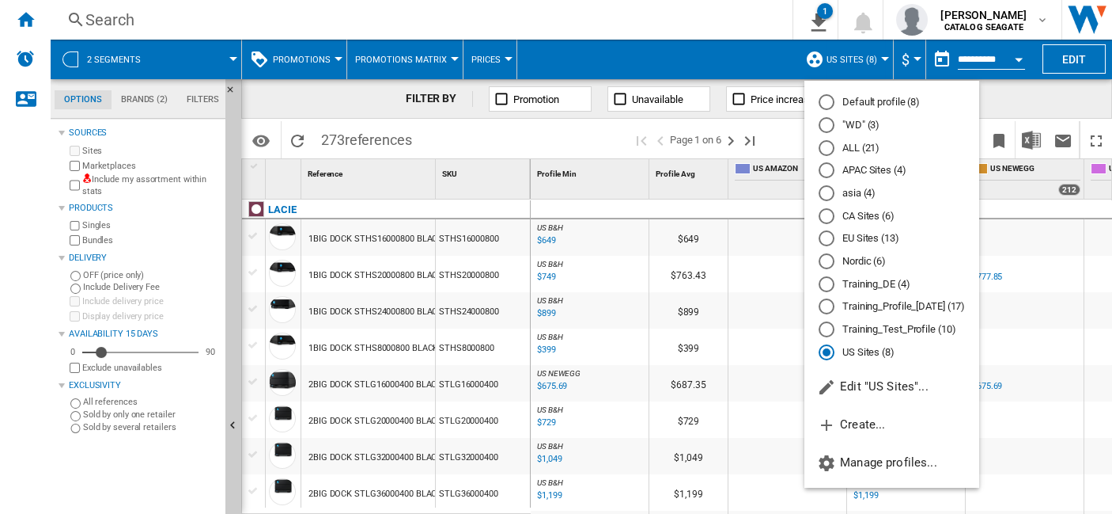
drag, startPoint x: 870, startPoint y: 125, endPoint x: 934, endPoint y: 326, distance: 210.7
click at [870, 125] on md-radio-button ""WD" (3)" at bounding box center [892, 125] width 146 height 15
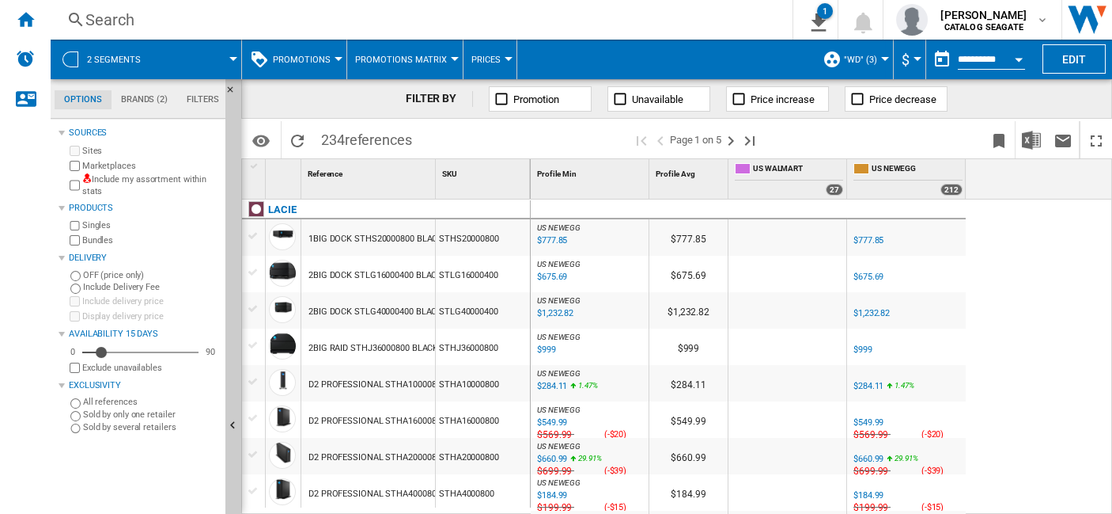
click at [883, 62] on md-menu ""WD" (3) Default profile (8) "WD" (3) ALL (21) APAC Sites (4) asia (4) CA Sites…" at bounding box center [854, 60] width 79 height 40
click at [879, 62] on button ""WD" (3)" at bounding box center [864, 60] width 41 height 40
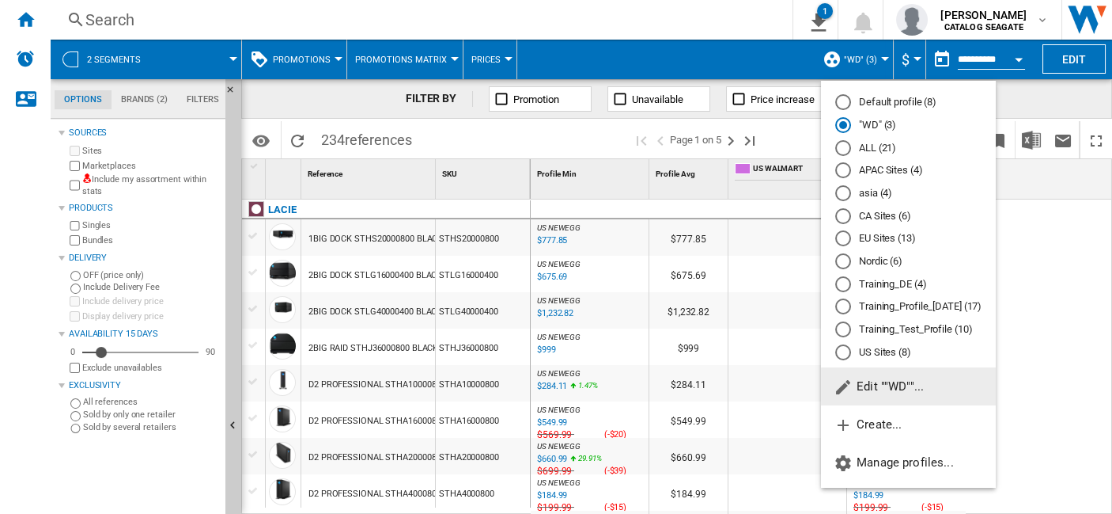
click at [911, 386] on span "Edit ""WD""..." at bounding box center [879, 386] width 90 height 14
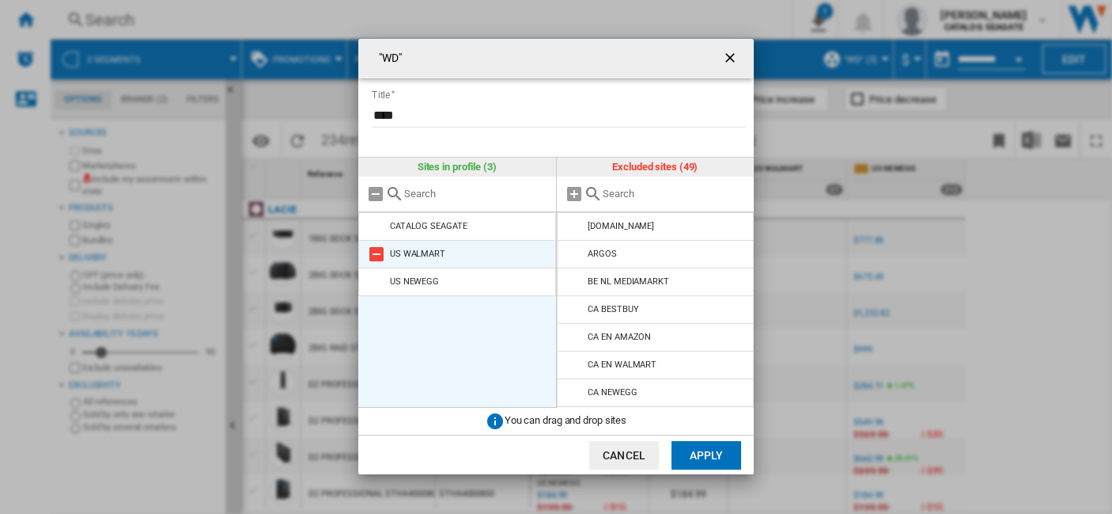
click at [377, 256] on md-icon at bounding box center [376, 253] width 19 height 19
click at [380, 254] on md-icon at bounding box center [376, 253] width 19 height 19
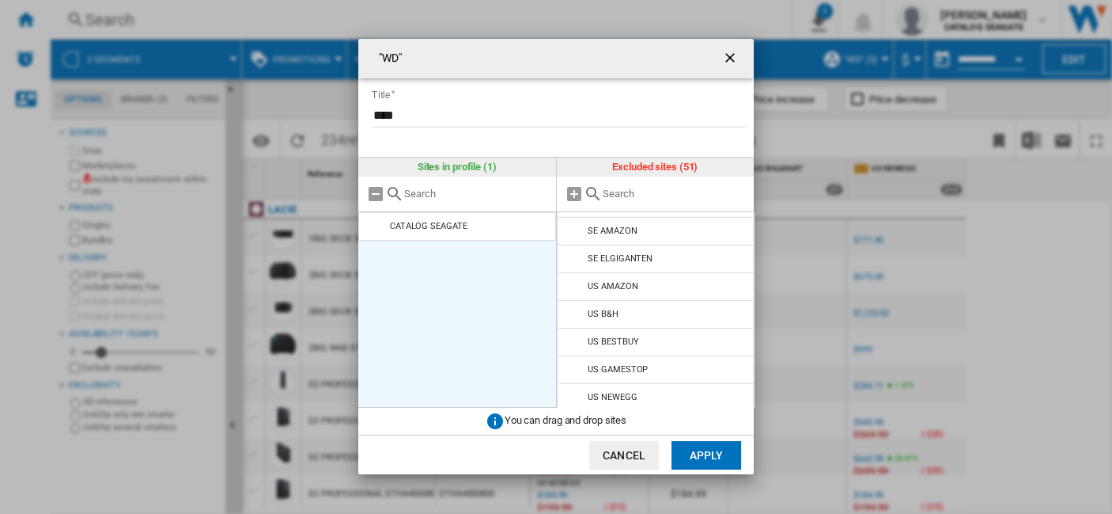
scroll to position [1218, 0]
click at [575, 419] on md-icon at bounding box center [575, 428] width 19 height 19
click at [703, 449] on button "Apply" at bounding box center [707, 455] width 70 height 28
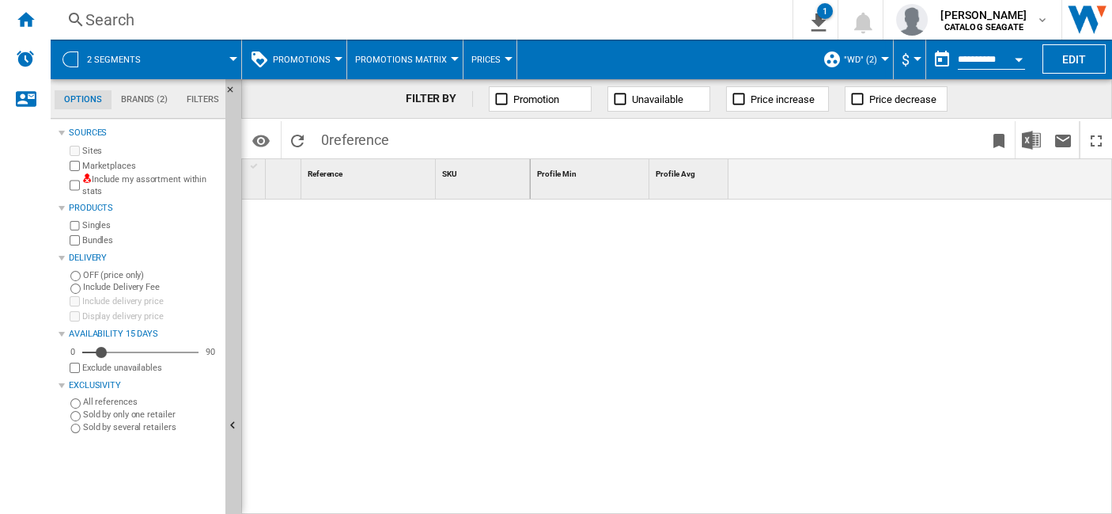
click at [229, 62] on span at bounding box center [198, 60] width 70 height 40
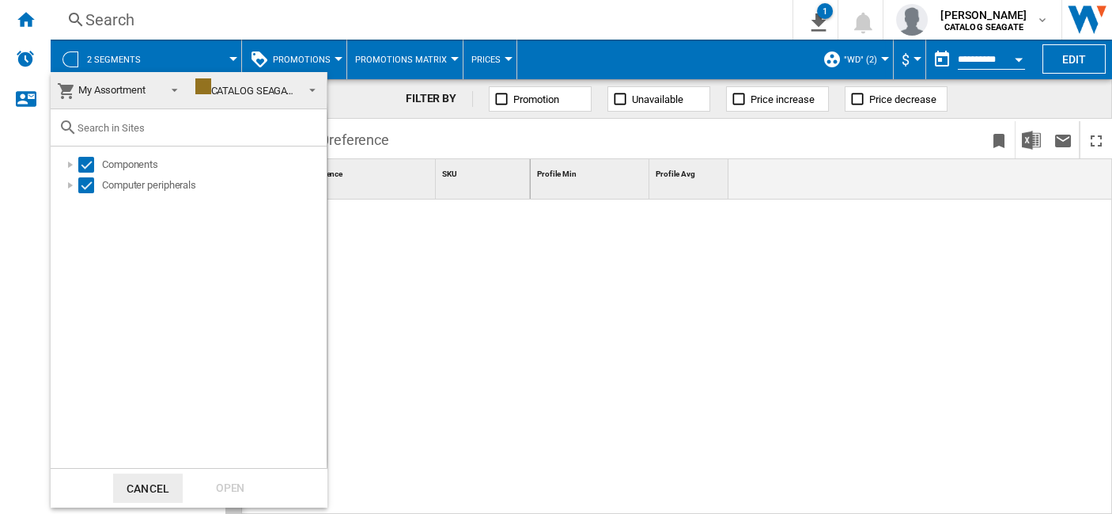
click at [176, 90] on span at bounding box center [170, 89] width 19 height 22
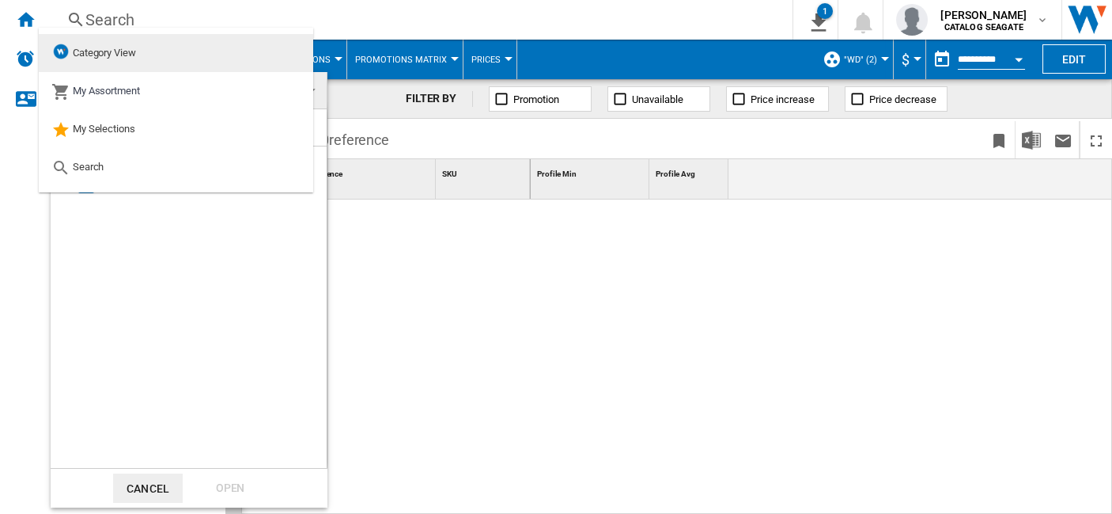
click at [147, 55] on md-option "Category View" at bounding box center [176, 53] width 275 height 38
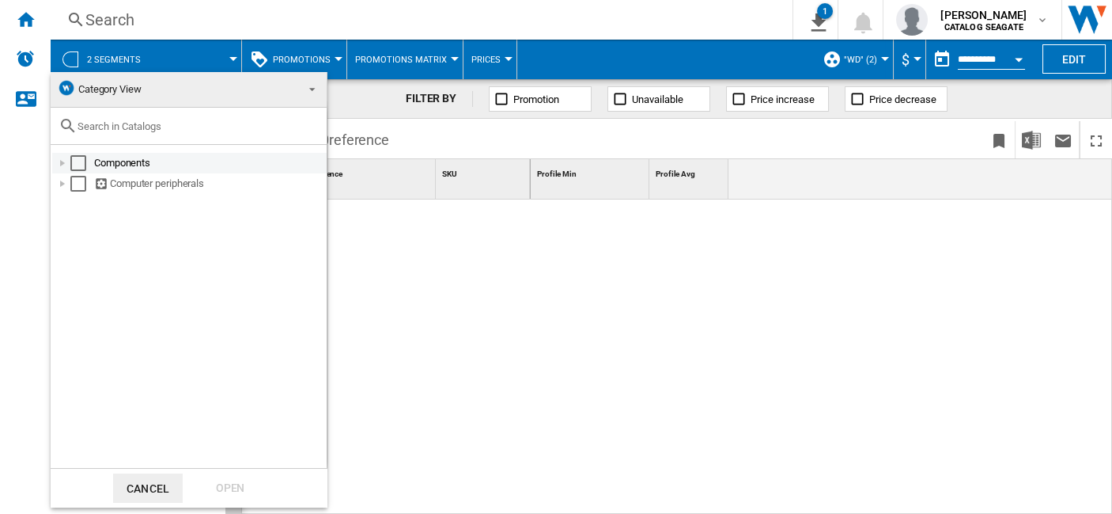
click at [61, 166] on div at bounding box center [63, 163] width 16 height 16
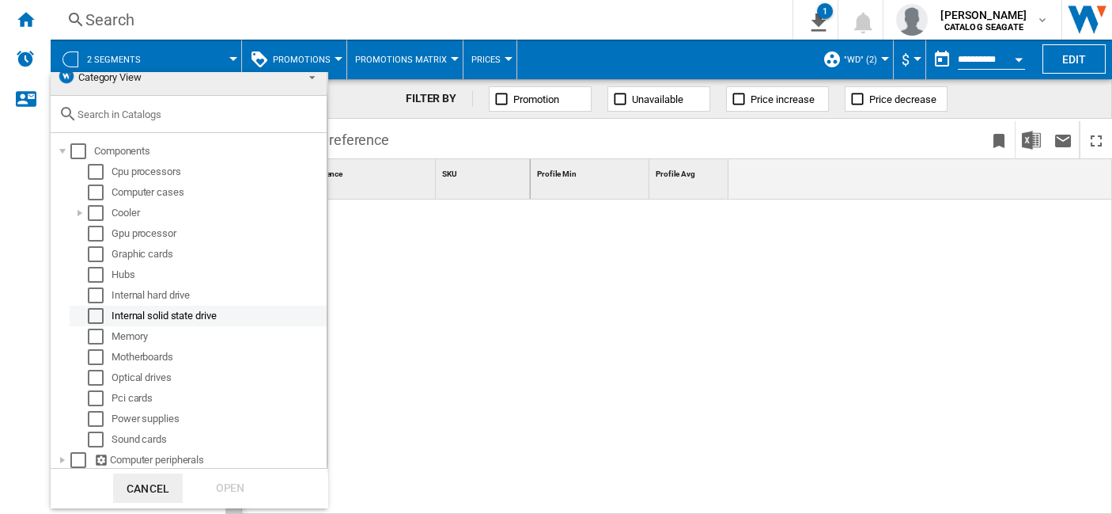
scroll to position [22, 0]
click at [64, 141] on div at bounding box center [63, 149] width 16 height 16
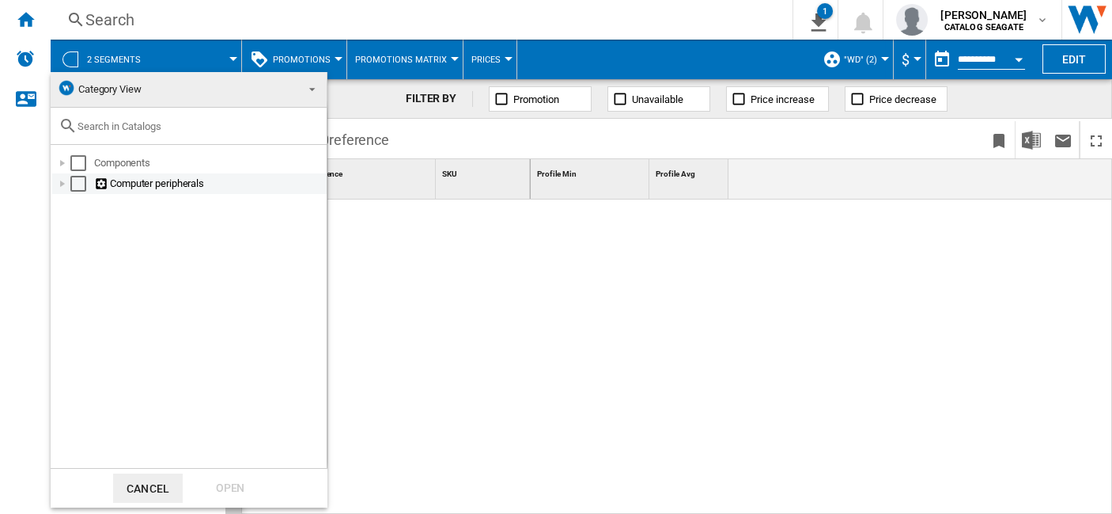
click at [65, 186] on div at bounding box center [63, 184] width 16 height 16
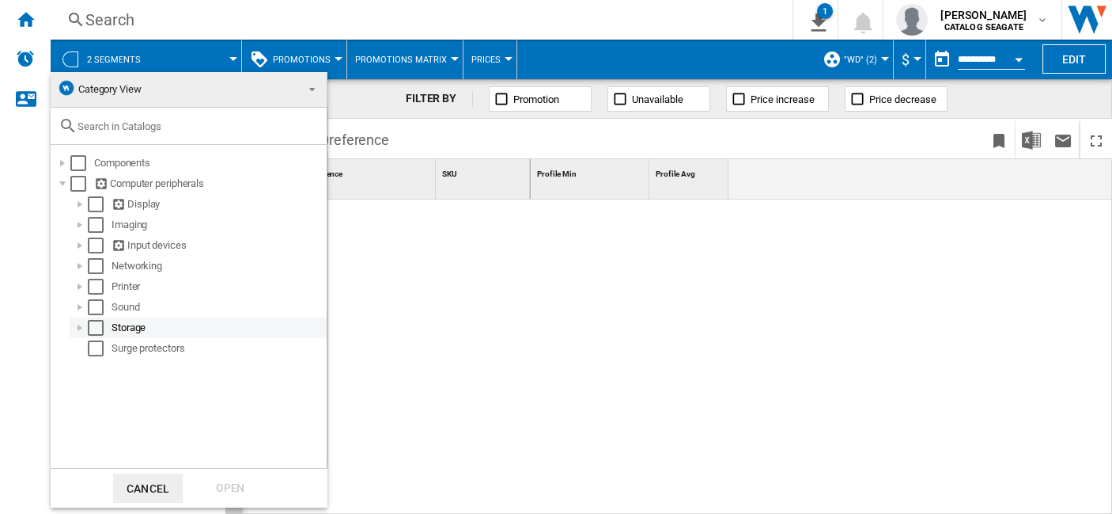
click at [79, 329] on div at bounding box center [80, 328] width 16 height 16
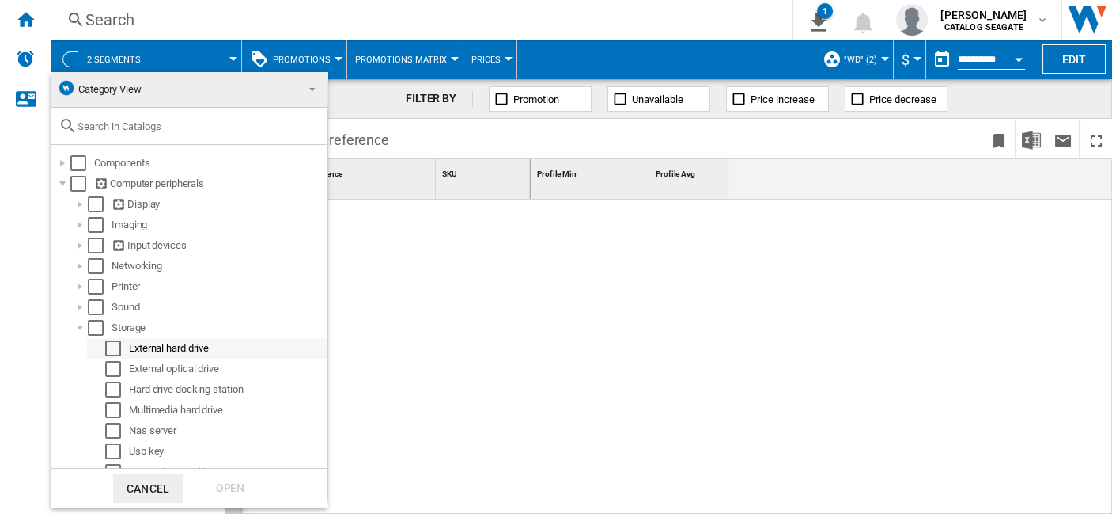
click at [112, 356] on div "Select" at bounding box center [113, 348] width 16 height 16
click at [221, 477] on div "Open" at bounding box center [230, 487] width 70 height 29
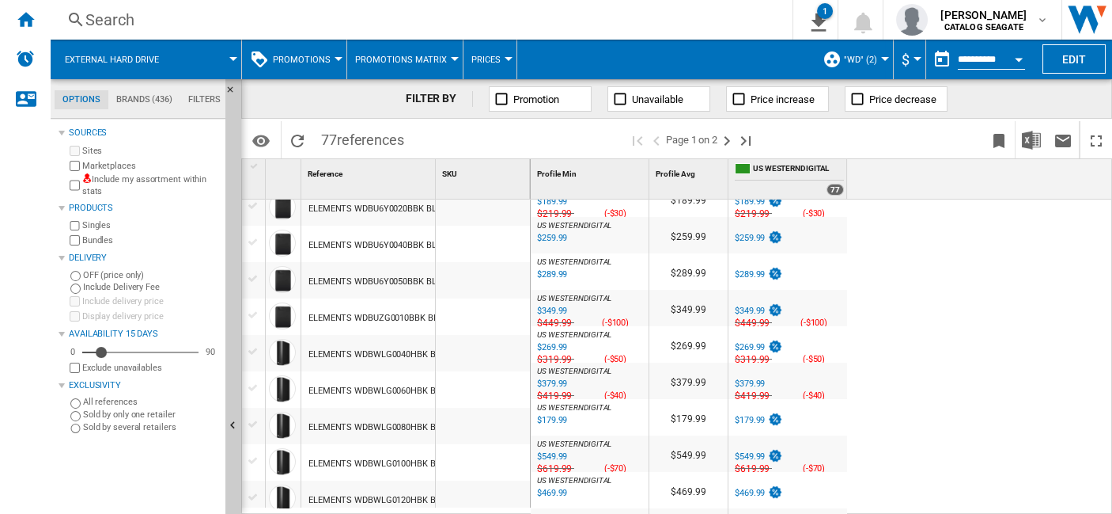
scroll to position [439, 0]
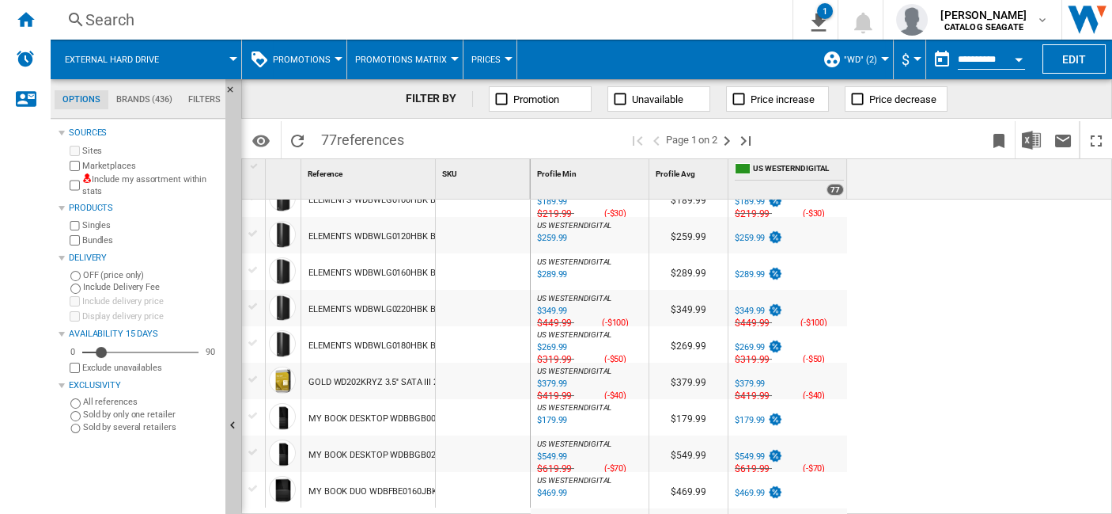
click at [328, 52] on button "Promotions" at bounding box center [306, 60] width 66 height 40
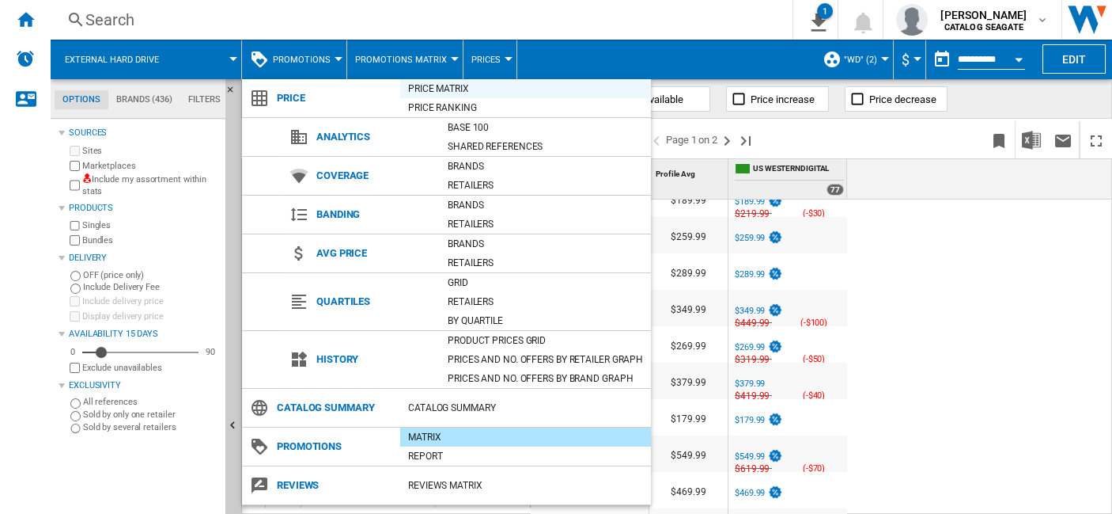
click at [449, 89] on div "Price Matrix" at bounding box center [525, 89] width 251 height 16
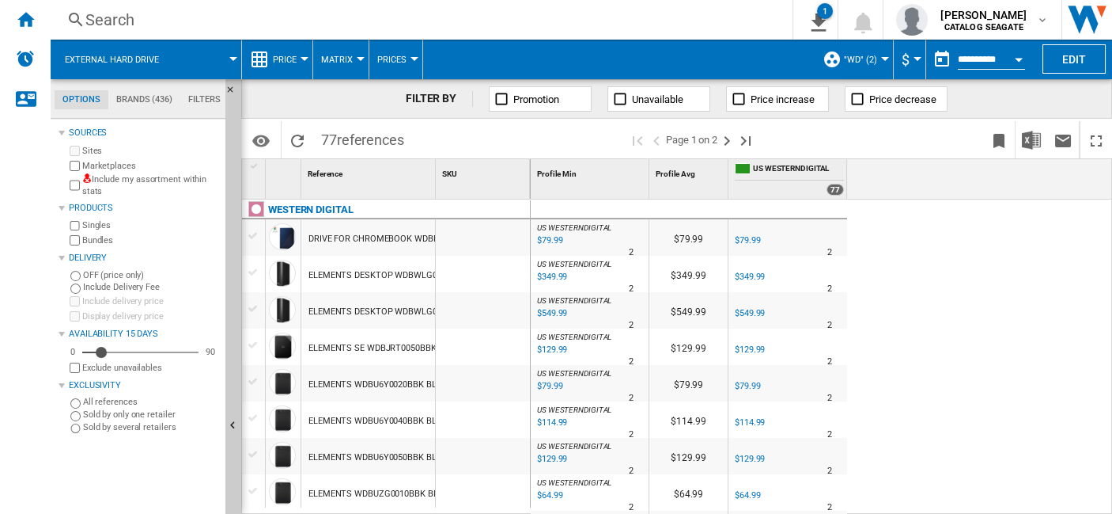
click at [242, 59] on md-menu "Price Price Price Matrix Price Ranking Analytics Base 100 Shared references Cov…" at bounding box center [277, 60] width 71 height 40
click at [237, 59] on div at bounding box center [233, 59] width 8 height 4
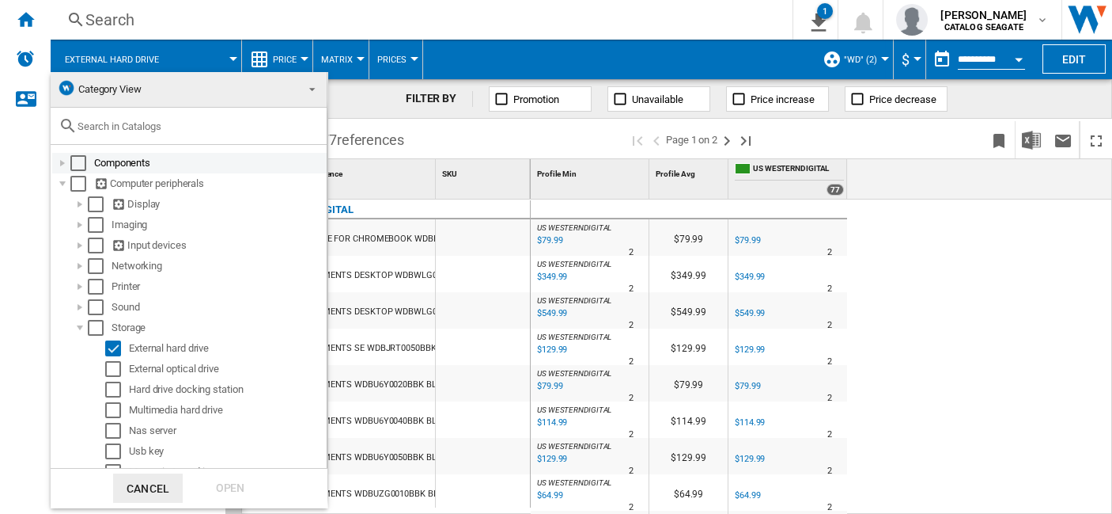
click at [61, 161] on div at bounding box center [63, 163] width 16 height 16
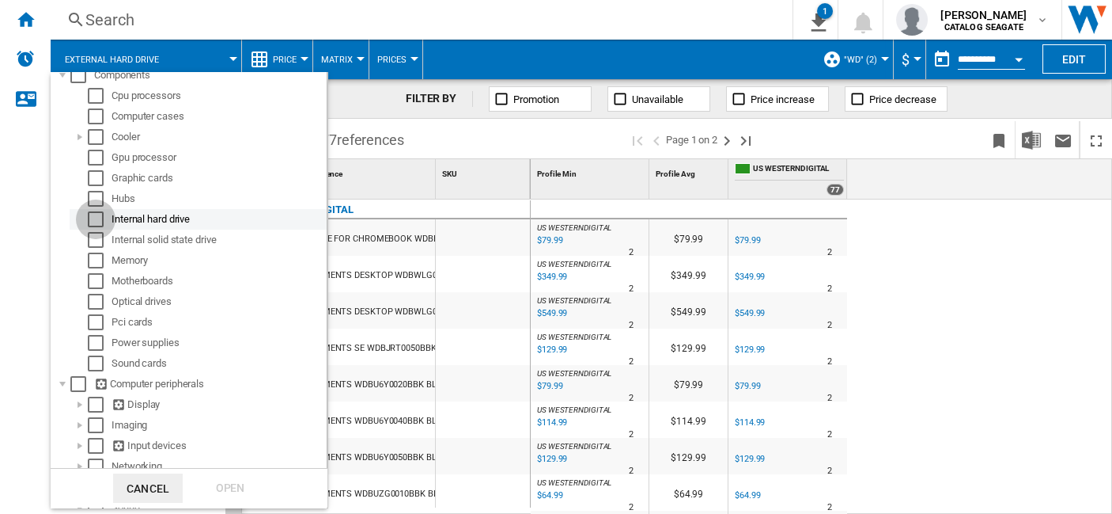
click at [97, 215] on div "Select" at bounding box center [96, 219] width 16 height 16
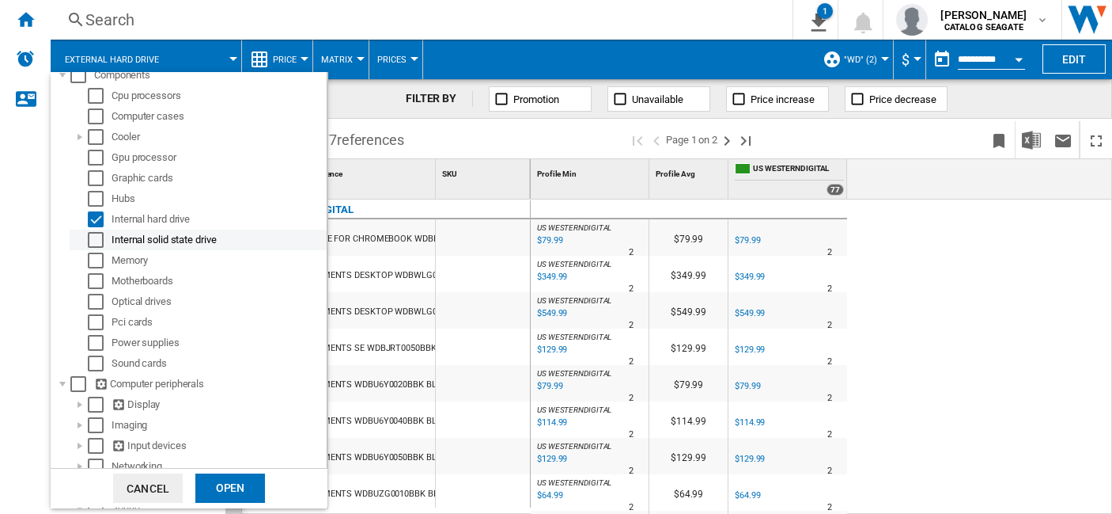
click at [93, 244] on div "Select" at bounding box center [96, 240] width 16 height 16
click at [220, 475] on div "Open" at bounding box center [230, 487] width 70 height 29
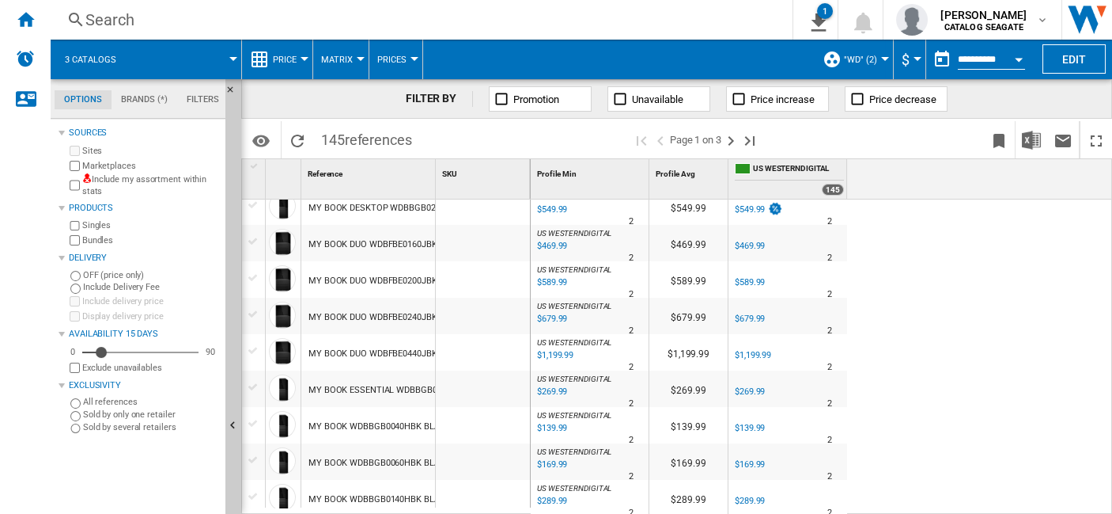
click at [748, 315] on div "$679.99" at bounding box center [750, 318] width 30 height 10
